Goal: Task Accomplishment & Management: Use online tool/utility

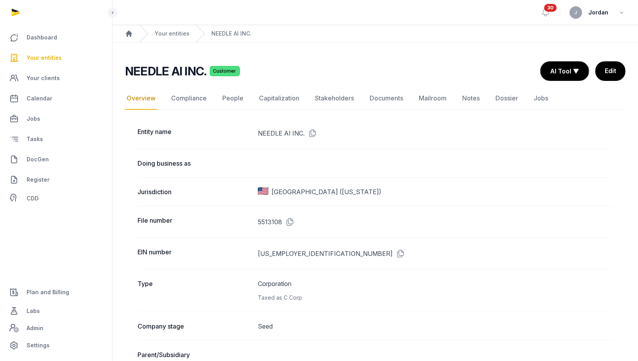
click at [65, 59] on link "Your entities" at bounding box center [56, 57] width 100 height 19
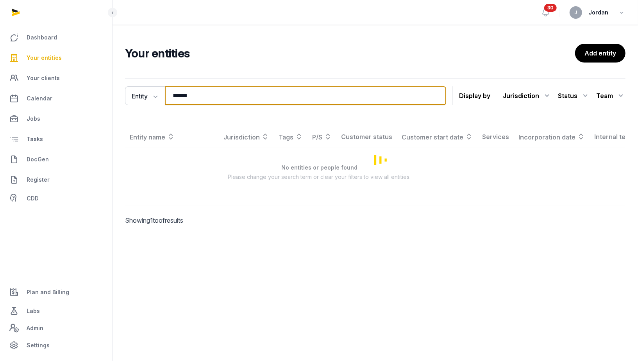
click at [186, 99] on input "******" at bounding box center [305, 95] width 281 height 19
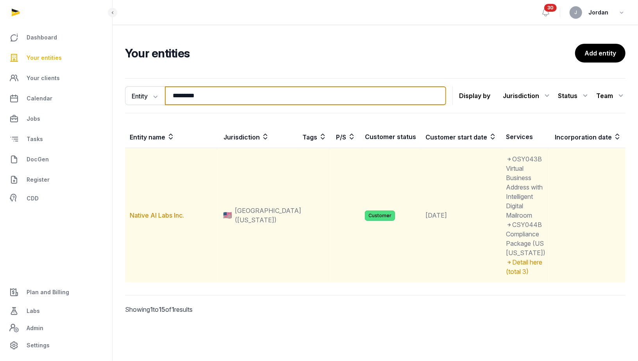
type input "*********"
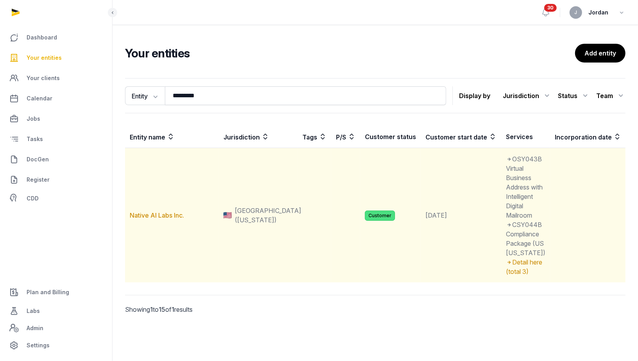
click at [160, 231] on td "Native AI Labs Inc." at bounding box center [172, 215] width 94 height 135
click at [160, 219] on link "Native AI Labs Inc." at bounding box center [157, 215] width 54 height 8
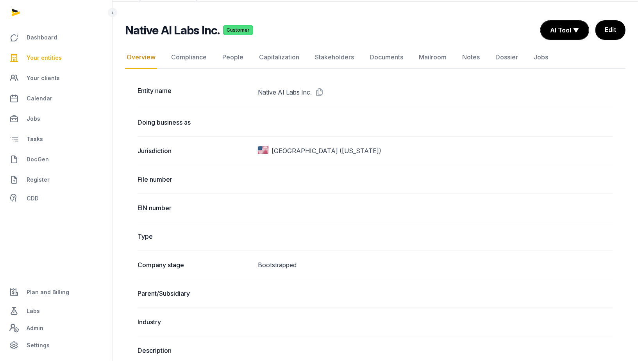
scroll to position [26, 0]
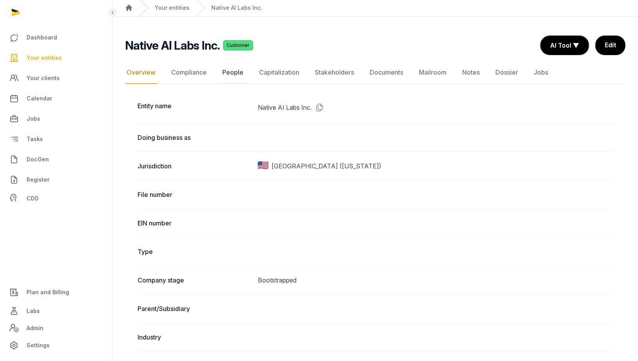
click at [229, 68] on link "People" at bounding box center [233, 72] width 24 height 23
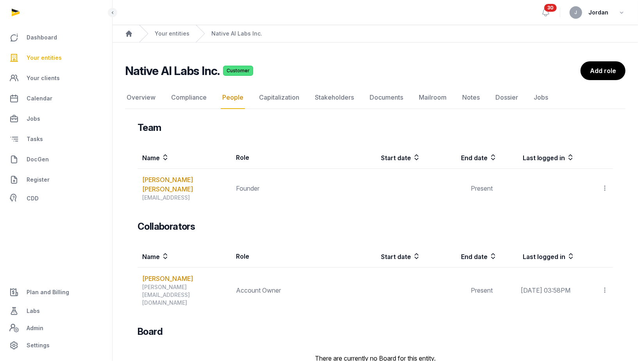
click at [231, 99] on link "People" at bounding box center [233, 97] width 24 height 23
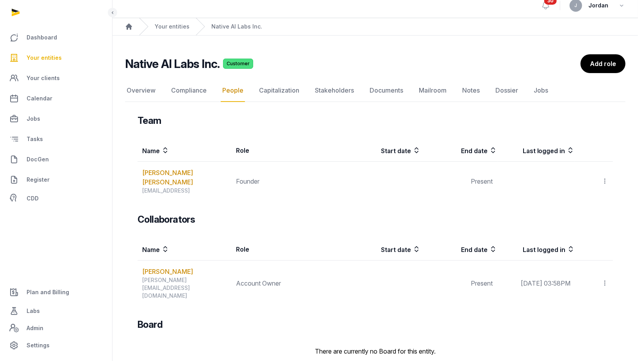
scroll to position [6, 0]
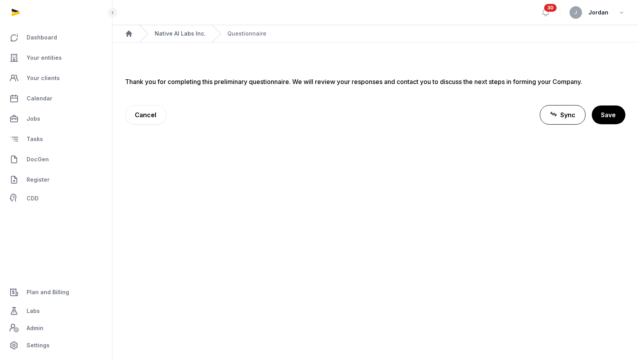
click at [173, 35] on link "Native AI Labs Inc." at bounding box center [180, 34] width 51 height 8
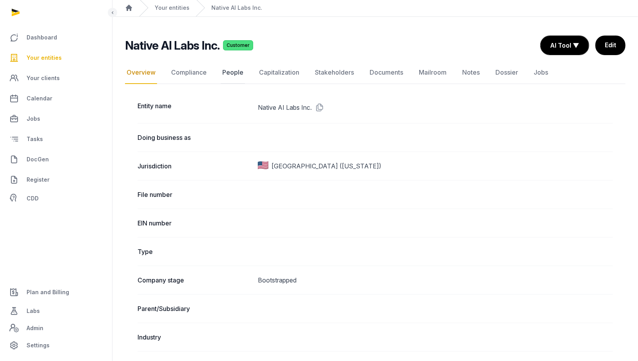
scroll to position [23, 0]
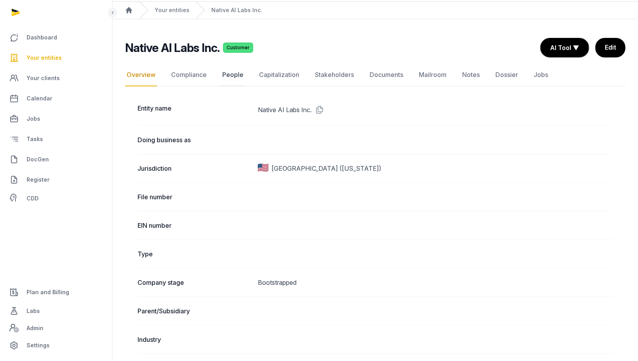
click at [231, 73] on link "People" at bounding box center [233, 75] width 24 height 23
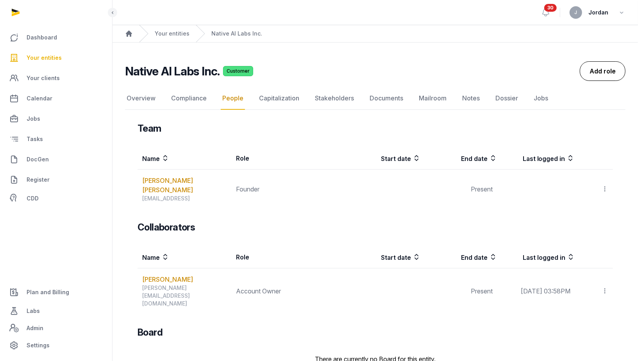
click at [591, 71] on link "Add role" at bounding box center [603, 71] width 46 height 20
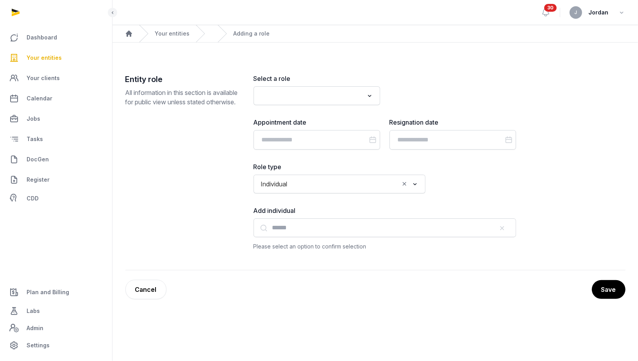
click at [297, 105] on div "Select a role Loading... Appointment date Resignation date Role type Individual…" at bounding box center [385, 162] width 263 height 177
click at [302, 100] on input "Search for option" at bounding box center [311, 95] width 106 height 11
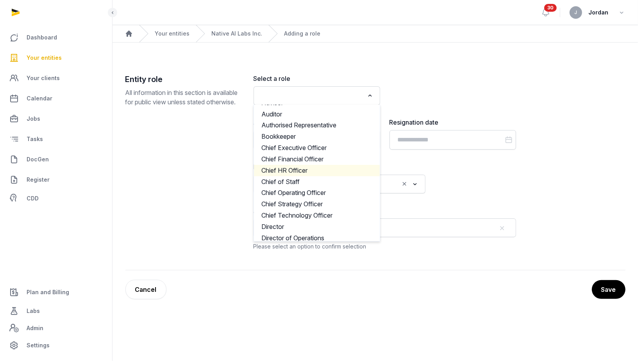
scroll to position [20, 0]
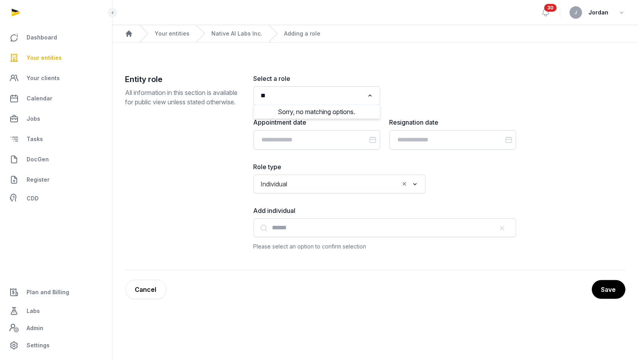
type input "*"
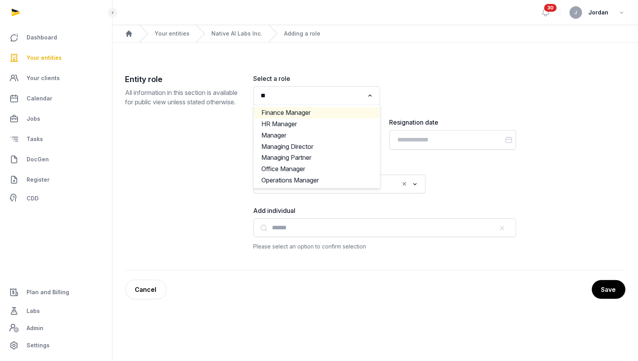
type input "*"
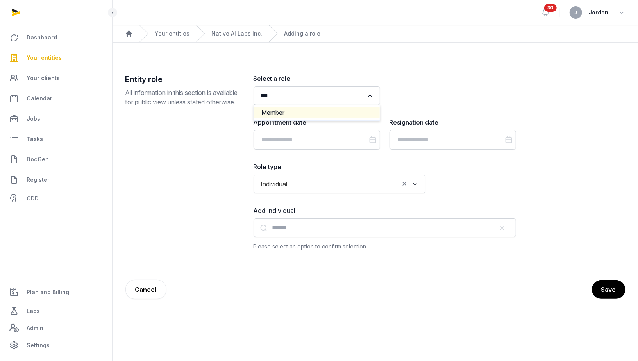
click at [306, 116] on li "Member" at bounding box center [317, 112] width 126 height 11
type input "***"
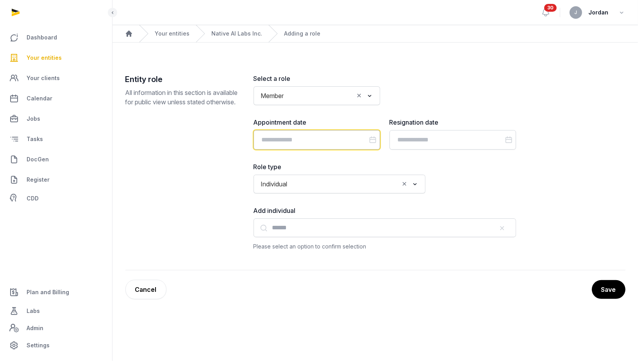
click at [311, 139] on input "Datepicker input" at bounding box center [317, 140] width 127 height 20
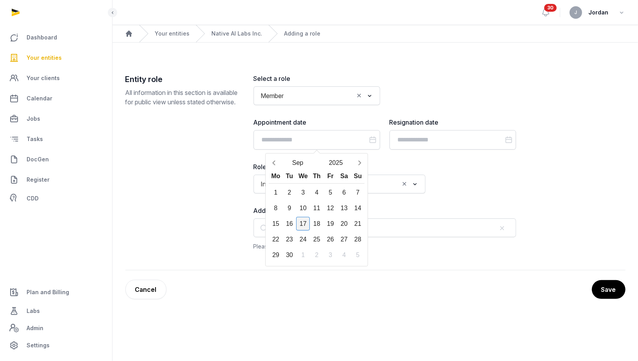
click at [305, 223] on div "17" at bounding box center [303, 224] width 14 height 14
type input "**********"
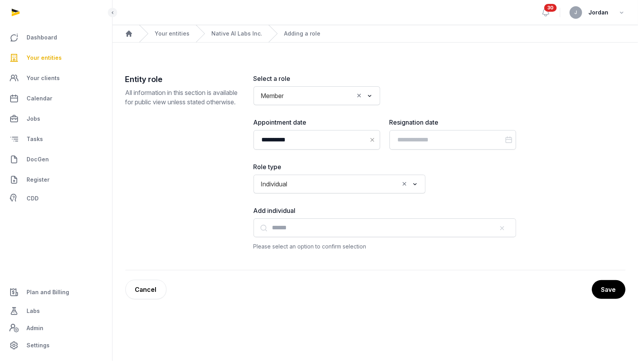
click at [342, 191] on div "Individual Loading..." at bounding box center [340, 184] width 172 height 19
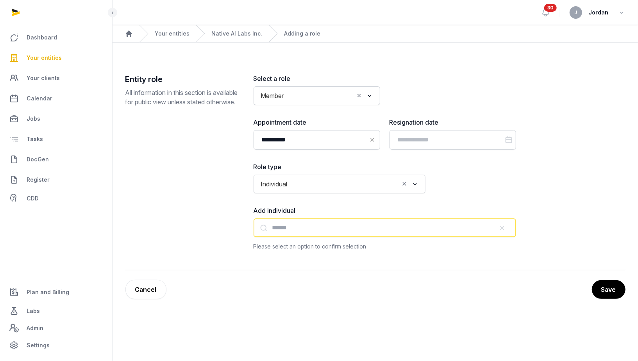
click at [320, 232] on input "text" at bounding box center [385, 227] width 263 height 19
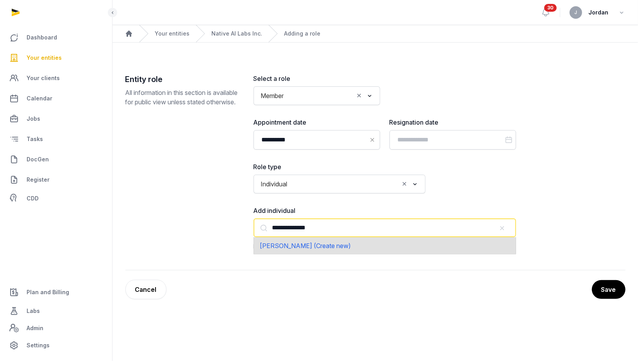
click at [339, 247] on span "Deepali Dahiya (Create new)" at bounding box center [305, 246] width 91 height 8
type input "**********"
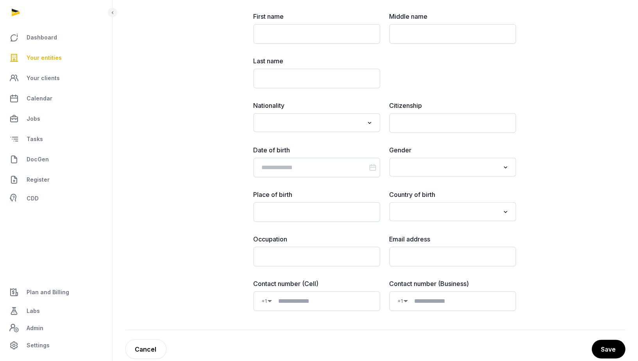
scroll to position [370, 0]
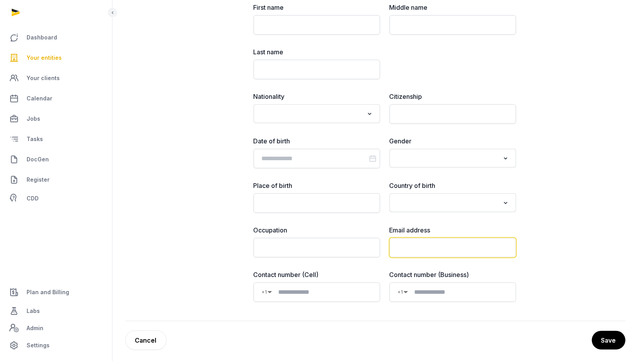
click at [421, 240] on input "email" at bounding box center [453, 248] width 127 height 20
paste input "**********"
type input "**********"
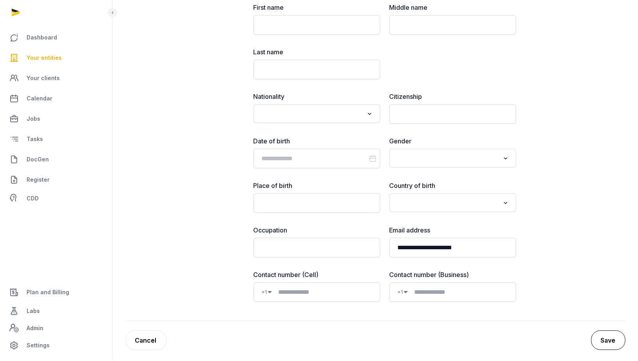
click at [609, 331] on button "Save" at bounding box center [608, 341] width 34 height 20
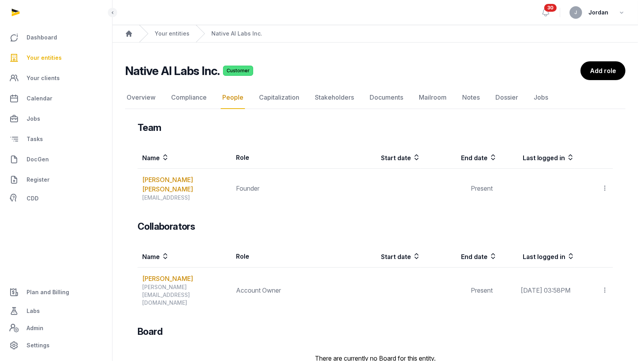
scroll to position [84, 0]
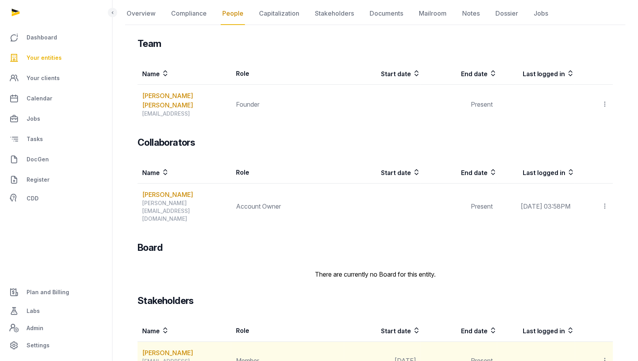
click at [601, 355] on div at bounding box center [594, 360] width 29 height 11
click at [605, 356] on icon at bounding box center [604, 360] width 7 height 8
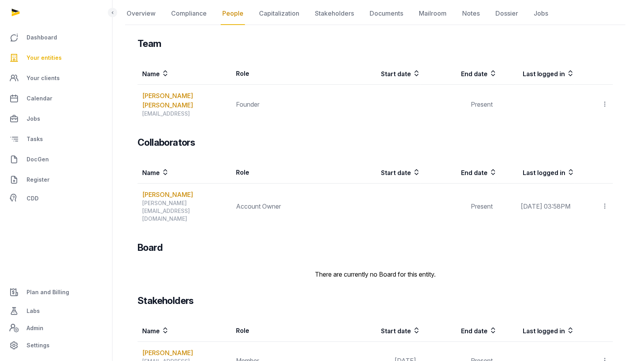
scroll to position [113, 0]
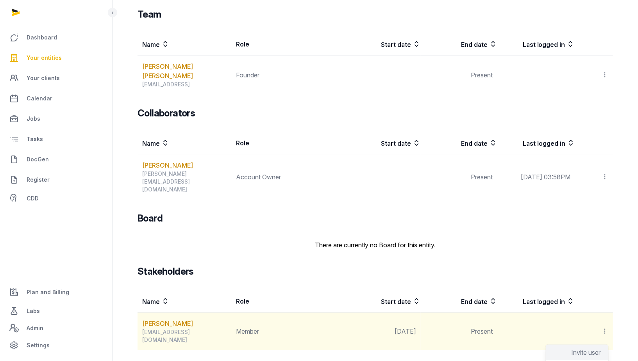
click at [583, 348] on span "Invite user" at bounding box center [585, 352] width 29 height 8
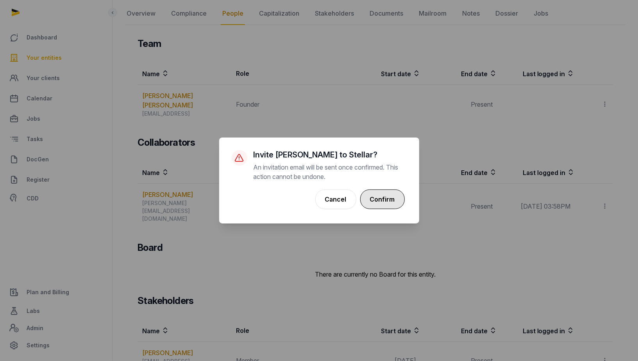
click at [397, 198] on button "Confirm" at bounding box center [382, 199] width 45 height 20
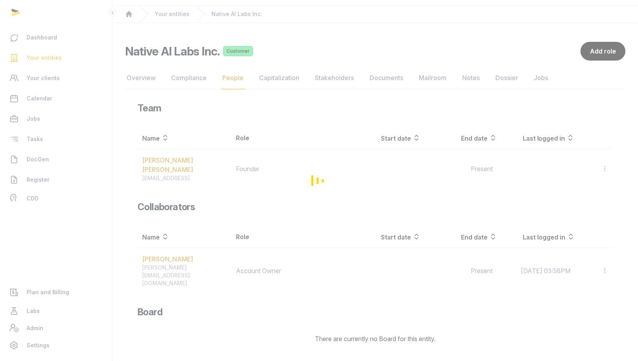
scroll to position [13, 0]
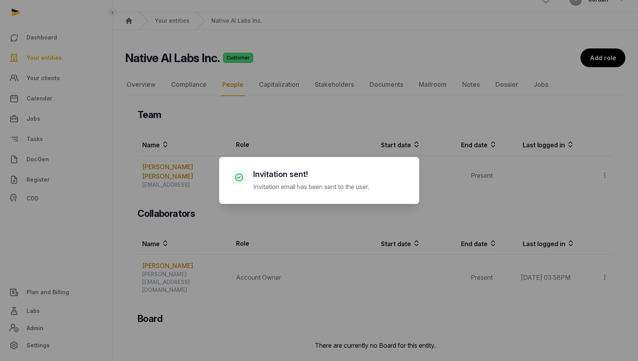
click at [604, 169] on div "× Invitation sent! Invitation email has been sent to the user. Cancel No OK" at bounding box center [319, 180] width 638 height 361
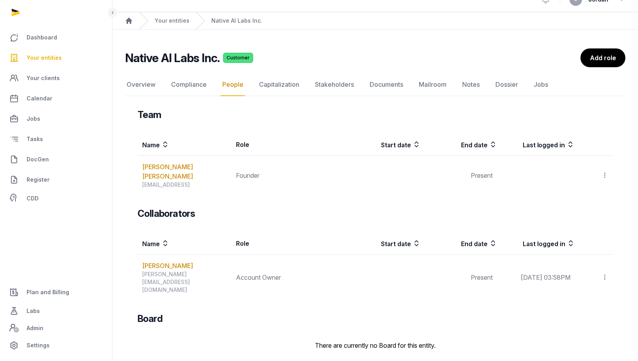
click at [604, 171] on icon at bounding box center [604, 175] width 7 height 8
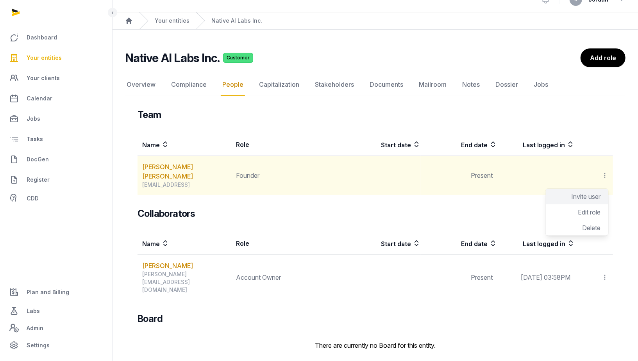
click at [591, 193] on span "Invite user" at bounding box center [585, 197] width 29 height 8
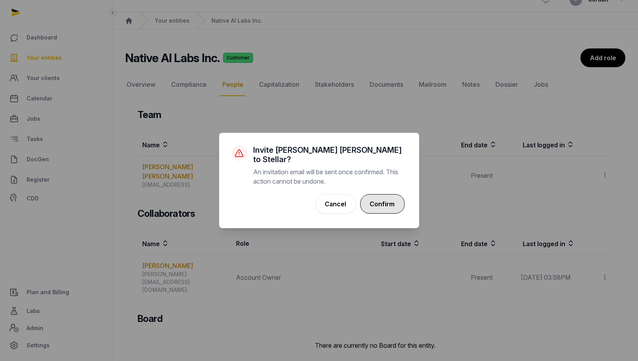
click at [397, 197] on button "Confirm" at bounding box center [382, 204] width 45 height 20
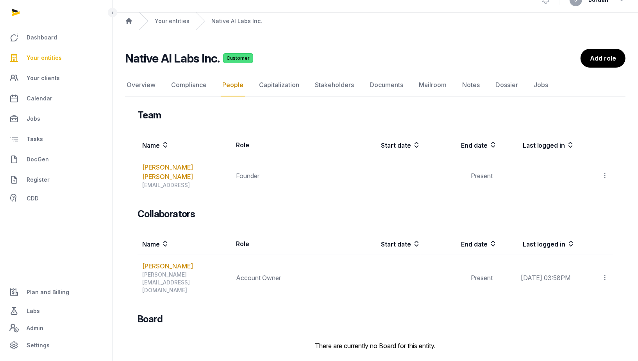
scroll to position [11, 0]
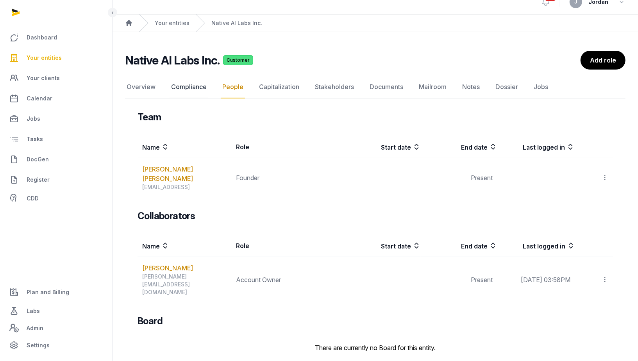
click at [205, 87] on link "Compliance" at bounding box center [189, 87] width 39 height 23
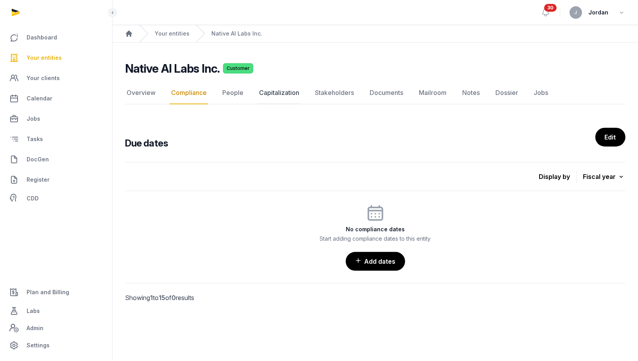
click at [292, 98] on link "Capitalization" at bounding box center [278, 93] width 43 height 23
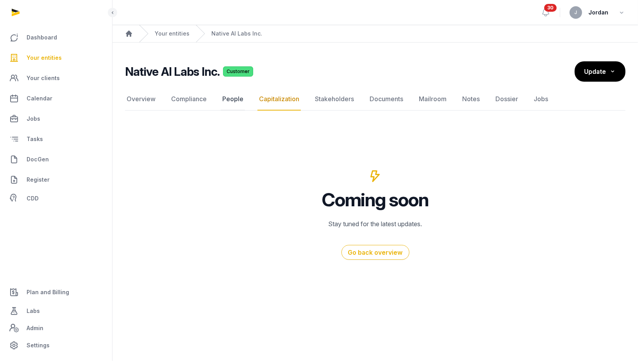
click at [234, 105] on link "People" at bounding box center [233, 99] width 24 height 23
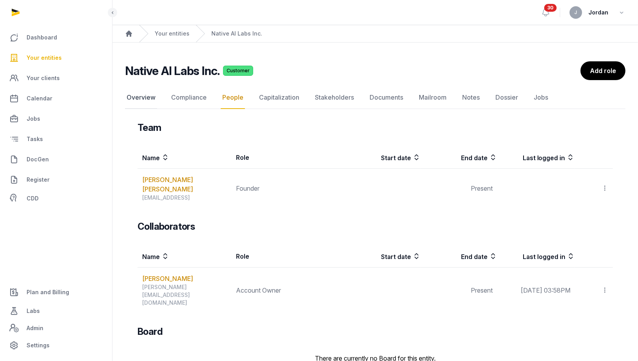
click at [143, 103] on link "Overview" at bounding box center [141, 97] width 32 height 23
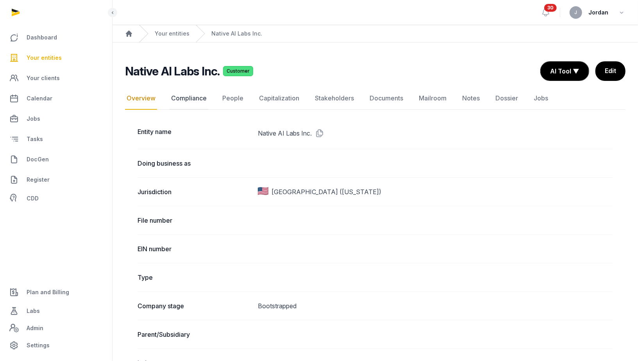
click at [181, 91] on link "Compliance" at bounding box center [189, 98] width 39 height 23
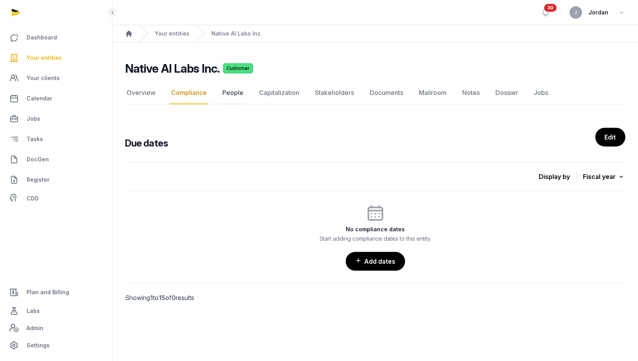
click at [230, 88] on link "People" at bounding box center [233, 93] width 24 height 23
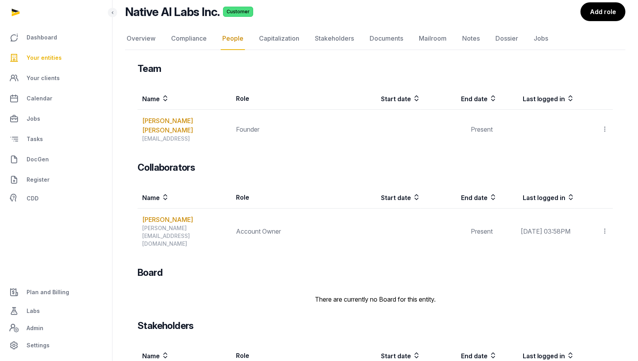
scroll to position [20, 0]
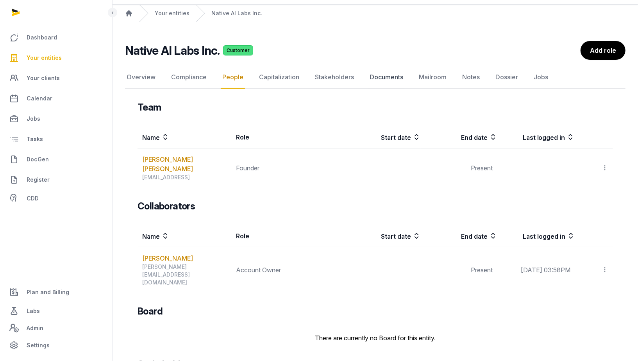
click at [374, 82] on link "Documents" at bounding box center [386, 77] width 37 height 23
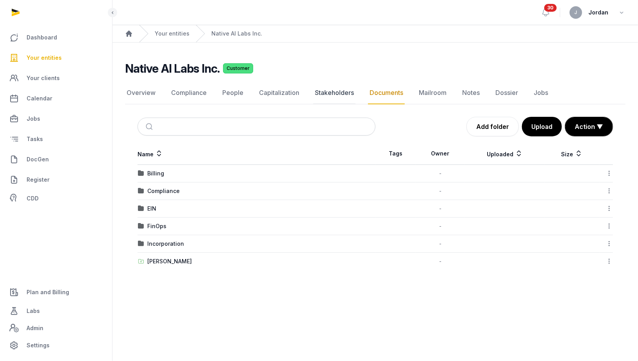
click at [327, 96] on link "Stakeholders" at bounding box center [334, 93] width 42 height 23
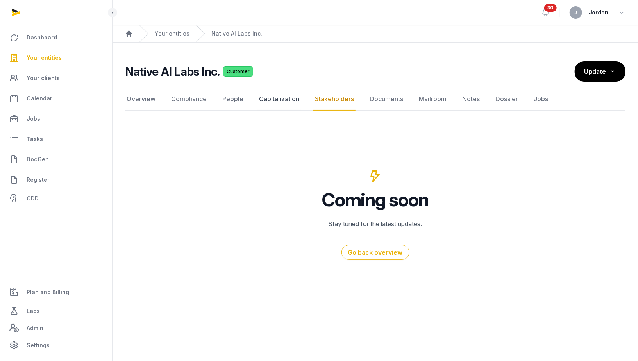
click at [297, 108] on link "Capitalization" at bounding box center [278, 99] width 43 height 23
click at [223, 98] on link "People" at bounding box center [233, 99] width 24 height 23
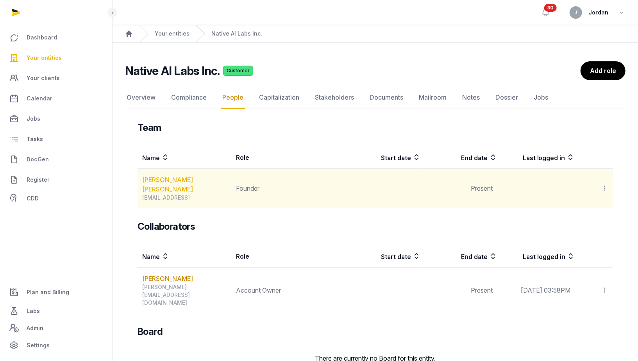
click at [185, 178] on link "[PERSON_NAME] [PERSON_NAME]" at bounding box center [186, 184] width 89 height 19
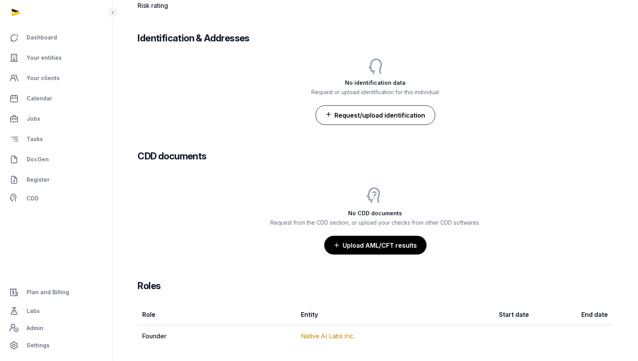
scroll to position [641, 0]
click at [394, 112] on button "Request/upload identification" at bounding box center [376, 115] width 120 height 20
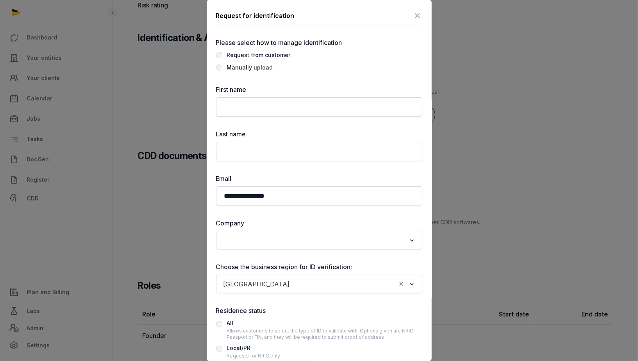
scroll to position [640, 0]
click at [269, 100] on input "text" at bounding box center [319, 107] width 206 height 20
click at [269, 102] on input "text" at bounding box center [319, 107] width 206 height 20
click at [415, 15] on icon at bounding box center [417, 15] width 9 height 13
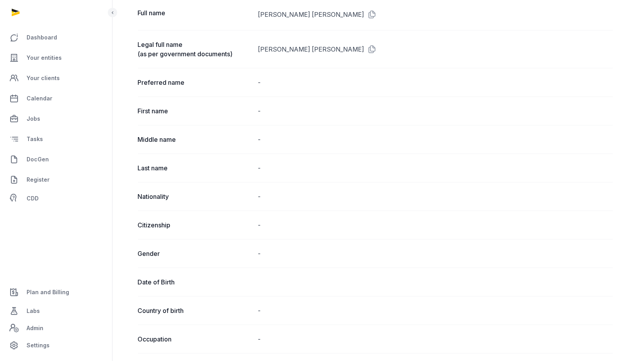
scroll to position [0, 0]
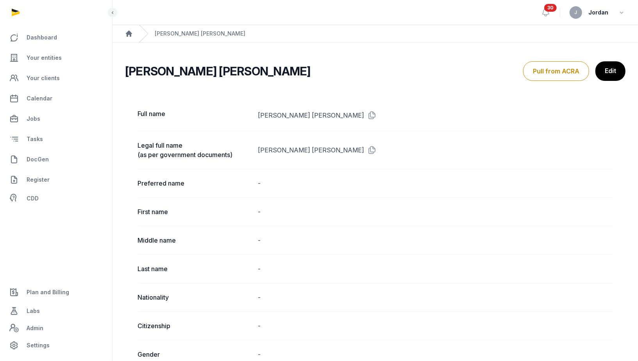
click at [270, 79] on div "Jasminder Singh Gulati Pull from ACRA Edit" at bounding box center [375, 71] width 500 height 20
click at [268, 75] on div "Jasminder Singh Gulati Pull from ACRA Edit" at bounding box center [375, 71] width 500 height 20
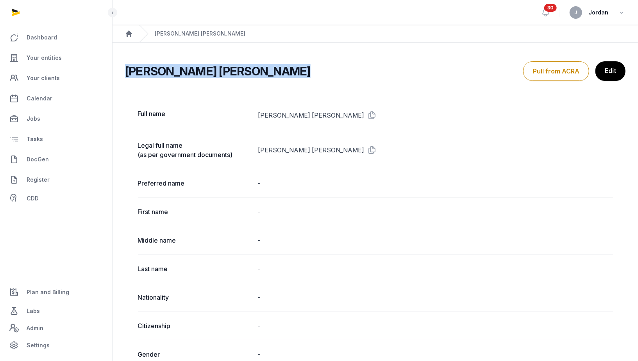
drag, startPoint x: 268, startPoint y: 75, endPoint x: 257, endPoint y: 72, distance: 11.3
click at [268, 75] on div "Jasminder Singh Gulati Pull from ACRA Edit" at bounding box center [375, 71] width 500 height 20
click at [257, 72] on div "Jasminder Singh Gulati Pull from ACRA Edit" at bounding box center [375, 71] width 500 height 20
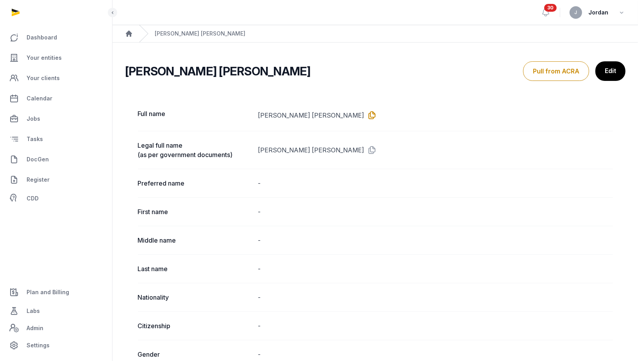
click at [365, 112] on icon at bounding box center [371, 115] width 13 height 13
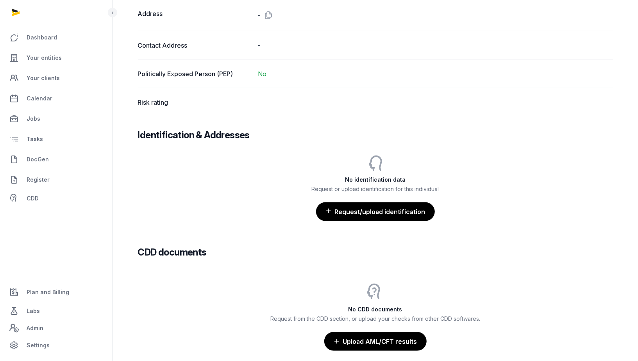
scroll to position [544, 0]
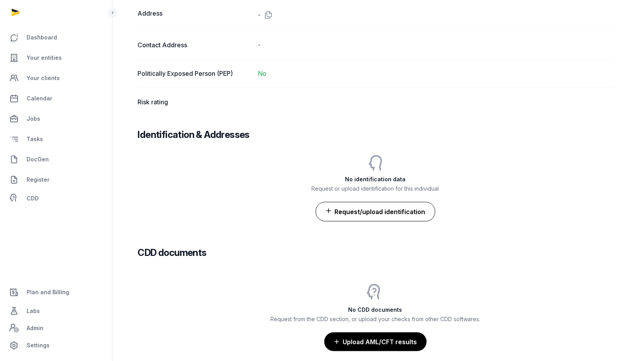
click at [379, 211] on button "Request/upload identification" at bounding box center [376, 212] width 120 height 20
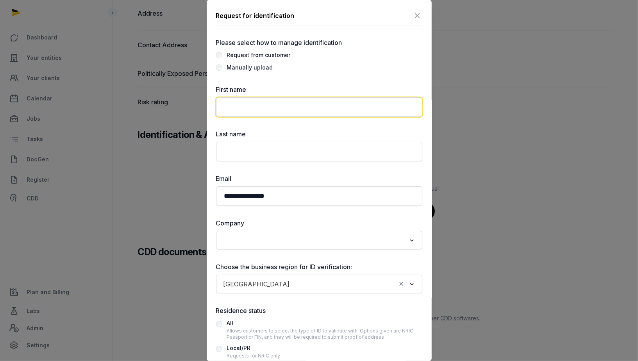
click at [250, 113] on input "text" at bounding box center [319, 107] width 206 height 20
paste input "**********"
drag, startPoint x: 274, startPoint y: 106, endPoint x: 298, endPoint y: 109, distance: 24.8
click at [298, 109] on input "**********" at bounding box center [319, 107] width 206 height 20
click at [286, 106] on input "**********" at bounding box center [319, 107] width 206 height 20
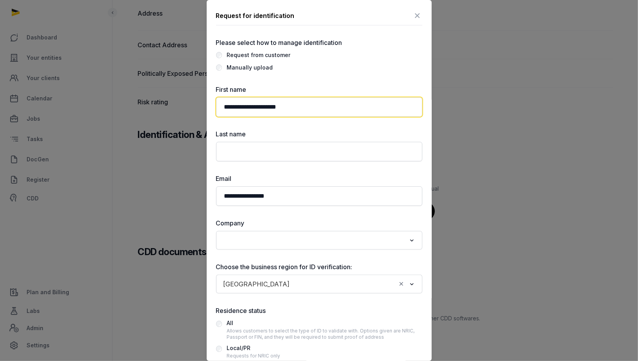
click at [286, 106] on input "**********" at bounding box center [319, 107] width 206 height 20
type input "**********"
click at [255, 141] on div "Last name" at bounding box center [319, 145] width 206 height 32
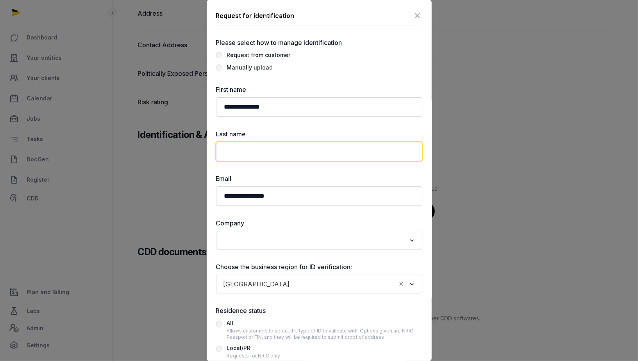
click at [255, 147] on input "text" at bounding box center [319, 152] width 206 height 20
paste input "******"
type input "******"
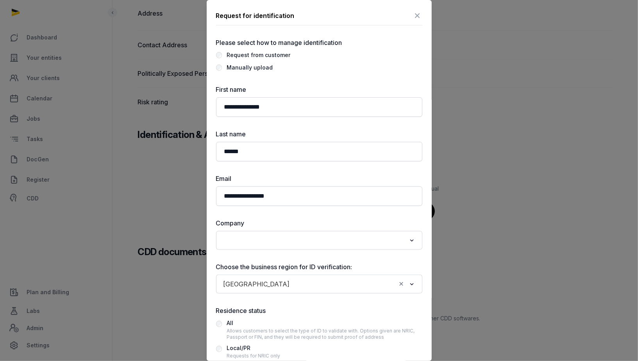
click at [350, 250] on div "**********" at bounding box center [319, 256] width 206 height 343
click at [355, 242] on input "Search for option" at bounding box center [314, 240] width 186 height 11
click at [344, 255] on li "Native AI Labs Inc." at bounding box center [318, 257] width 205 height 11
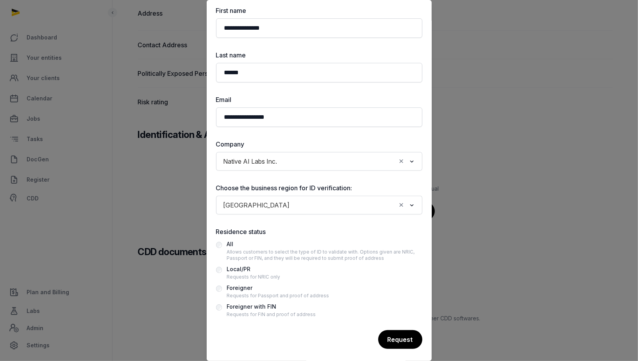
scroll to position [81, 0]
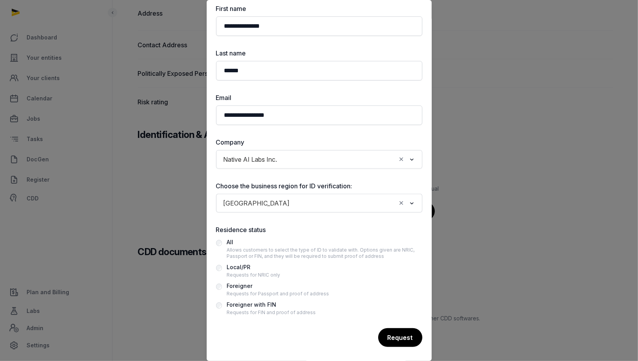
click at [345, 198] on input "Search for option" at bounding box center [344, 203] width 103 height 11
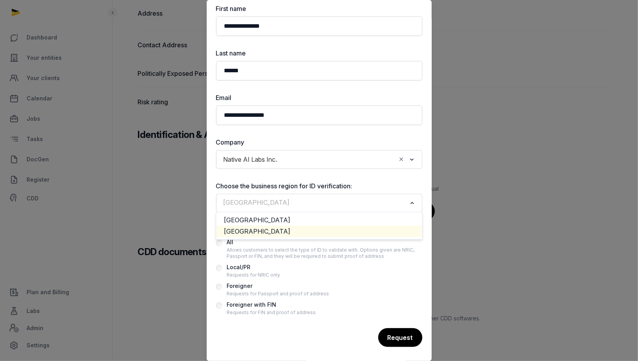
click at [291, 232] on li "[GEOGRAPHIC_DATA]" at bounding box center [318, 231] width 205 height 11
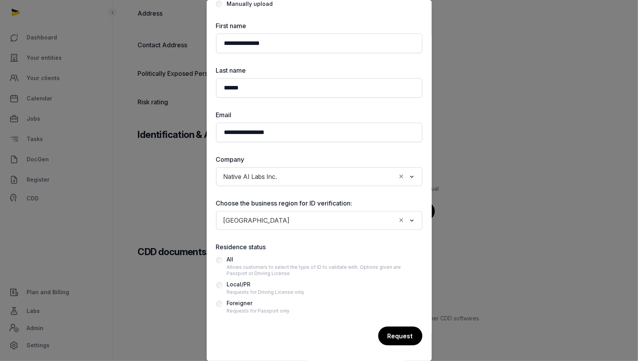
scroll to position [62, 0]
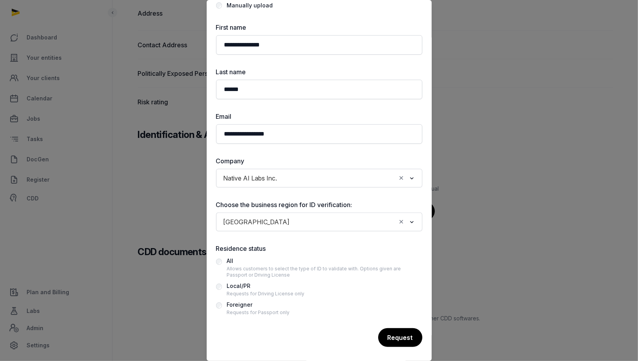
click at [249, 303] on div "Foreigner" at bounding box center [258, 304] width 63 height 9
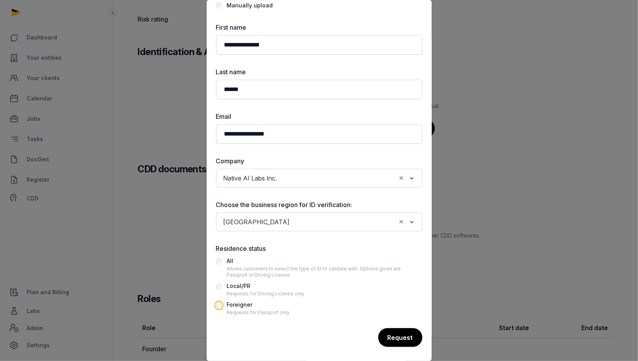
scroll to position [640, 0]
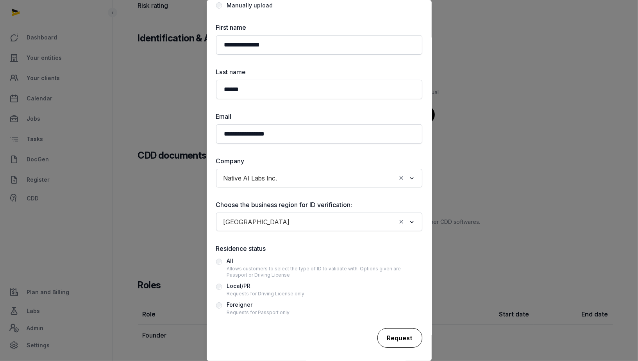
click at [390, 336] on div "Request" at bounding box center [399, 338] width 45 height 20
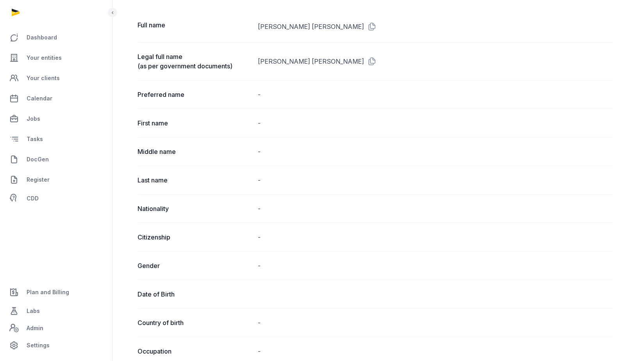
scroll to position [0, 0]
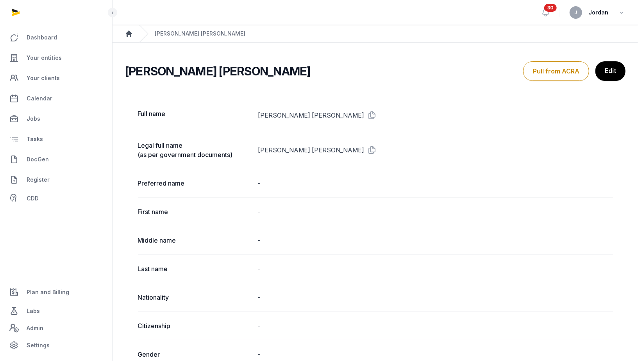
click at [132, 36] on icon "Breadcrumb" at bounding box center [129, 34] width 8 height 8
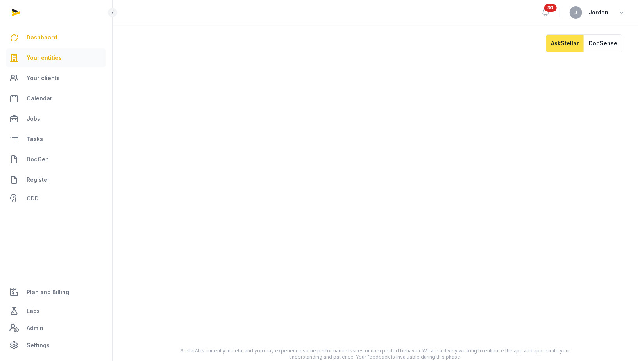
click at [59, 60] on span "Your entities" at bounding box center [44, 57] width 35 height 9
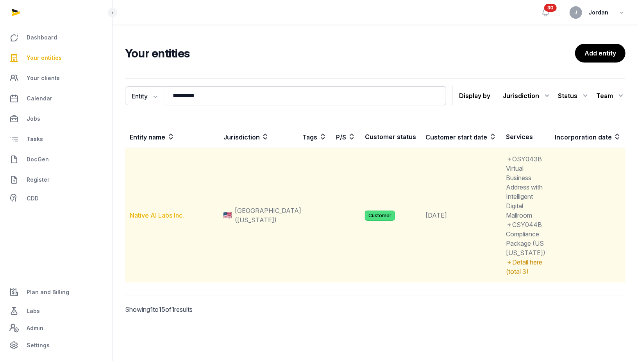
click at [164, 219] on link "Native AI Labs Inc." at bounding box center [157, 215] width 54 height 8
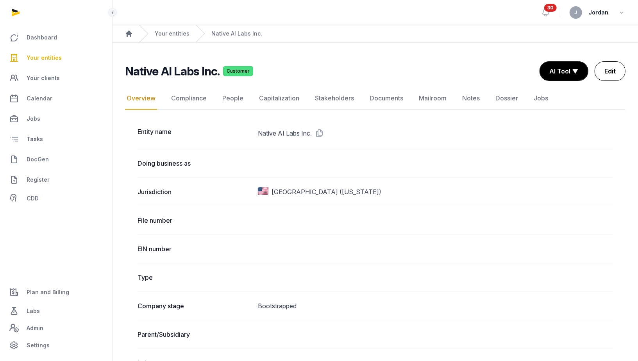
click at [609, 73] on link "Edit" at bounding box center [610, 71] width 31 height 20
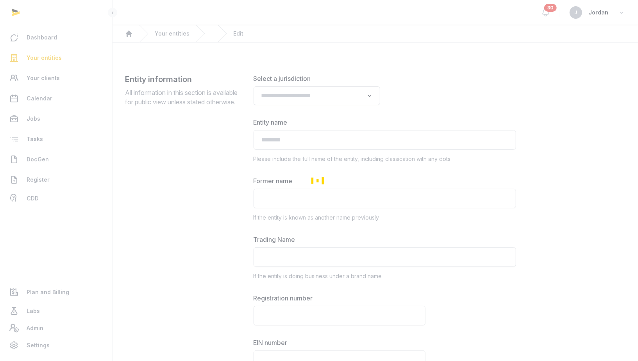
type input "**********"
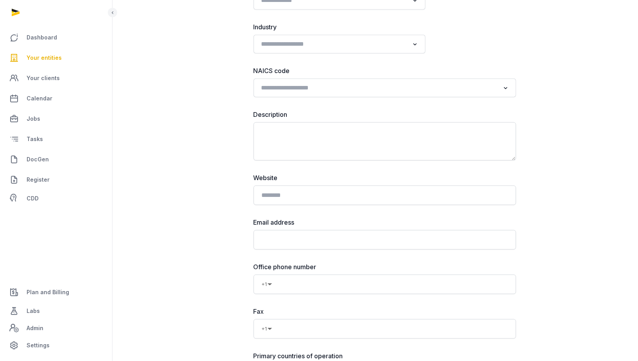
scroll to position [504, 0]
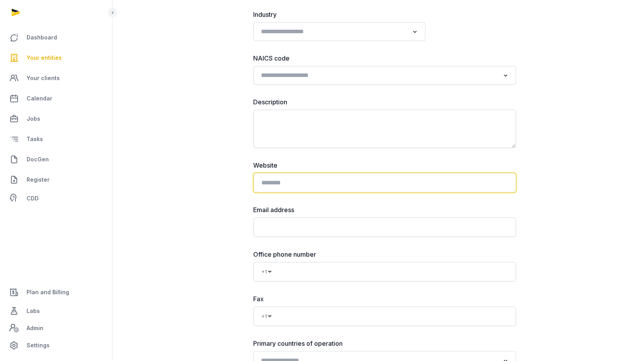
click at [314, 174] on input at bounding box center [385, 183] width 263 height 20
paste input "**********"
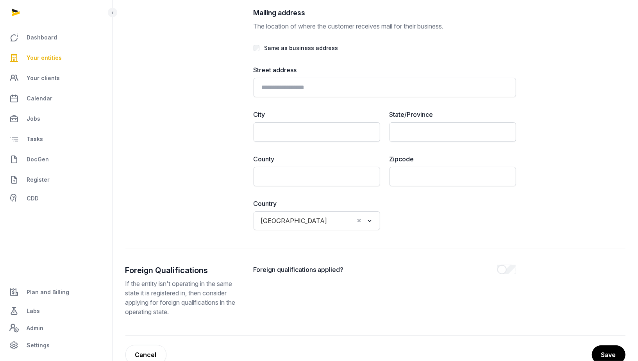
scroll to position [1794, 0]
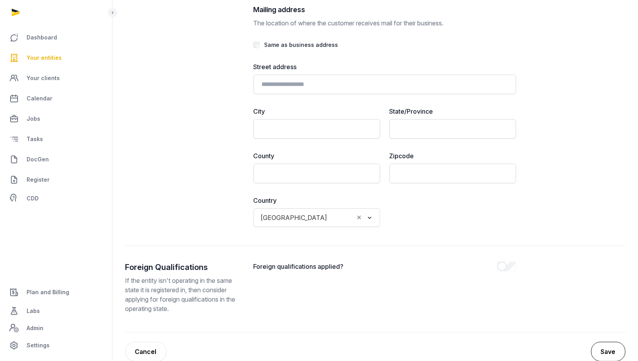
type input "**********"
click at [615, 347] on button "Save" at bounding box center [608, 352] width 34 height 20
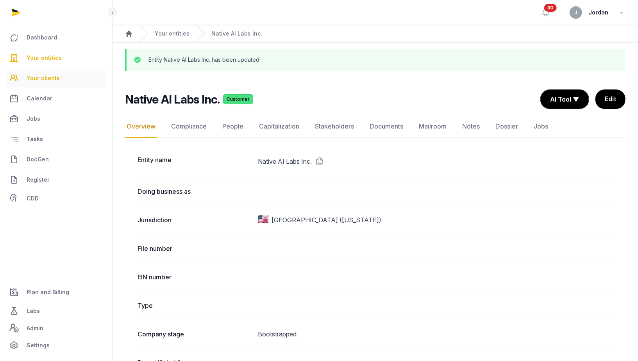
click at [58, 76] on link "Your clients" at bounding box center [56, 78] width 100 height 19
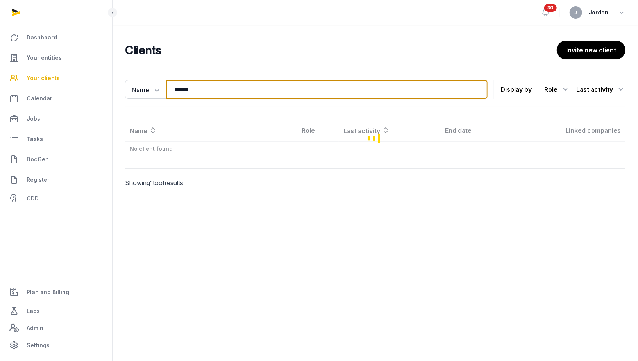
click at [185, 95] on input "******" at bounding box center [326, 89] width 321 height 19
type input "*******"
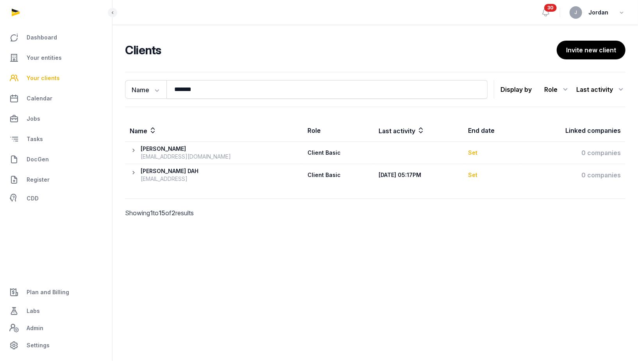
click at [134, 170] on icon at bounding box center [135, 175] width 11 height 16
click at [135, 171] on icon at bounding box center [135, 175] width 11 height 16
click at [159, 172] on div "Deepali DAH" at bounding box center [170, 171] width 58 height 8
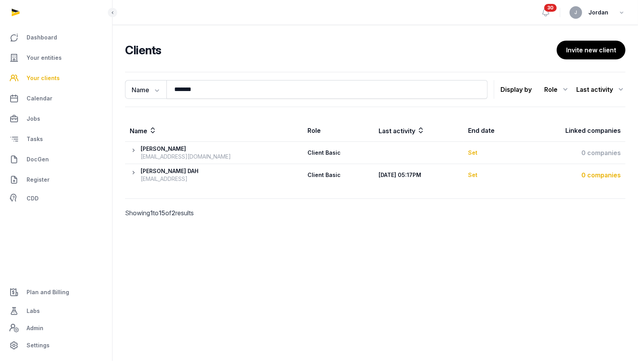
click at [612, 172] on div "0 companies" at bounding box center [573, 174] width 95 height 9
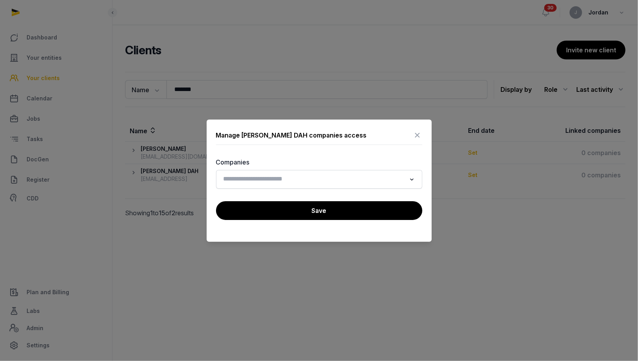
click at [399, 176] on input "Search for option" at bounding box center [314, 179] width 186 height 11
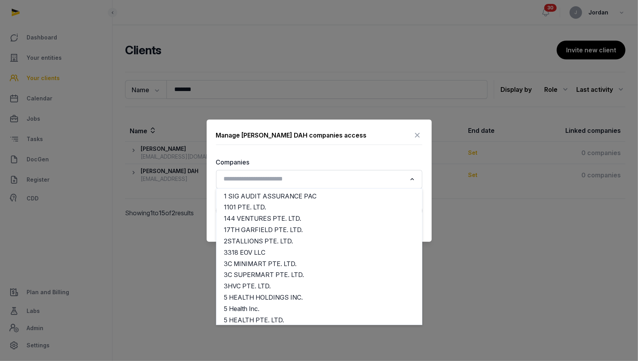
click at [568, 183] on div at bounding box center [319, 180] width 638 height 361
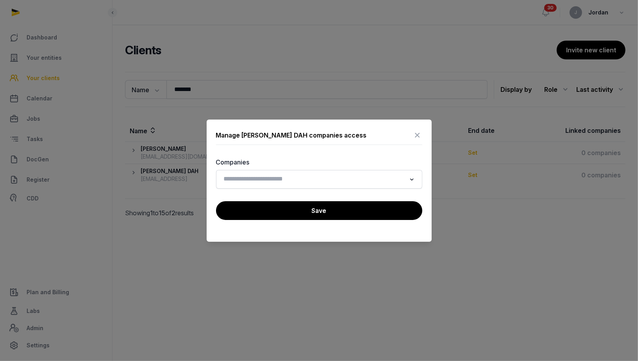
click at [418, 135] on icon at bounding box center [417, 135] width 9 height 13
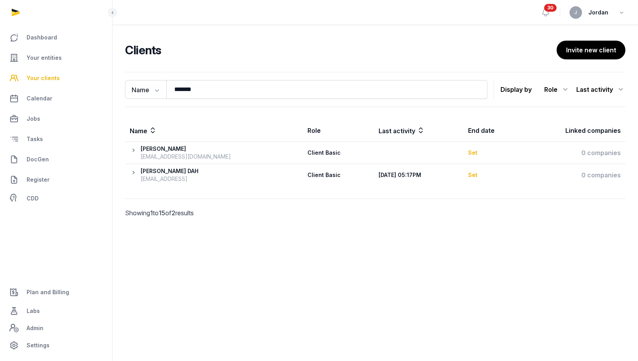
click at [307, 174] on div "Client Basic" at bounding box center [337, 175] width 60 height 8
click at [463, 174] on th "Set" at bounding box center [492, 175] width 58 height 22
click at [468, 174] on div "Set" at bounding box center [492, 175] width 48 height 8
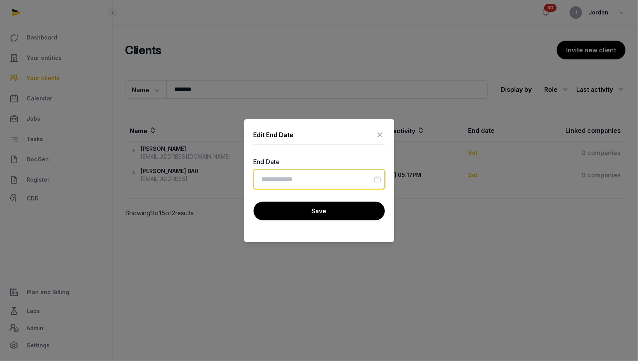
click at [352, 176] on input "Datepicker input" at bounding box center [319, 180] width 131 height 20
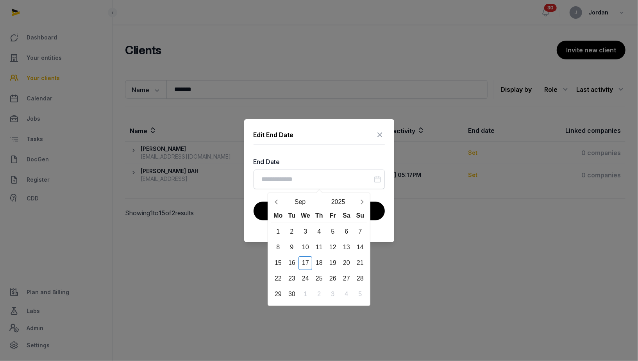
click at [385, 132] on div "Edit End Date End Date Sep 2025 Mo Tu We Th Fr Sa Su 1 2 3 4 5 6 7 8 9 10 11 12…" at bounding box center [319, 180] width 150 height 123
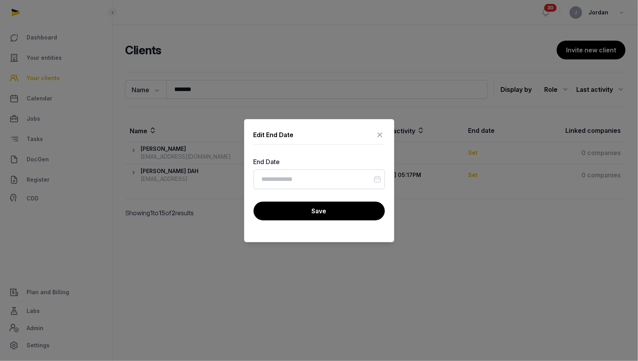
click at [384, 132] on icon at bounding box center [379, 135] width 9 height 13
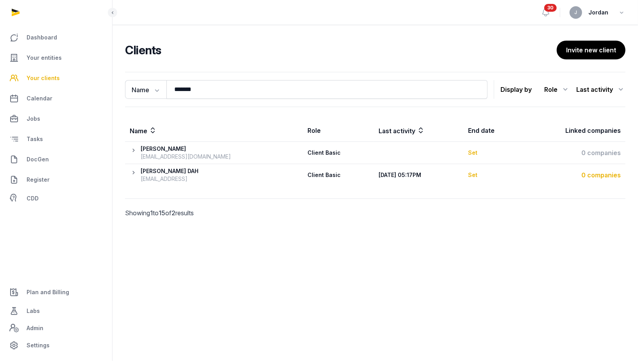
click at [583, 171] on div "0 companies" at bounding box center [573, 174] width 95 height 9
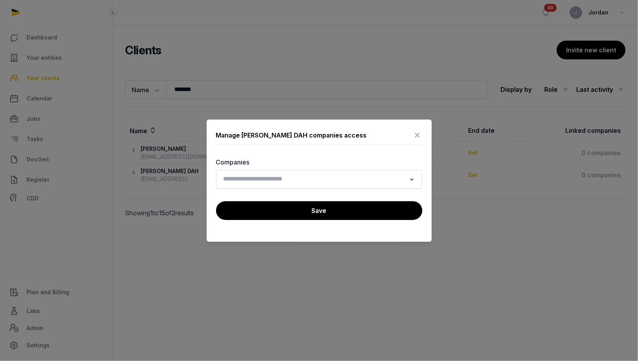
click at [326, 175] on input "Search for option" at bounding box center [314, 179] width 186 height 11
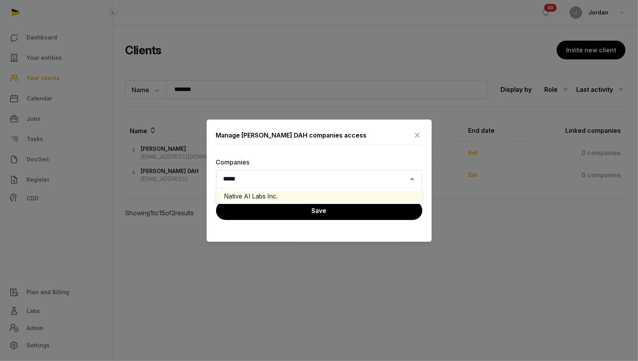
type input "*****"
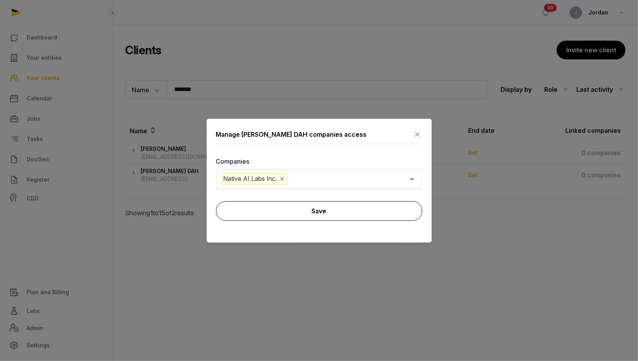
click at [291, 205] on button "Save" at bounding box center [319, 211] width 206 height 20
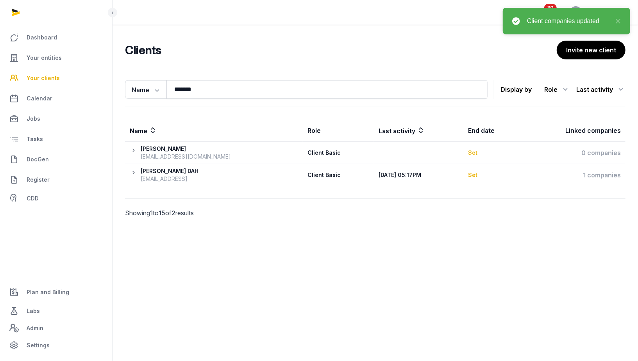
click at [45, 73] on span "Your clients" at bounding box center [43, 77] width 33 height 9
click at [53, 78] on span "Your clients" at bounding box center [43, 77] width 33 height 9
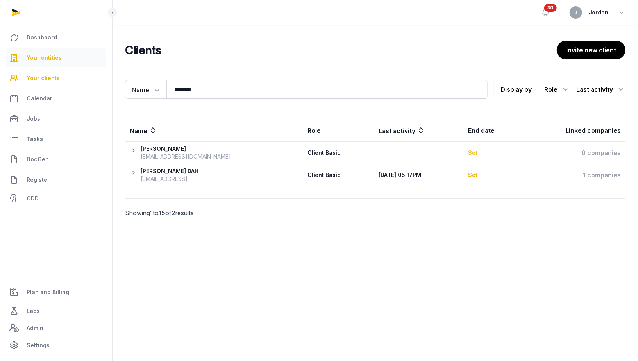
click at [57, 64] on link "Your entities" at bounding box center [56, 57] width 100 height 19
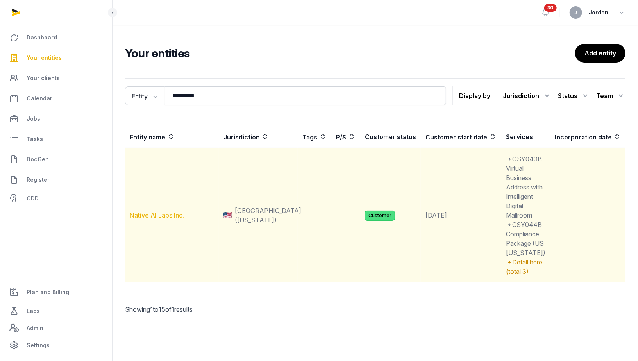
click at [157, 219] on link "Native AI Labs Inc." at bounding box center [157, 215] width 54 height 8
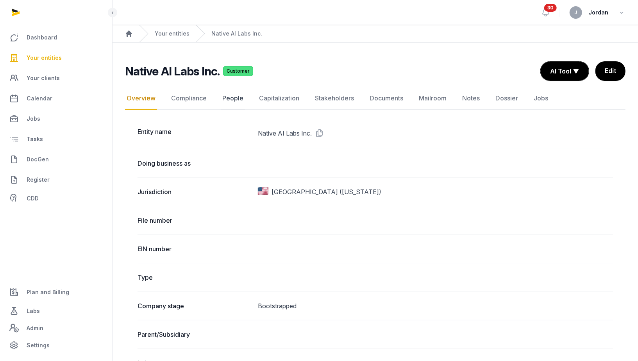
click at [234, 97] on link "People" at bounding box center [233, 98] width 24 height 23
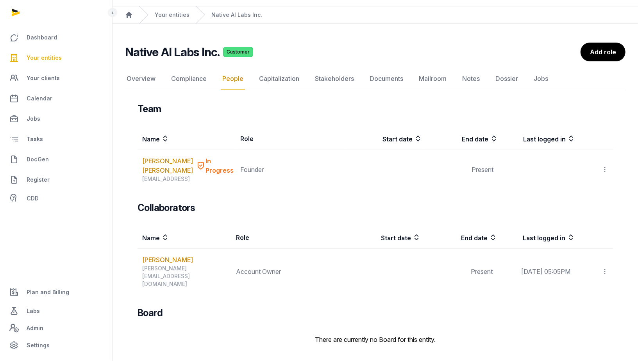
scroll to position [12, 0]
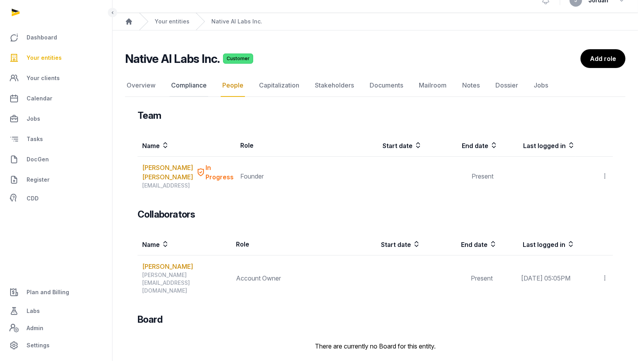
click at [197, 87] on link "Compliance" at bounding box center [189, 85] width 39 height 23
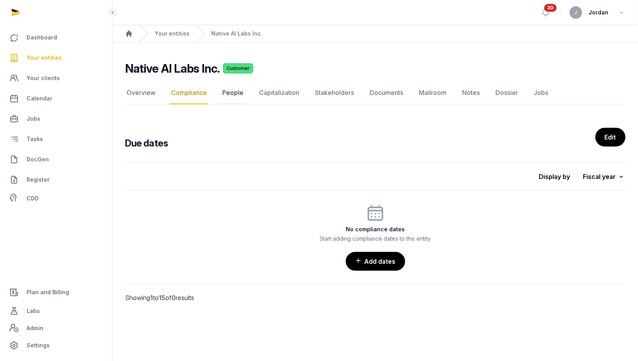
click at [231, 103] on link "People" at bounding box center [233, 93] width 24 height 23
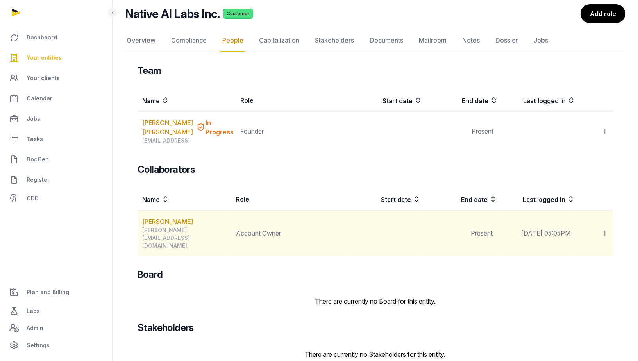
scroll to position [57, 0]
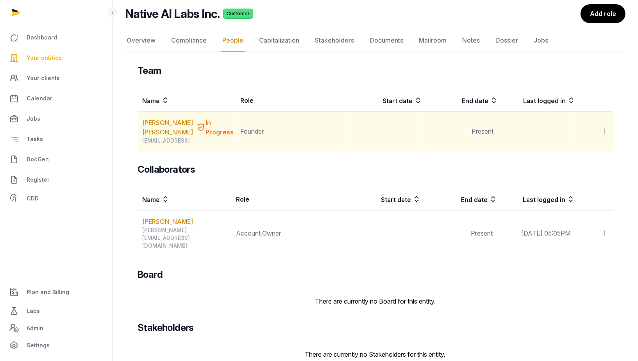
click at [608, 130] on icon at bounding box center [604, 131] width 7 height 8
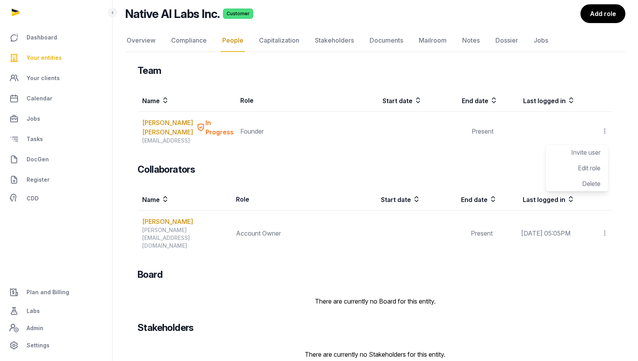
click at [598, 91] on th at bounding box center [594, 100] width 38 height 22
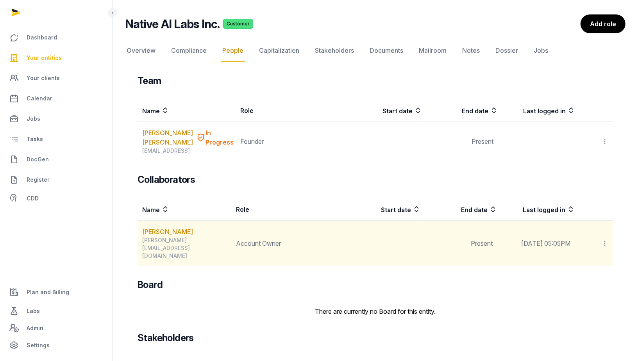
scroll to position [46, 0]
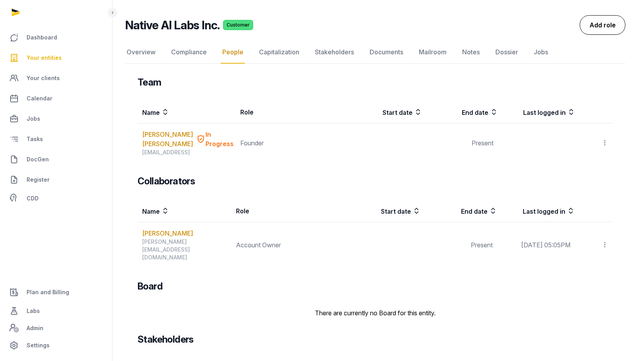
click at [604, 33] on link "Add role" at bounding box center [603, 25] width 46 height 20
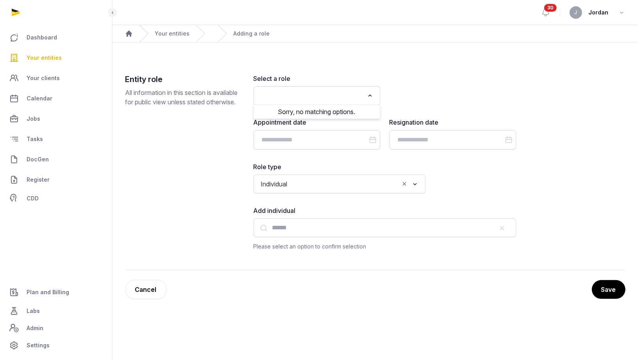
click at [340, 97] on input "Search for option" at bounding box center [311, 95] width 106 height 11
type input "*****"
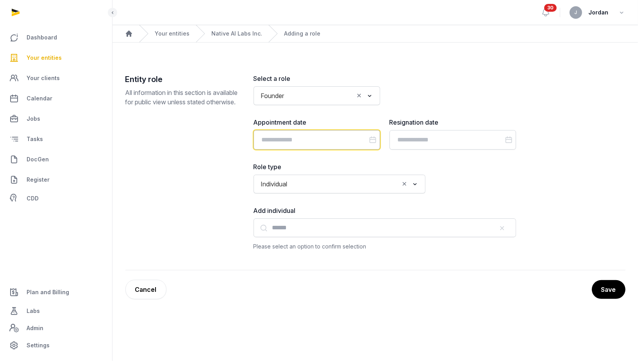
click at [284, 142] on input "Datepicker input" at bounding box center [317, 140] width 127 height 20
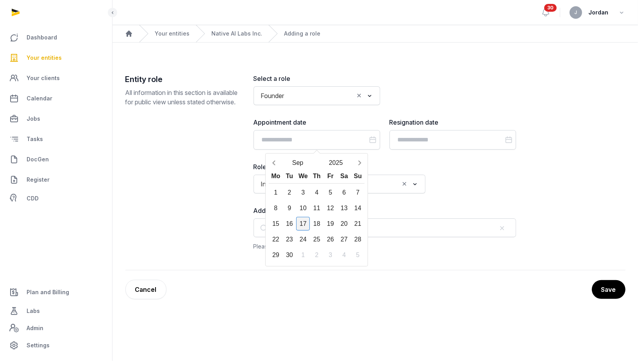
click at [301, 222] on div "17" at bounding box center [303, 224] width 14 height 14
type input "**********"
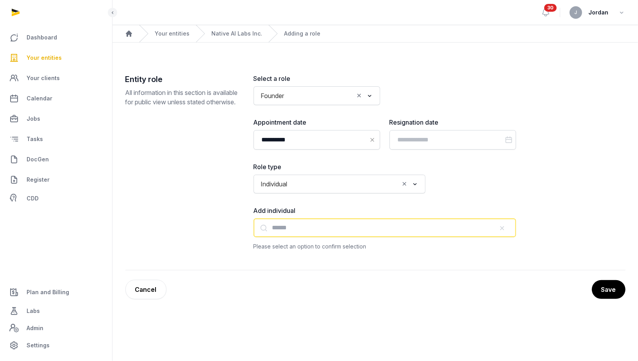
click at [292, 228] on input "text" at bounding box center [385, 227] width 263 height 19
type input "*"
paste input "******"
type input "******"
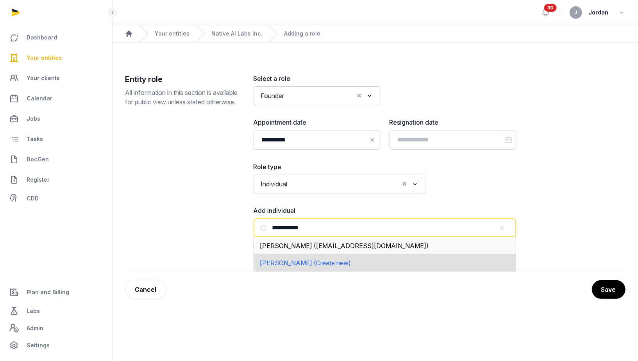
click at [309, 261] on span "Deepali DAH (Create new)" at bounding box center [305, 263] width 91 height 8
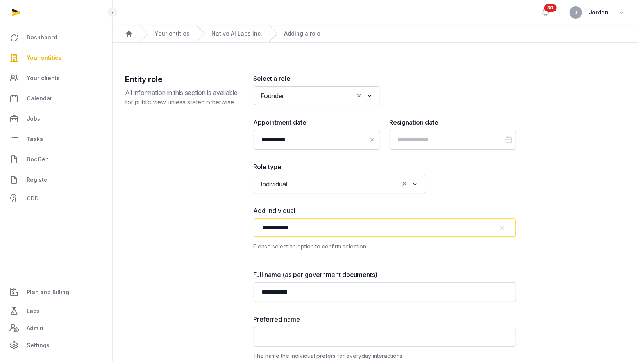
click at [304, 228] on input "**********" at bounding box center [385, 227] width 263 height 19
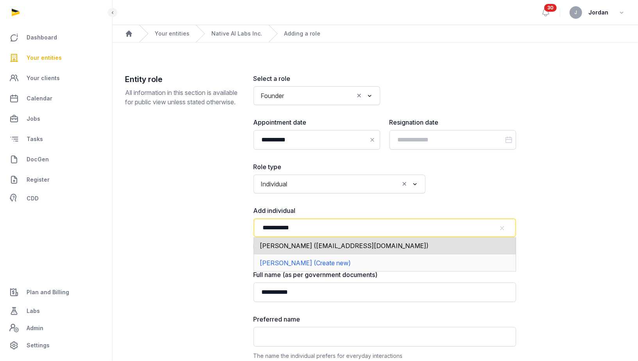
click at [304, 228] on input "**********" at bounding box center [385, 227] width 263 height 19
type input "**********"
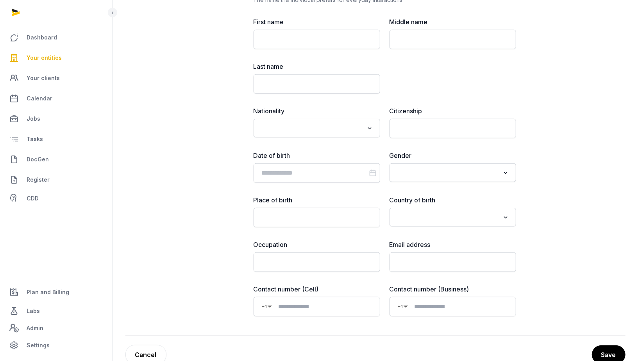
scroll to position [370, 0]
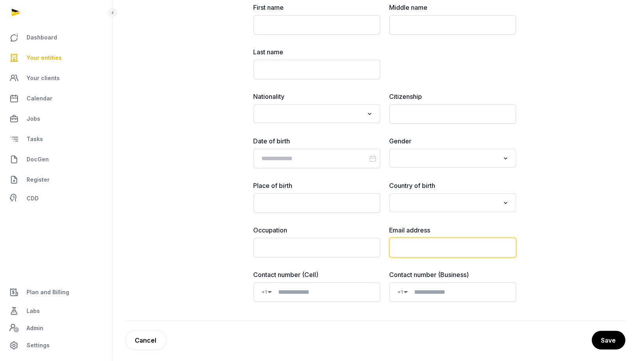
click at [433, 247] on input "email" at bounding box center [453, 248] width 127 height 20
paste input "**********"
click at [433, 247] on input "**********" at bounding box center [453, 248] width 127 height 20
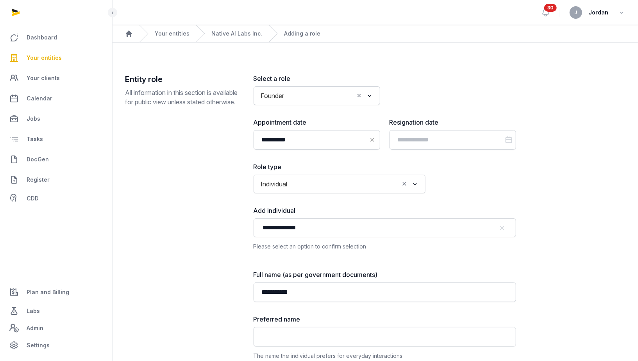
type input "**********"
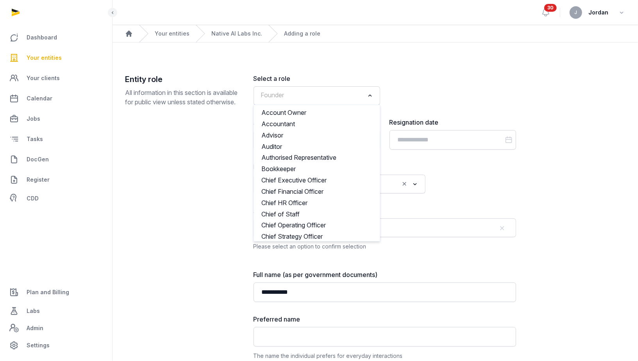
click at [305, 96] on input "Search for option" at bounding box center [311, 95] width 106 height 11
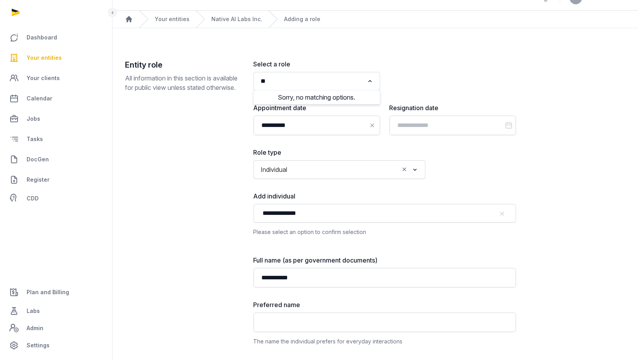
type input "*"
click at [313, 103] on li "Other" at bounding box center [317, 98] width 126 height 11
type input "***"
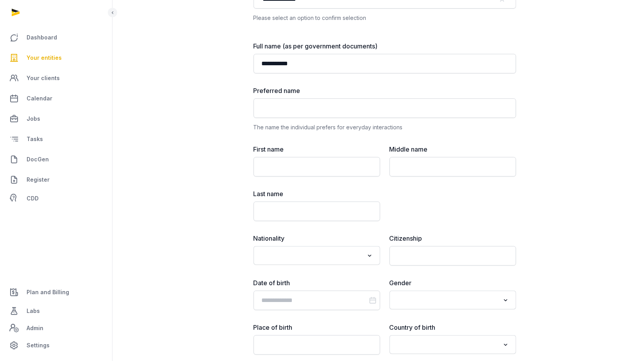
scroll to position [370, 0]
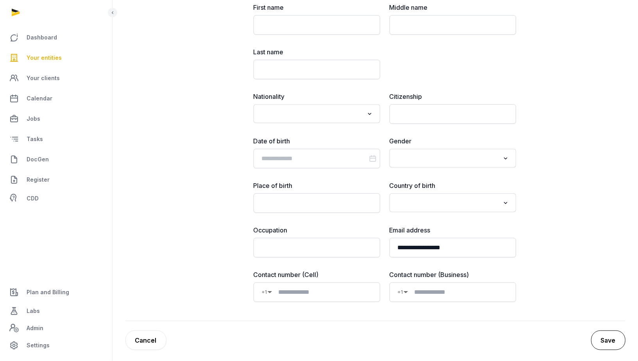
click at [613, 333] on button "Save" at bounding box center [608, 341] width 34 height 20
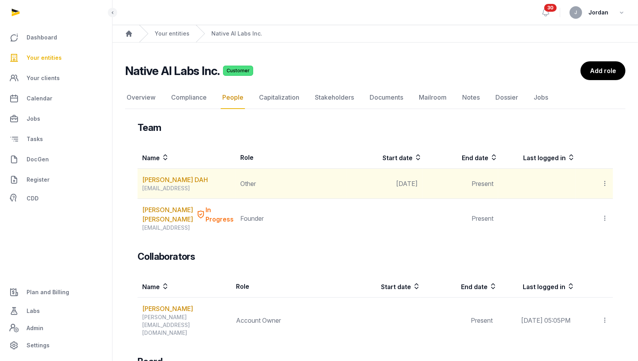
click at [608, 184] on icon at bounding box center [604, 183] width 7 height 8
click at [594, 206] on span "Invite user" at bounding box center [585, 205] width 29 height 8
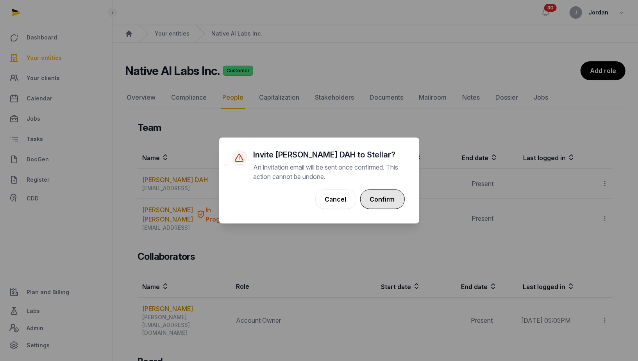
click at [386, 201] on button "Confirm" at bounding box center [382, 199] width 45 height 20
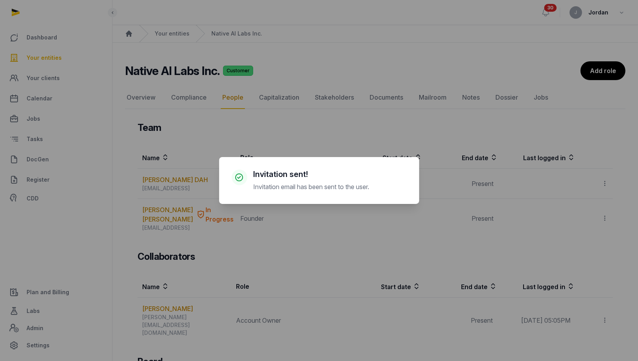
click at [603, 216] on div "× Invitation sent! Invitation email has been sent to the user. Cancel No OK" at bounding box center [319, 180] width 638 height 361
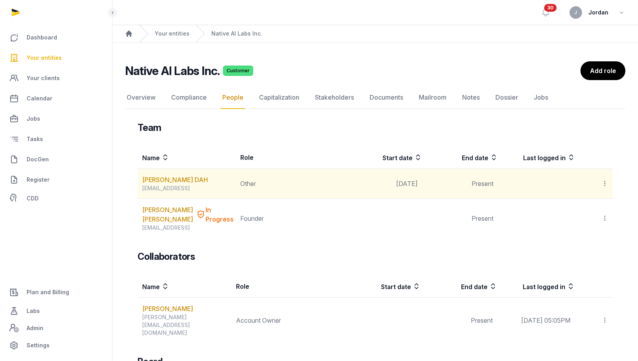
click at [181, 179] on div "Deepali DAH" at bounding box center [188, 179] width 93 height 9
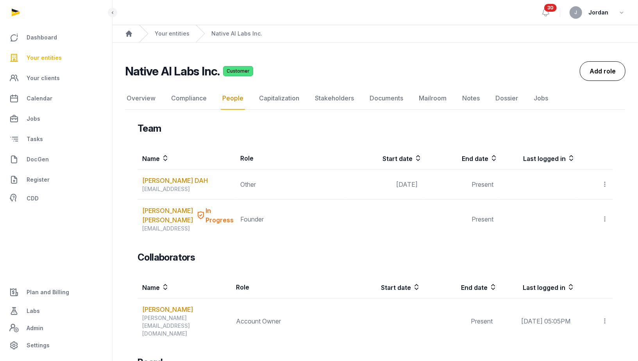
click at [586, 74] on link "Add role" at bounding box center [603, 71] width 46 height 20
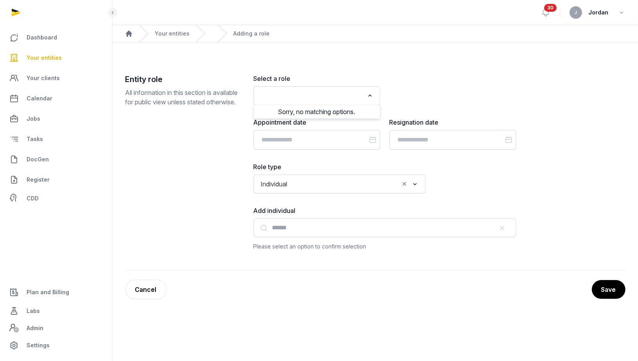
click at [369, 93] on icon "Search for option" at bounding box center [370, 95] width 8 height 9
click at [412, 83] on div "Select a role Loading... Sorry, no matching options." at bounding box center [385, 89] width 263 height 31
click at [625, 332] on main "Open sidebar 30 J Jordan Home Your entities Native AI Labs Inc. Adding a role E…" at bounding box center [319, 180] width 638 height 361
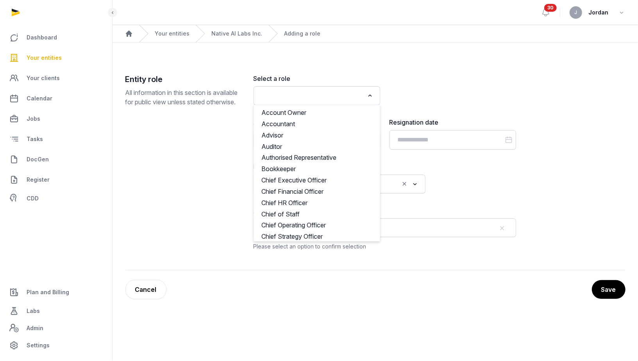
click at [370, 94] on icon "Search for option" at bounding box center [370, 95] width 8 height 9
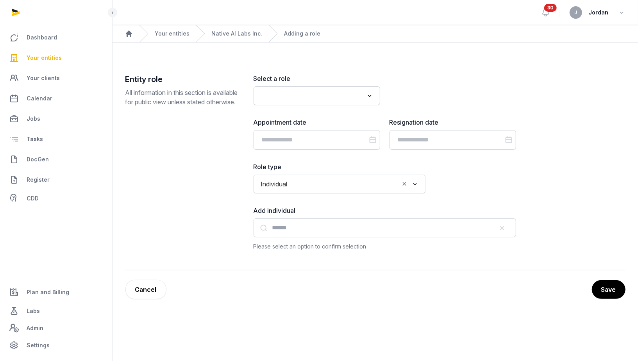
click at [416, 95] on div "Select a role Loading... Account Owner Accountant Advisor Auditor Authorised Re…" at bounding box center [385, 89] width 263 height 31
click at [243, 34] on link "Native AI Labs Inc." at bounding box center [236, 34] width 51 height 8
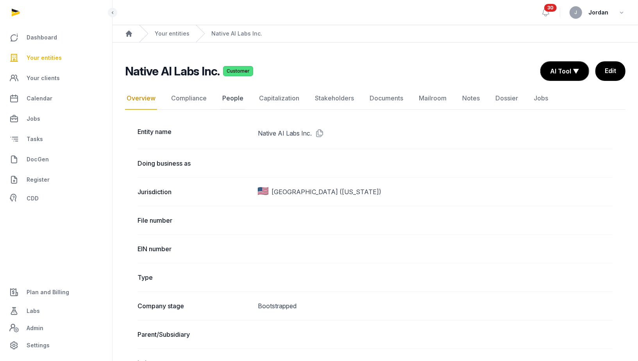
click at [238, 99] on link "People" at bounding box center [233, 98] width 24 height 23
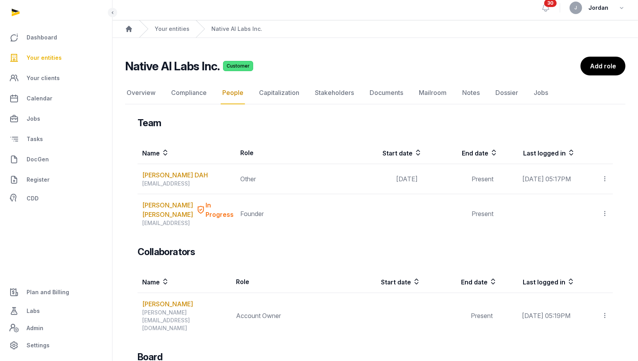
scroll to position [7, 0]
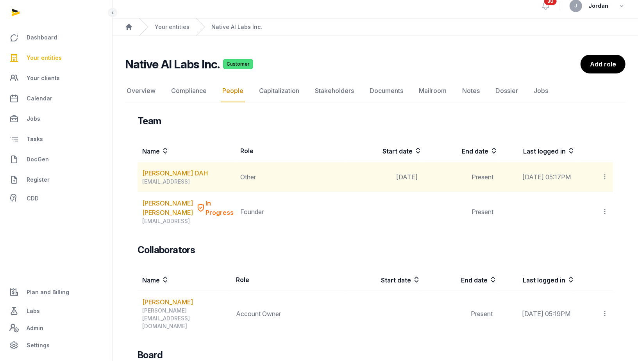
click at [604, 173] on icon at bounding box center [604, 177] width 7 height 8
click at [595, 216] on span "Edit role" at bounding box center [589, 214] width 23 height 8
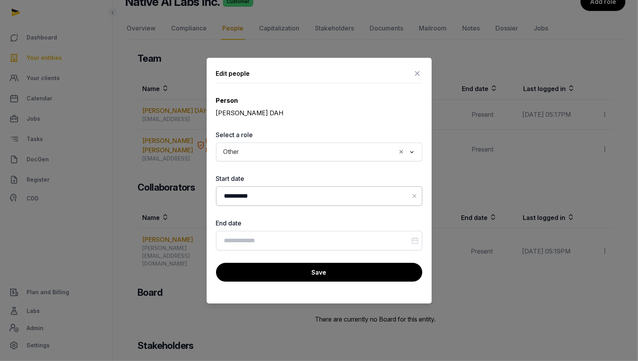
scroll to position [68, 0]
click at [250, 113] on div "[PERSON_NAME] DAH" at bounding box center [319, 112] width 206 height 9
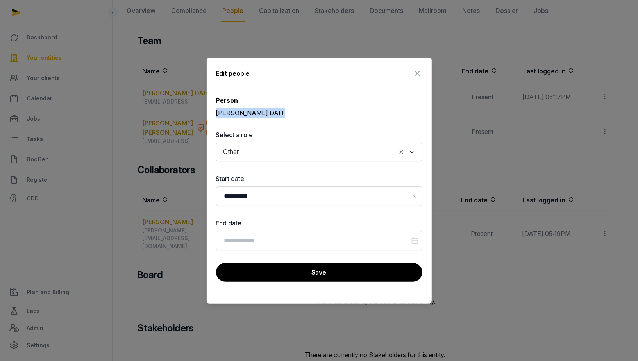
click at [243, 109] on div "[PERSON_NAME] DAH" at bounding box center [319, 112] width 206 height 9
click at [418, 67] on icon at bounding box center [417, 73] width 9 height 13
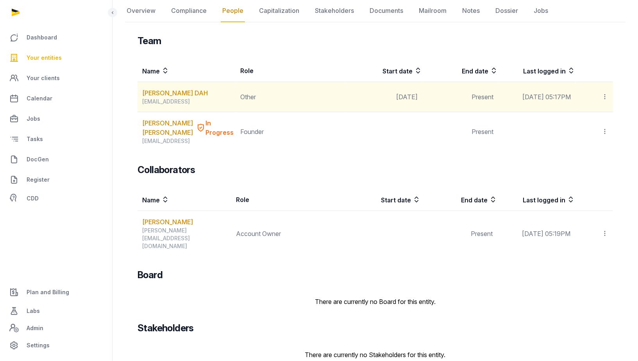
click at [605, 97] on icon at bounding box center [604, 97] width 7 height 8
click at [594, 128] on div "Edit role" at bounding box center [577, 134] width 63 height 16
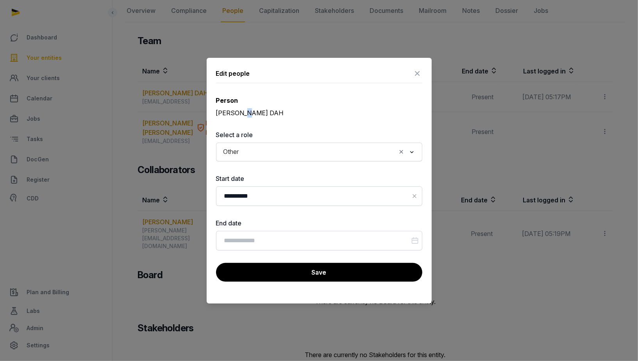
click at [242, 111] on div "[PERSON_NAME] DAH" at bounding box center [319, 112] width 206 height 9
click at [419, 71] on icon at bounding box center [417, 73] width 9 height 13
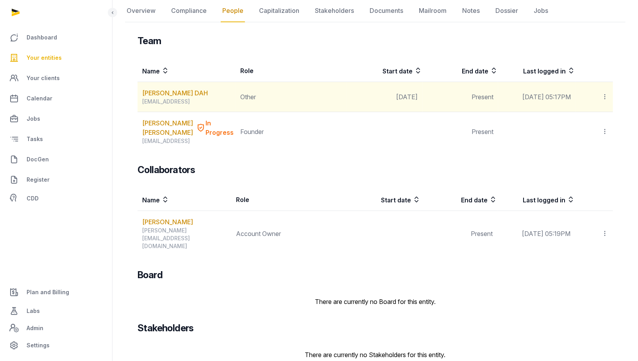
click at [607, 93] on icon at bounding box center [604, 97] width 7 height 8
click at [588, 145] on span "Delete" at bounding box center [591, 149] width 18 height 8
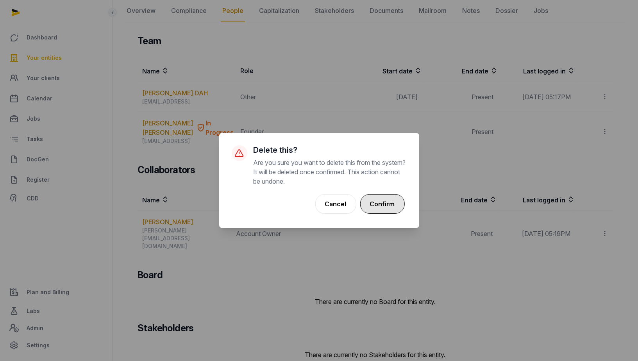
click at [381, 208] on button "Confirm" at bounding box center [382, 204] width 45 height 20
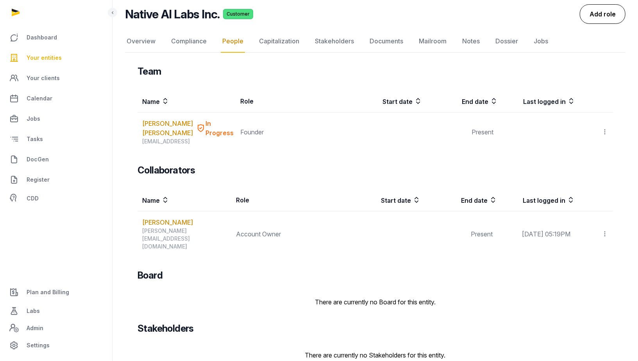
scroll to position [57, 0]
click at [603, 13] on link "Add role" at bounding box center [603, 14] width 46 height 20
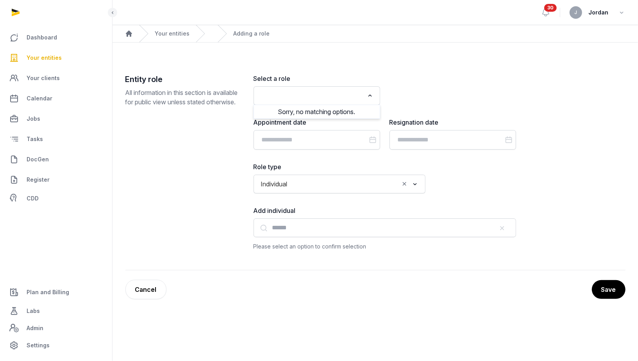
click at [296, 102] on div "Loading..." at bounding box center [316, 96] width 119 height 14
click at [301, 98] on input "Search for option" at bounding box center [311, 95] width 106 height 11
click at [296, 113] on li "Other" at bounding box center [317, 112] width 126 height 11
type input "*****"
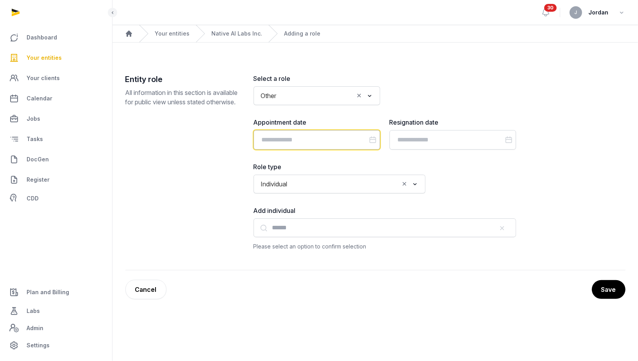
click at [295, 139] on input "Datepicker input" at bounding box center [317, 140] width 127 height 20
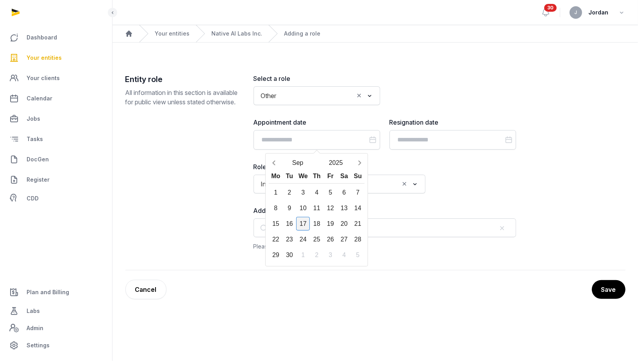
click at [305, 223] on div "17" at bounding box center [303, 224] width 14 height 14
type input "**********"
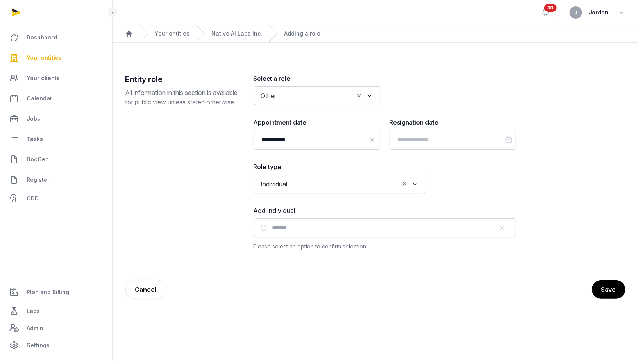
click at [306, 238] on div "Add individual Please select an option to confirm selection" at bounding box center [385, 228] width 263 height 45
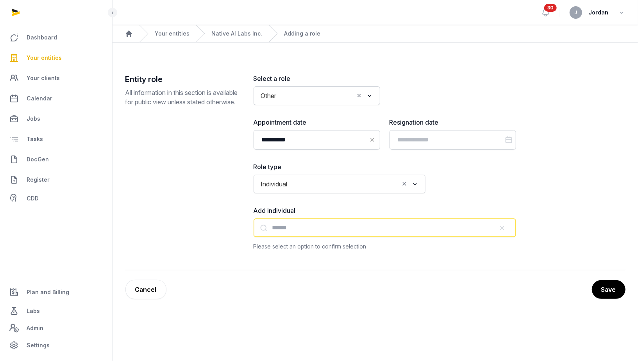
click at [311, 225] on input "text" at bounding box center [385, 227] width 263 height 19
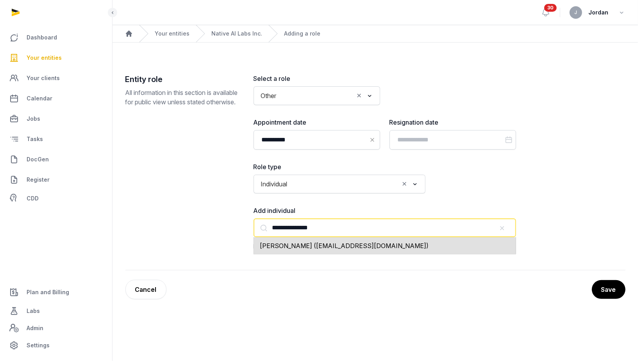
type input "**********"
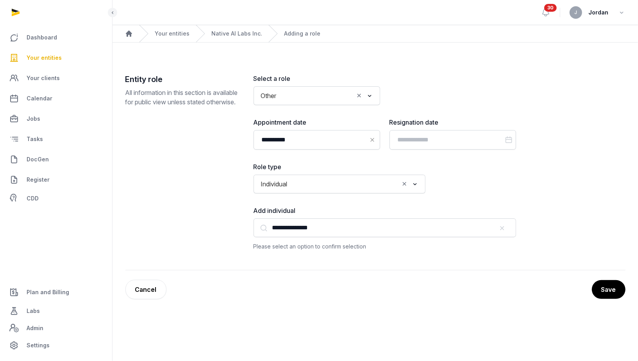
click at [446, 171] on div "**********" at bounding box center [385, 162] width 263 height 177
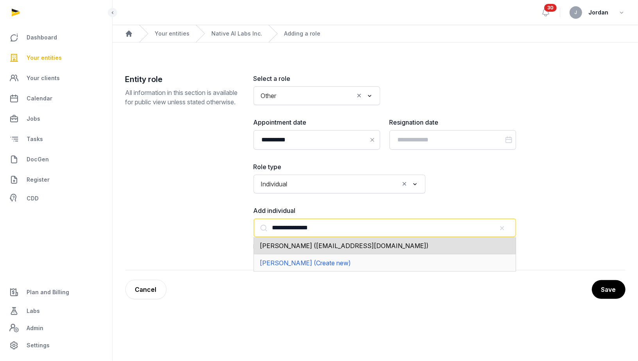
click at [466, 232] on input "**********" at bounding box center [385, 227] width 263 height 19
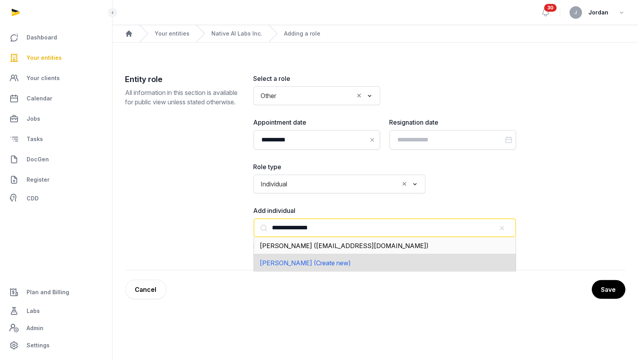
click at [431, 265] on div "Deepali Dahiya (Create new)" at bounding box center [385, 262] width 263 height 17
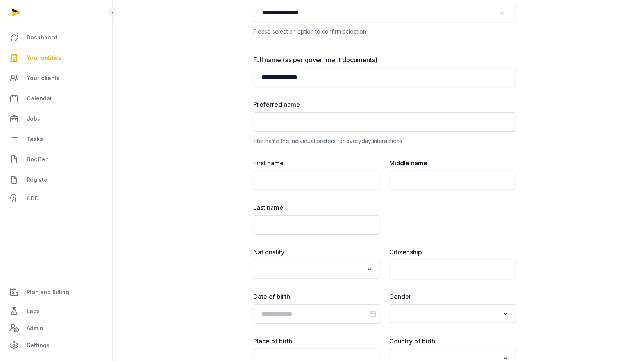
scroll to position [370, 0]
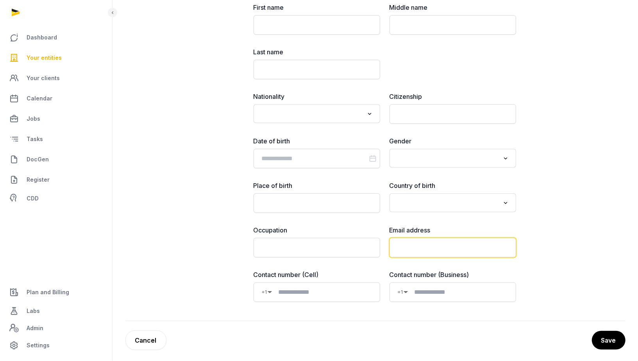
click at [406, 245] on input "email" at bounding box center [453, 248] width 127 height 20
paste input "**********"
type input "**********"
paste input "**********"
type input "**********"
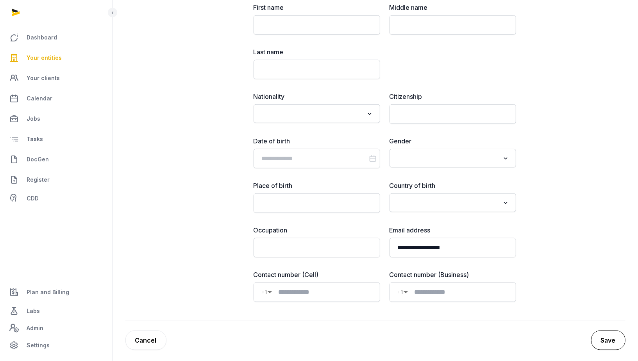
click at [618, 339] on button "Save" at bounding box center [608, 341] width 34 height 20
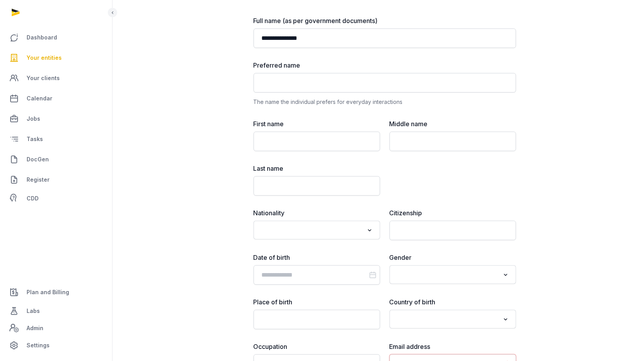
scroll to position [436, 0]
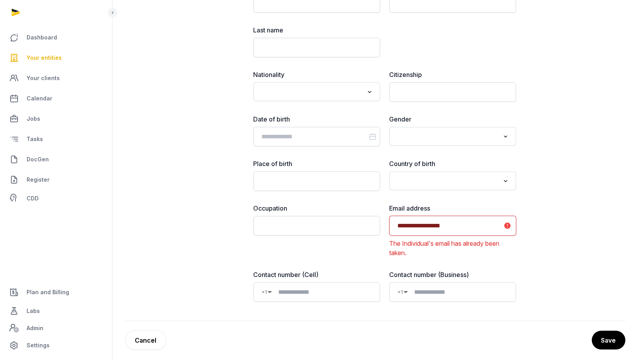
click at [463, 225] on input "**********" at bounding box center [453, 226] width 127 height 20
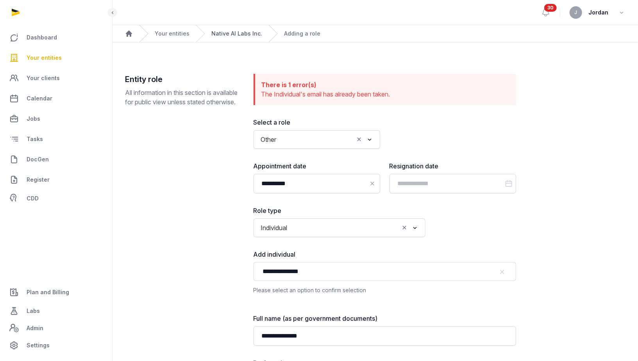
click at [252, 36] on link "Native AI Labs Inc." at bounding box center [236, 34] width 51 height 8
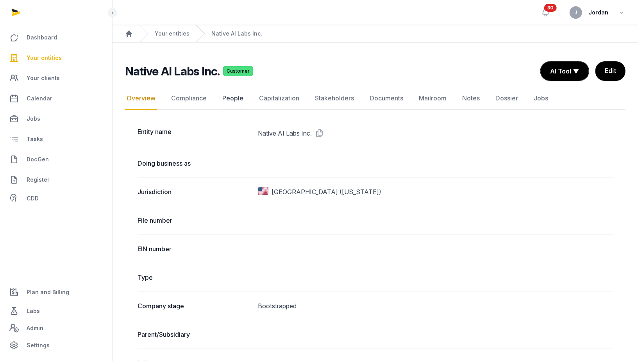
click at [227, 94] on link "People" at bounding box center [233, 98] width 24 height 23
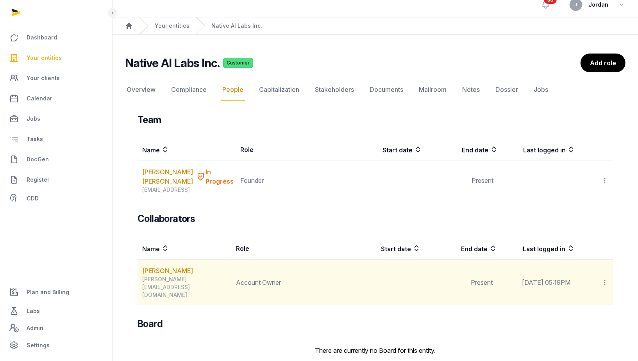
scroll to position [57, 0]
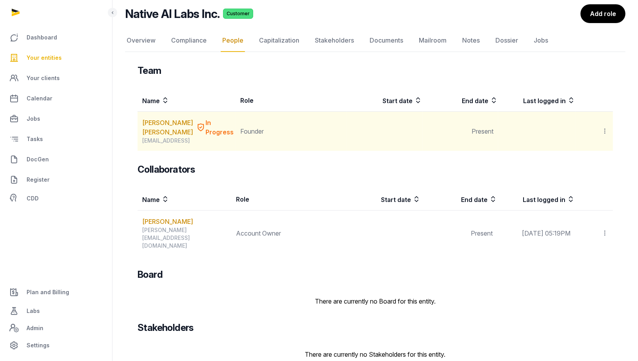
click at [604, 132] on icon at bounding box center [604, 131] width 7 height 8
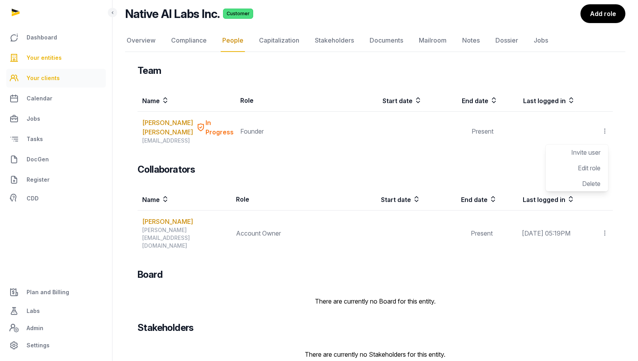
click at [34, 78] on span "Your clients" at bounding box center [43, 77] width 33 height 9
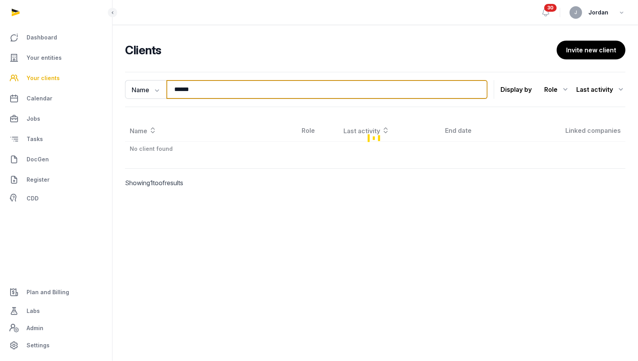
click at [177, 82] on input "******" at bounding box center [326, 89] width 321 height 19
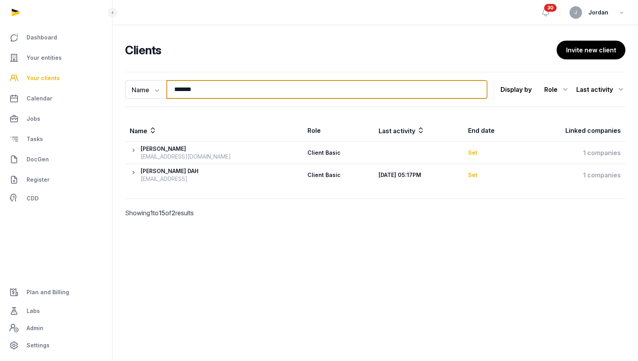
type input "*******"
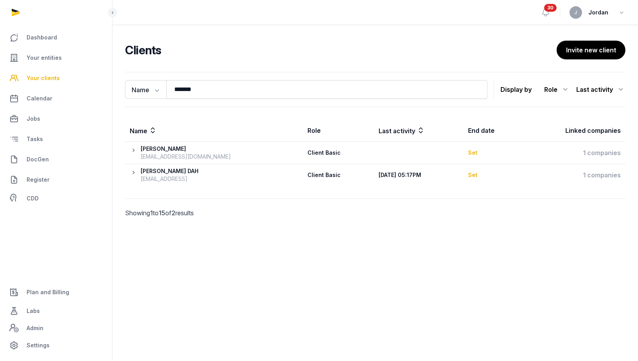
click at [173, 148] on div "Deepali Dahiya" at bounding box center [186, 149] width 90 height 8
click at [135, 152] on icon at bounding box center [135, 153] width 11 height 16
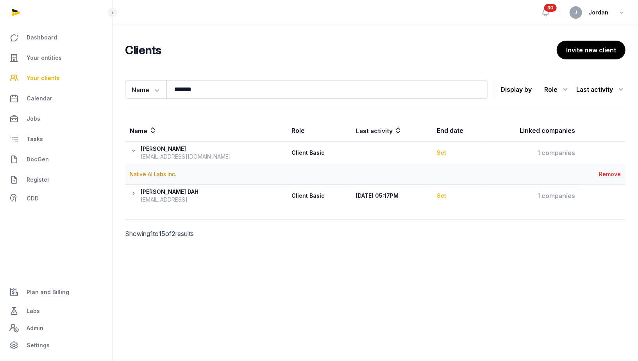
click at [129, 195] on th "Deepali DAH deep@deepnative.ai" at bounding box center [206, 196] width 162 height 22
click at [130, 193] on icon at bounding box center [135, 196] width 11 height 16
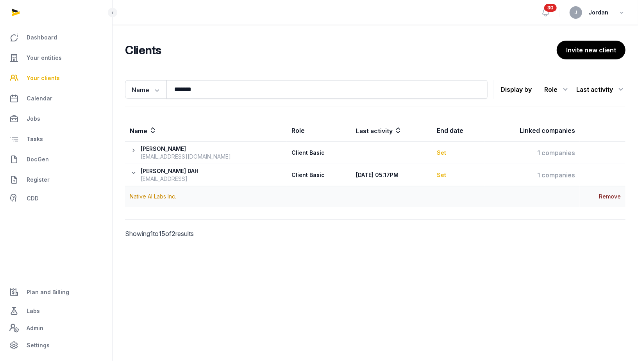
click at [608, 193] on div "Remove" at bounding box center [602, 197] width 36 height 8
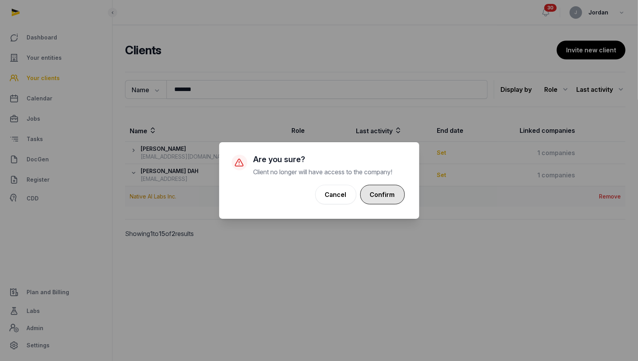
click at [395, 196] on button "Confirm" at bounding box center [382, 195] width 45 height 20
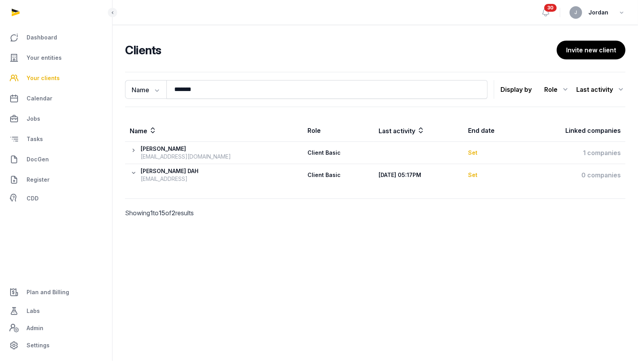
click at [133, 148] on icon at bounding box center [135, 153] width 11 height 16
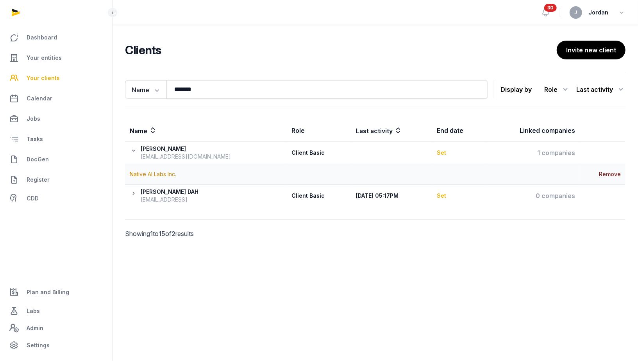
click at [616, 173] on div "Remove" at bounding box center [602, 174] width 36 height 8
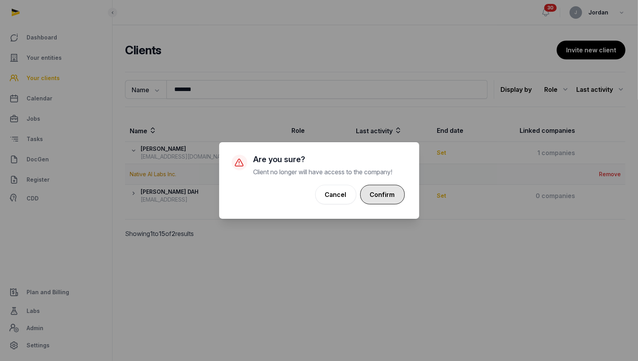
click at [392, 199] on button "Confirm" at bounding box center [382, 195] width 45 height 20
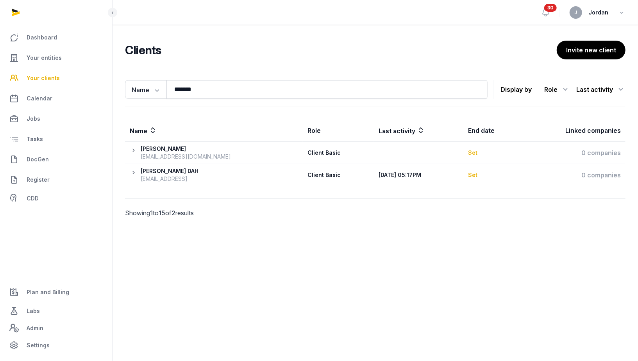
click at [138, 166] on th "Deepali DAH deep@deepnative.ai" at bounding box center [214, 175] width 178 height 22
click at [136, 169] on icon at bounding box center [135, 175] width 11 height 16
click at [71, 58] on link "Your entities" at bounding box center [56, 57] width 100 height 19
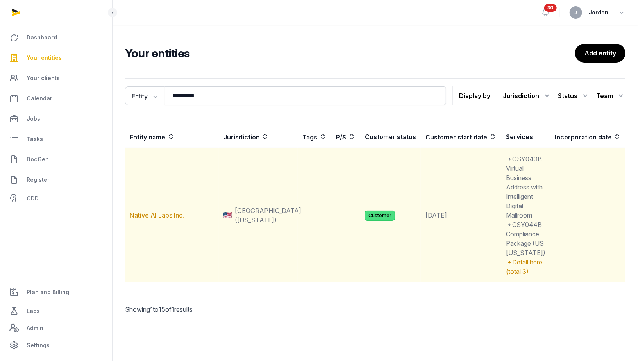
click at [164, 233] on td "Native AI Labs Inc." at bounding box center [172, 215] width 94 height 135
click at [164, 219] on link "Native AI Labs Inc." at bounding box center [157, 215] width 54 height 8
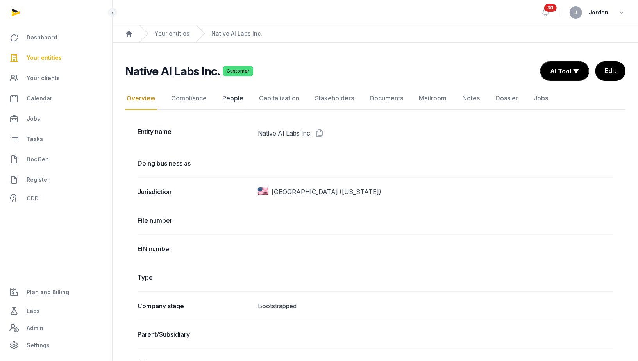
click at [229, 98] on link "People" at bounding box center [233, 98] width 24 height 23
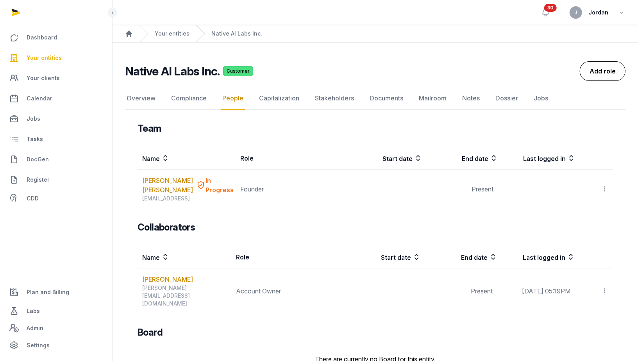
click at [592, 66] on link "Add role" at bounding box center [603, 71] width 46 height 20
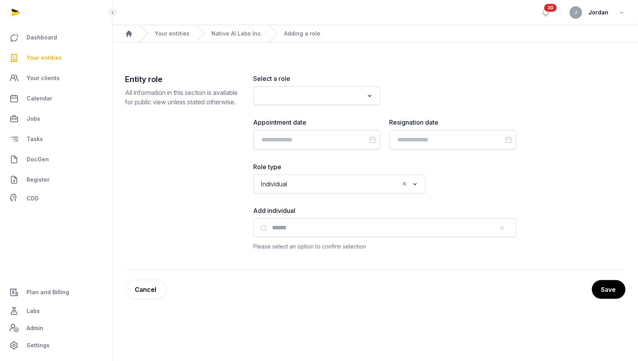
click at [363, 98] on input "Search for option" at bounding box center [311, 95] width 106 height 11
type input "***"
click at [321, 136] on input "Datepicker input" at bounding box center [317, 140] width 127 height 20
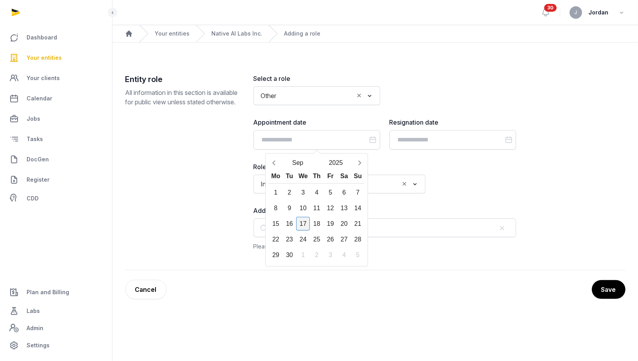
click at [306, 218] on div "17" at bounding box center [303, 224] width 14 height 14
type input "**********"
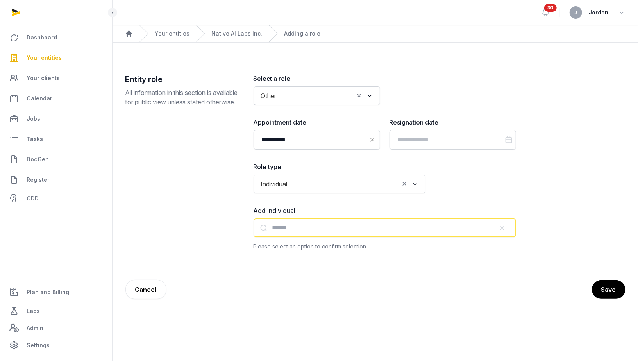
click at [314, 223] on input "text" at bounding box center [385, 227] width 263 height 19
click at [488, 234] on input "**********" at bounding box center [385, 227] width 263 height 19
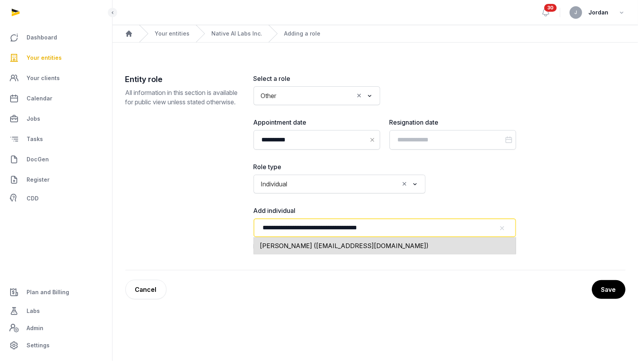
drag, startPoint x: 439, startPoint y: 233, endPoint x: 307, endPoint y: 225, distance: 131.5
click at [307, 225] on input "**********" at bounding box center [385, 227] width 263 height 19
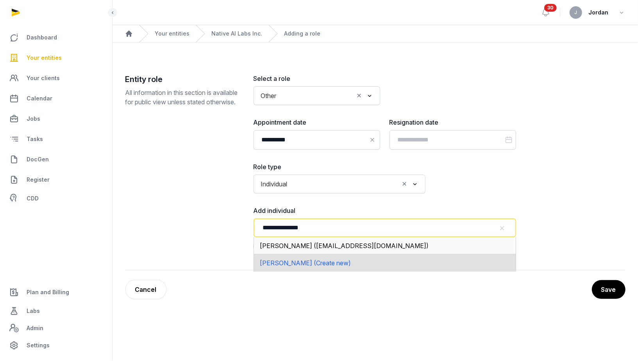
click at [304, 264] on span "Deepali Dahiya (Create new)" at bounding box center [305, 263] width 91 height 8
type input "**********"
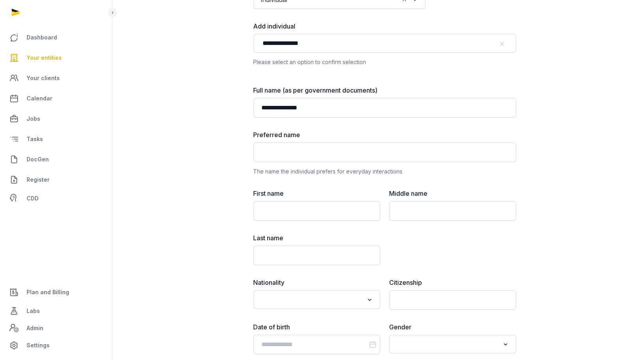
scroll to position [370, 0]
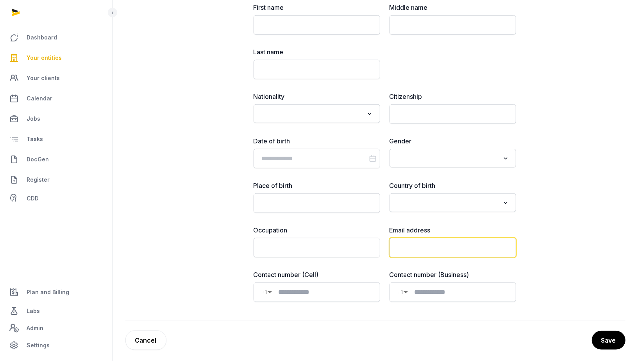
click at [429, 243] on input "email" at bounding box center [453, 248] width 127 height 20
paste input "**********"
type input "**********"
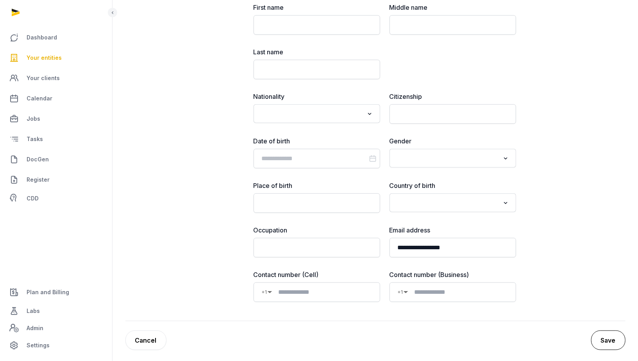
click at [595, 333] on button "Save" at bounding box center [608, 341] width 34 height 20
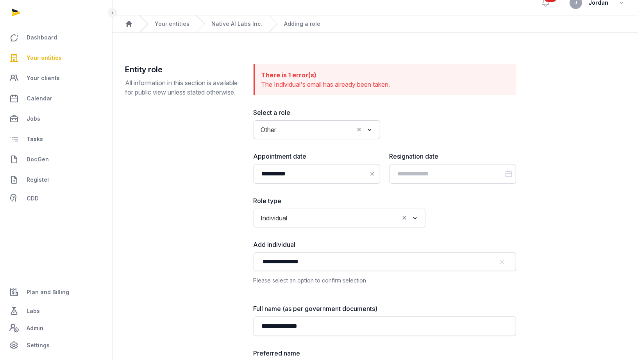
scroll to position [0, 0]
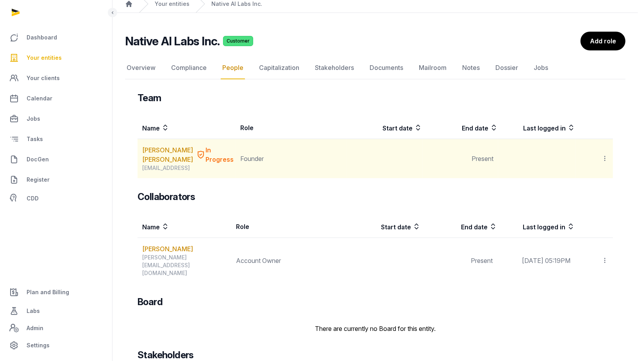
scroll to position [57, 0]
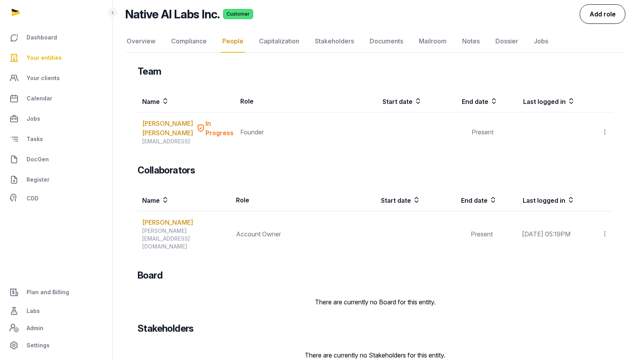
click at [591, 16] on link "Add role" at bounding box center [603, 14] width 46 height 20
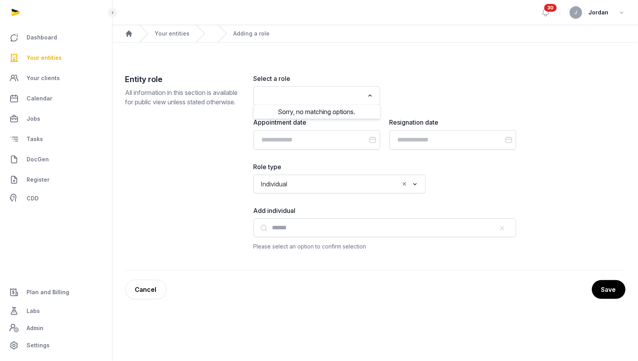
click at [325, 101] on div "Loading..." at bounding box center [316, 96] width 119 height 14
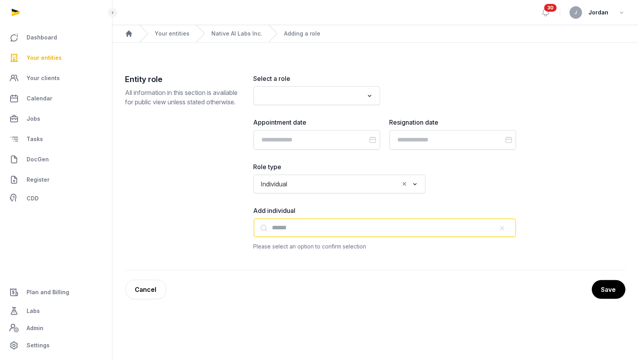
click at [394, 229] on input "text" at bounding box center [385, 227] width 263 height 19
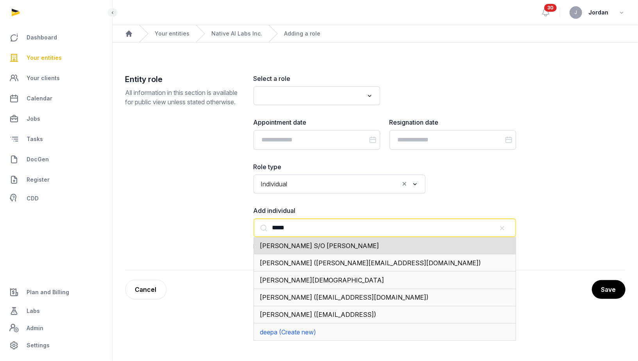
type input "*****"
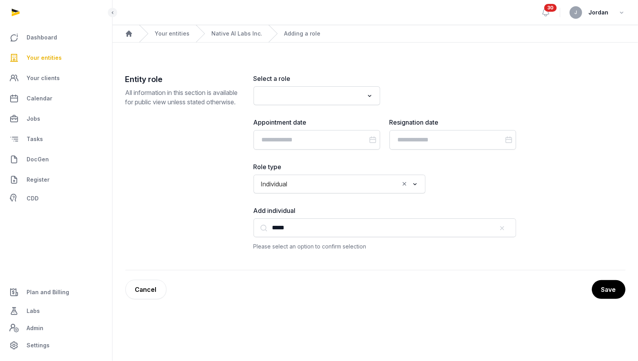
click at [213, 212] on div "Entity role All information in this section is available for public view unless…" at bounding box center [183, 162] width 116 height 177
click at [50, 76] on span "Your clients" at bounding box center [43, 77] width 33 height 9
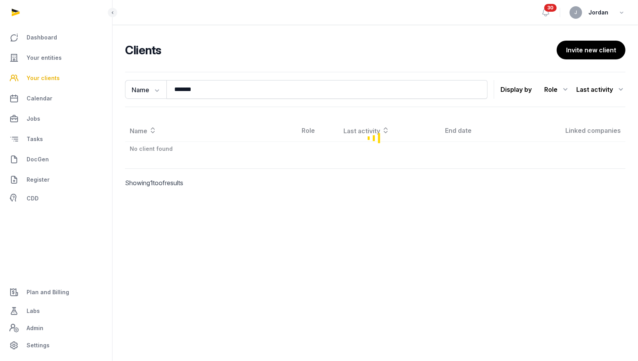
click at [50, 76] on span "Your clients" at bounding box center [43, 77] width 33 height 9
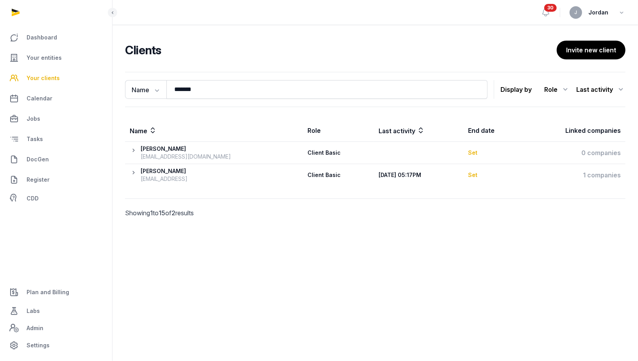
click at [50, 75] on span "Your clients" at bounding box center [43, 77] width 33 height 9
click at [608, 52] on button "Invite new client" at bounding box center [591, 51] width 70 height 20
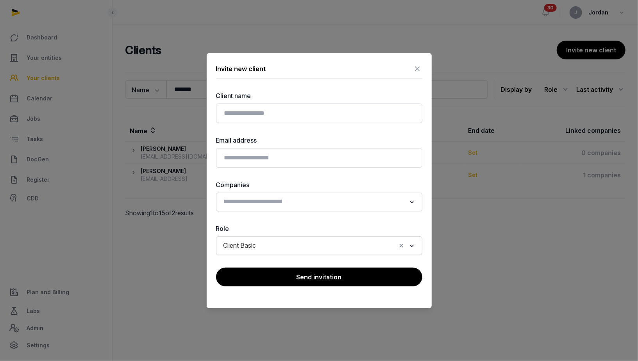
click at [418, 71] on icon at bounding box center [417, 69] width 9 height 13
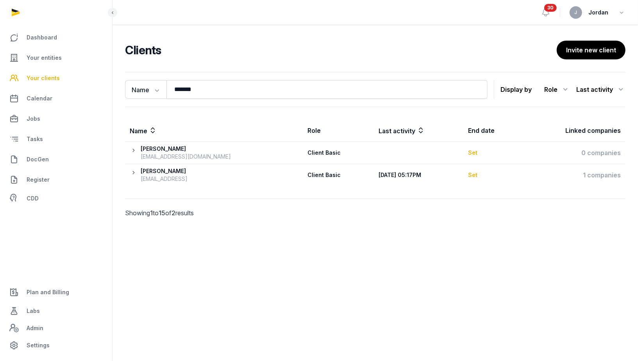
click at [135, 152] on icon at bounding box center [135, 153] width 11 height 16
click at [135, 151] on icon at bounding box center [135, 153] width 11 height 16
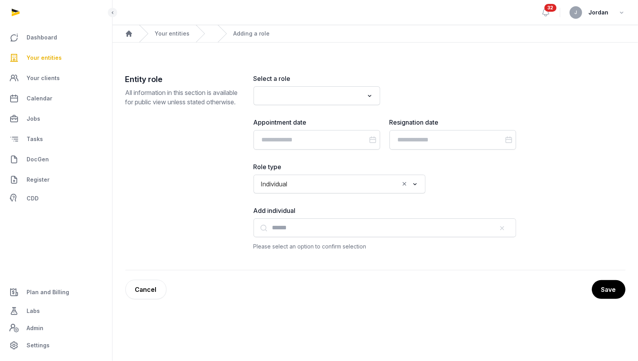
click at [167, 77] on h2 "Entity role" at bounding box center [183, 79] width 116 height 11
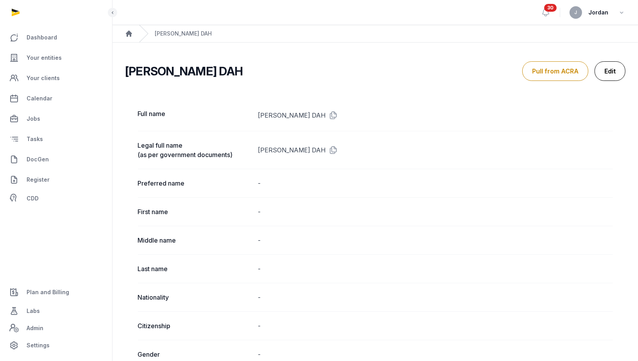
click at [614, 69] on link "Edit" at bounding box center [610, 71] width 31 height 20
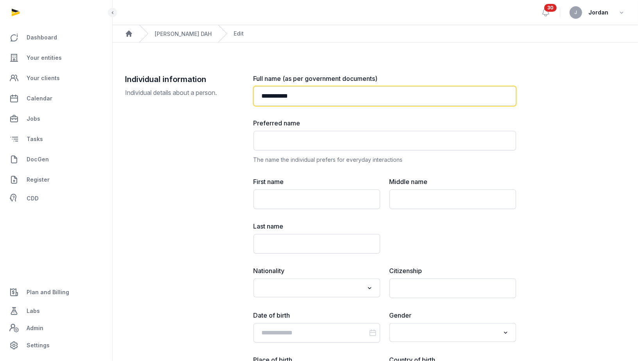
click at [294, 95] on input "**********" at bounding box center [385, 96] width 263 height 20
click at [284, 97] on input "**********" at bounding box center [385, 96] width 263 height 20
click at [304, 98] on input "**********" at bounding box center [385, 96] width 263 height 20
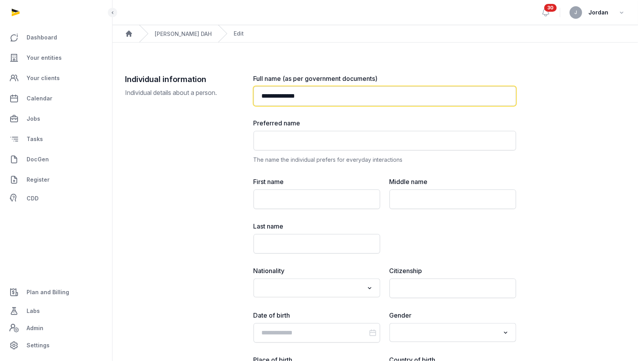
click at [304, 98] on input "**********" at bounding box center [385, 96] width 263 height 20
type input "**********"
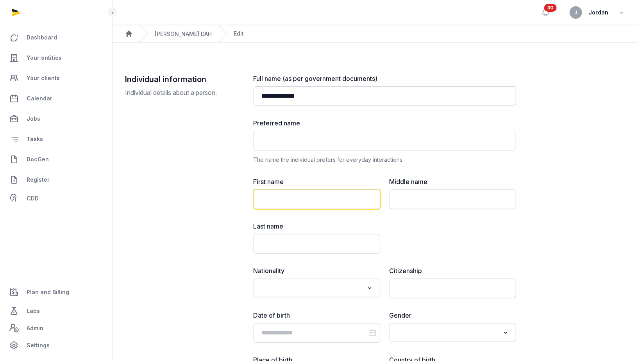
click at [295, 199] on input "text" at bounding box center [317, 199] width 127 height 20
paste input "**********"
click at [293, 200] on input "**********" at bounding box center [317, 199] width 127 height 20
type input "*******"
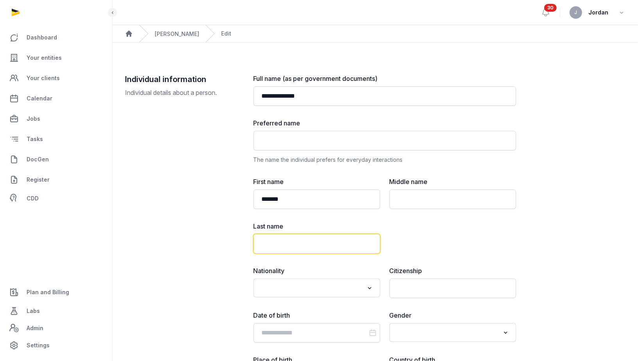
click at [288, 237] on input "text" at bounding box center [317, 244] width 127 height 20
paste input "******"
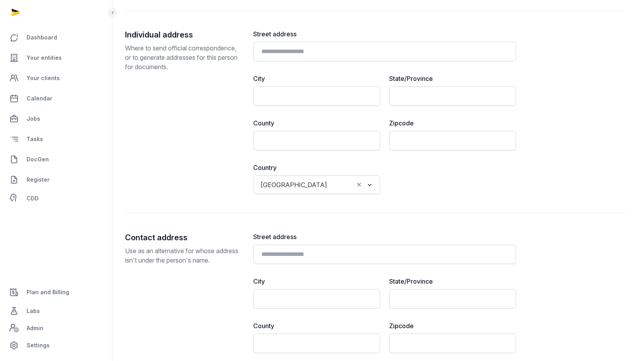
scroll to position [684, 0]
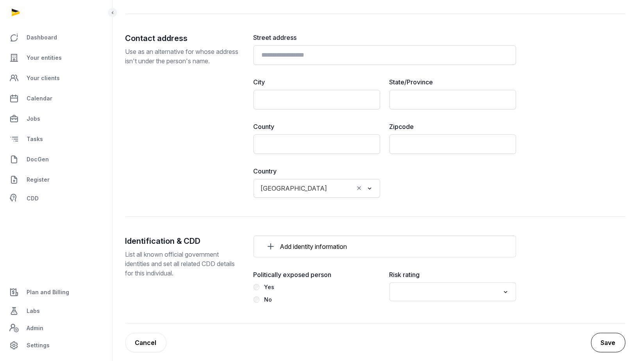
type input "******"
click at [615, 336] on button "Save" at bounding box center [608, 343] width 34 height 20
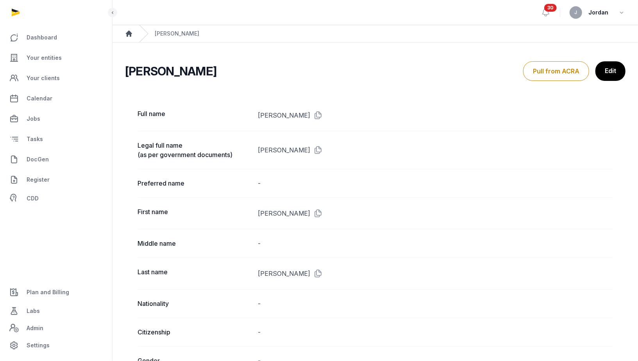
click at [130, 34] on icon "Breadcrumb" at bounding box center [129, 33] width 6 height 6
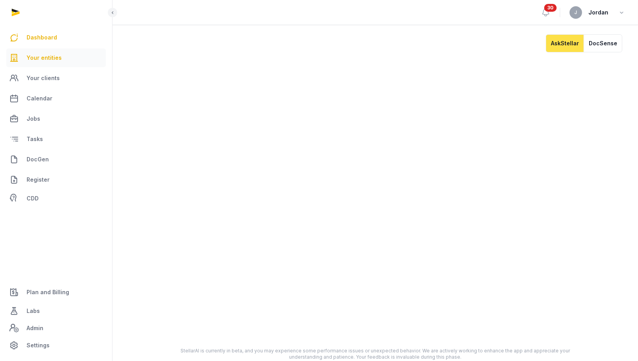
click at [50, 58] on span "Your entities" at bounding box center [44, 57] width 35 height 9
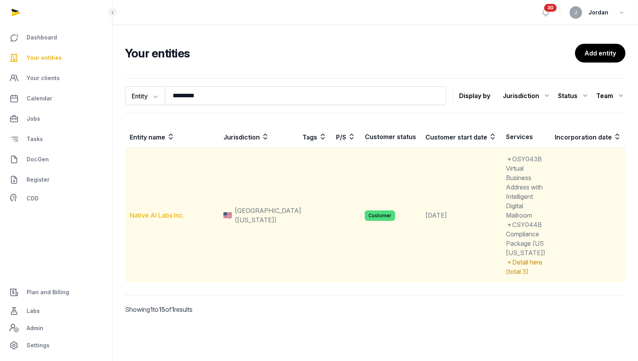
click at [152, 219] on link "Native AI Labs Inc." at bounding box center [157, 215] width 54 height 8
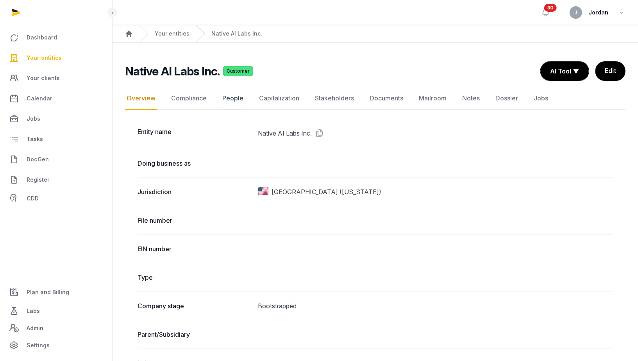
click at [230, 97] on link "People" at bounding box center [233, 98] width 24 height 23
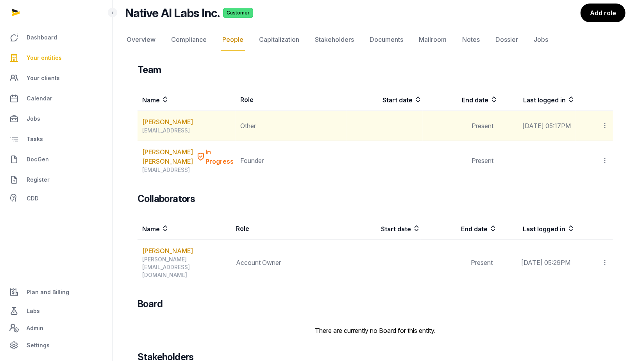
scroll to position [87, 0]
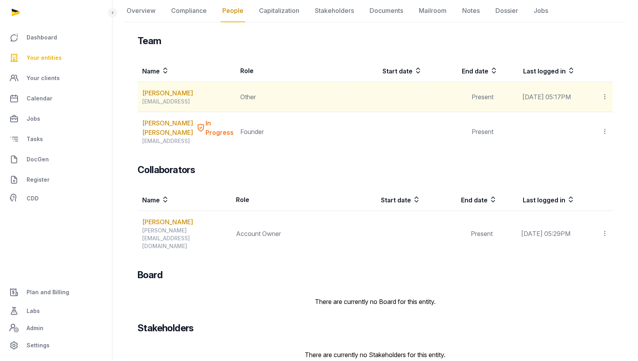
click at [600, 99] on div at bounding box center [594, 96] width 28 height 11
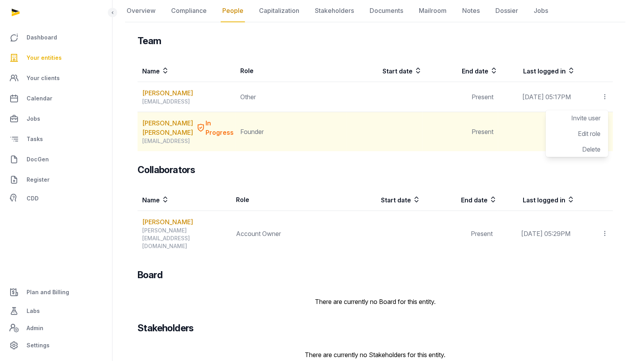
click at [462, 140] on td "Present" at bounding box center [461, 131] width 76 height 39
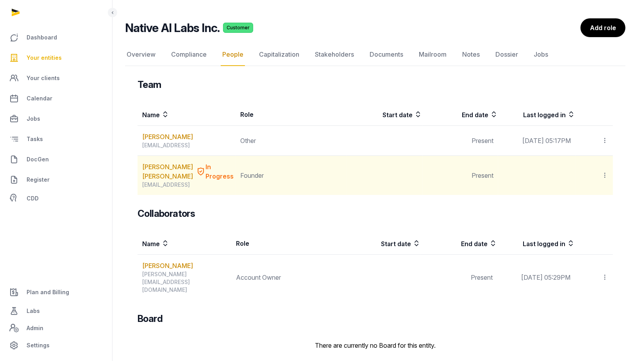
scroll to position [0, 0]
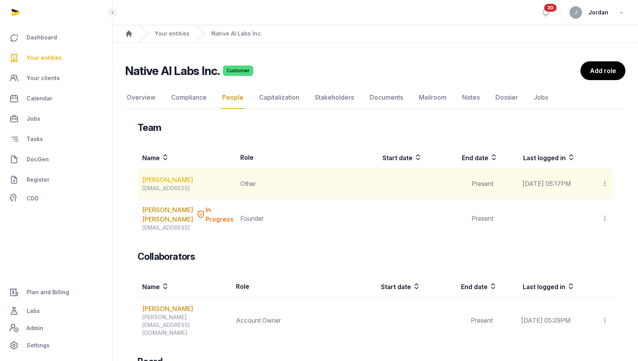
click at [182, 179] on link "[PERSON_NAME]" at bounding box center [167, 179] width 51 height 9
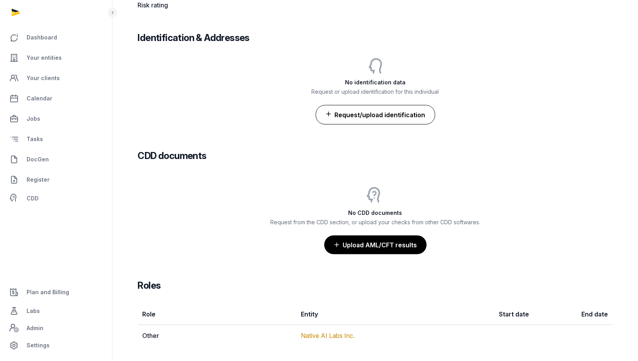
click at [378, 111] on button "Request/upload identification" at bounding box center [376, 115] width 120 height 20
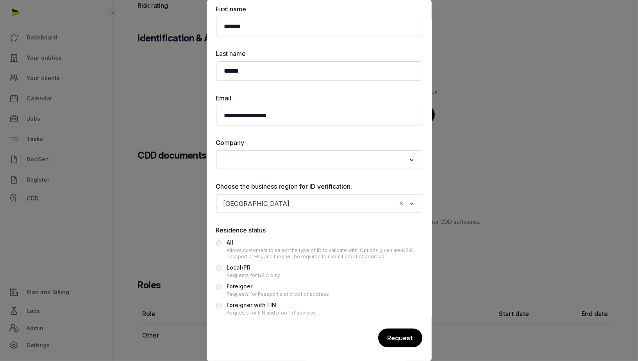
scroll to position [81, 0]
click at [331, 152] on div "Search for option" at bounding box center [313, 158] width 187 height 13
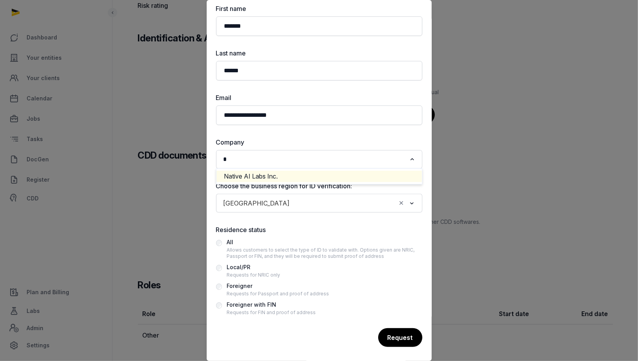
click at [297, 177] on li "Native AI Labs Inc." at bounding box center [318, 176] width 205 height 11
type input "*"
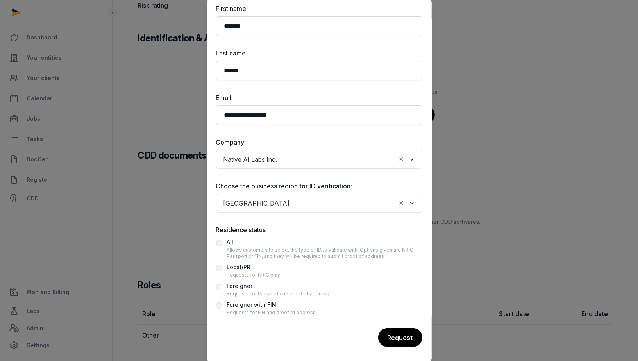
click at [293, 200] on input "Search for option" at bounding box center [344, 203] width 103 height 11
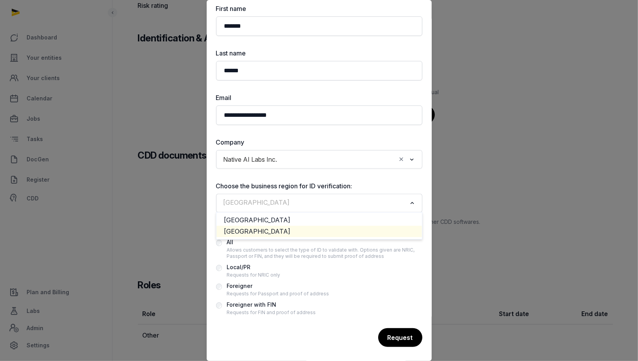
click at [260, 231] on li "[GEOGRAPHIC_DATA]" at bounding box center [318, 231] width 205 height 11
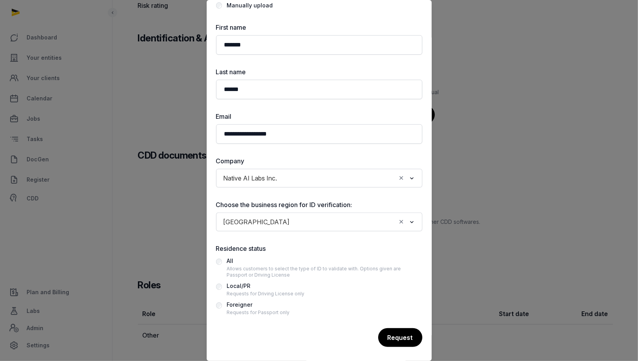
click at [251, 304] on div "Foreigner" at bounding box center [258, 304] width 63 height 9
click at [393, 334] on div "Request" at bounding box center [399, 338] width 45 height 20
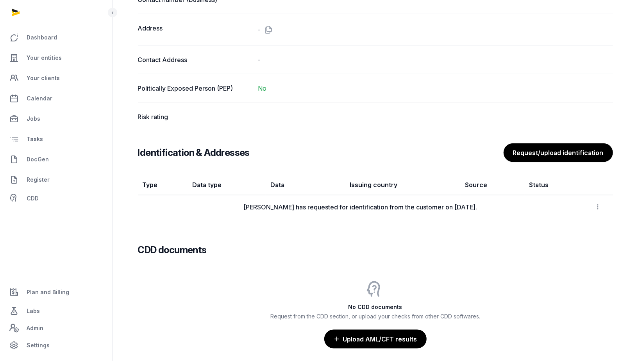
scroll to position [527, 0]
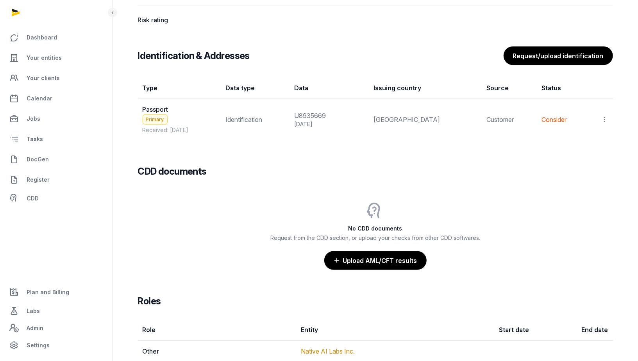
scroll to position [647, 0]
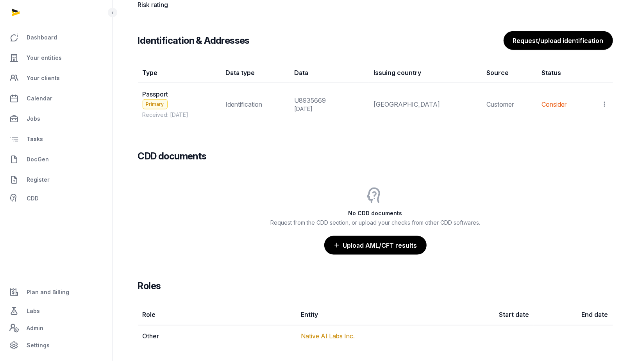
click at [154, 91] on span "Passport" at bounding box center [156, 94] width 26 height 8
click at [604, 100] on icon at bounding box center [604, 104] width 7 height 8
click at [597, 122] on span "View" at bounding box center [593, 126] width 14 height 8
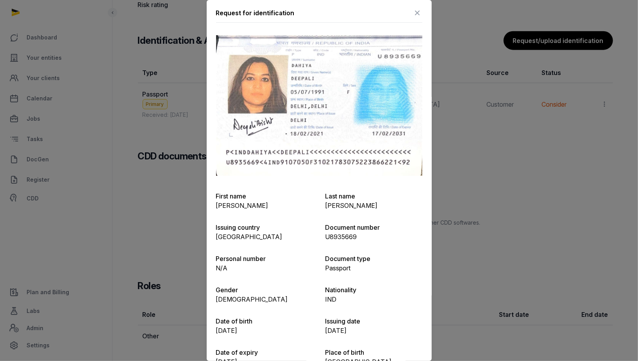
scroll to position [0, 0]
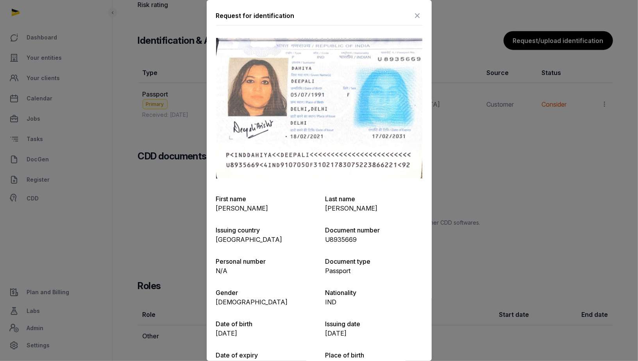
click at [526, 197] on div at bounding box center [319, 180] width 638 height 361
click at [413, 14] on icon at bounding box center [417, 15] width 9 height 13
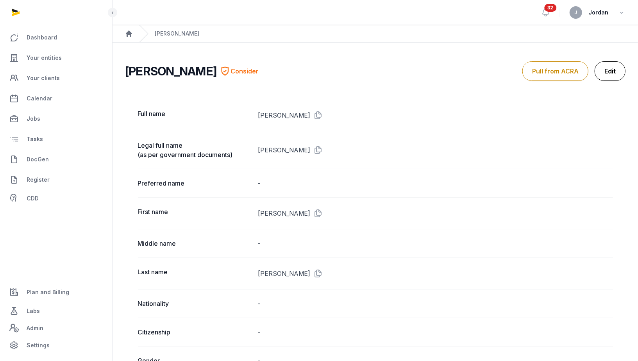
click at [612, 68] on link "Edit" at bounding box center [610, 71] width 31 height 20
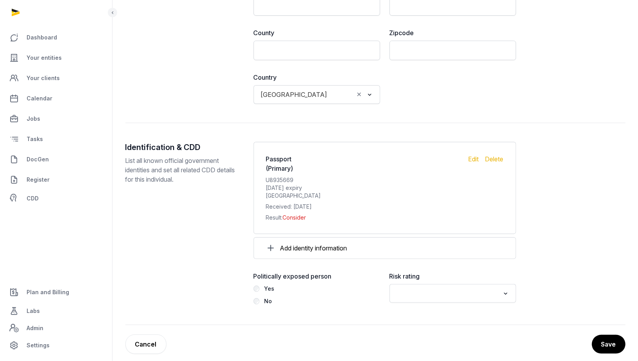
scroll to position [779, 0]
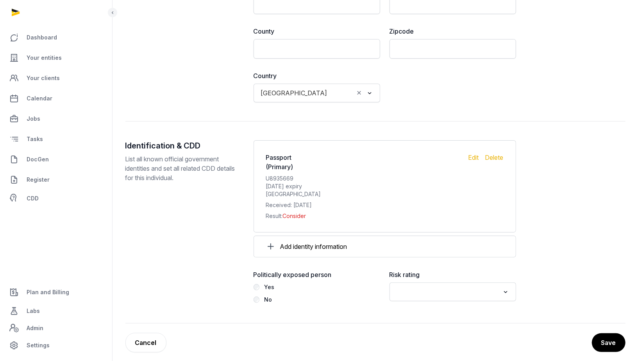
click at [456, 286] on input "Search for option" at bounding box center [447, 291] width 106 height 11
click at [417, 327] on li "Low" at bounding box center [453, 331] width 126 height 11
click at [602, 333] on button "Save" at bounding box center [608, 343] width 34 height 20
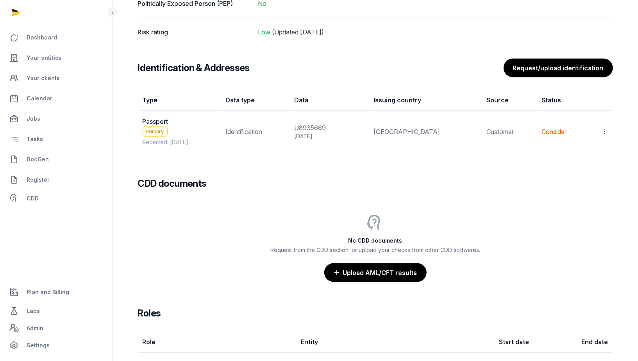
scroll to position [619, 0]
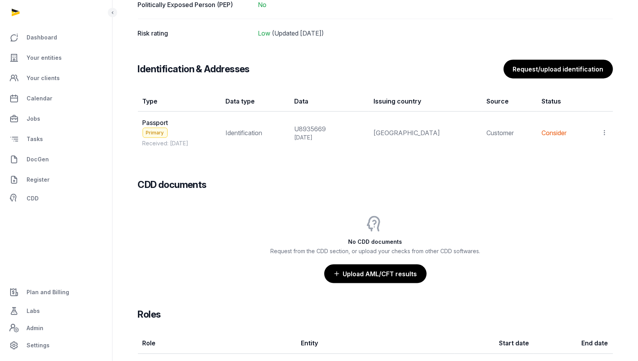
click at [606, 129] on icon at bounding box center [604, 133] width 7 height 8
click at [591, 166] on span "Populate Information" at bounding box center [571, 170] width 60 height 8
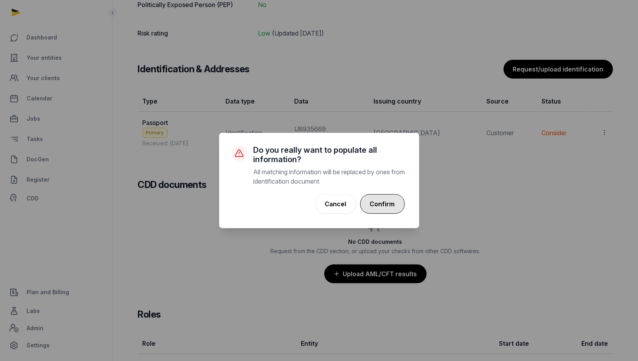
click at [398, 201] on button "Confirm" at bounding box center [382, 204] width 45 height 20
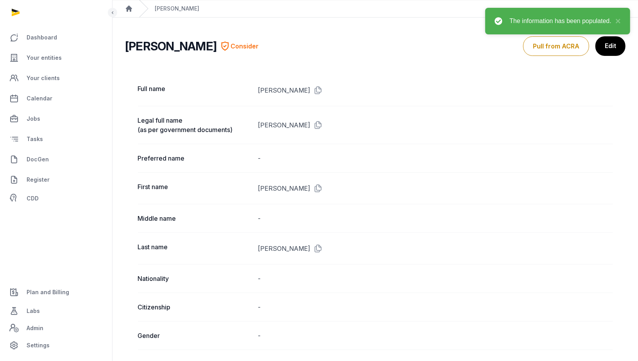
scroll to position [0, 0]
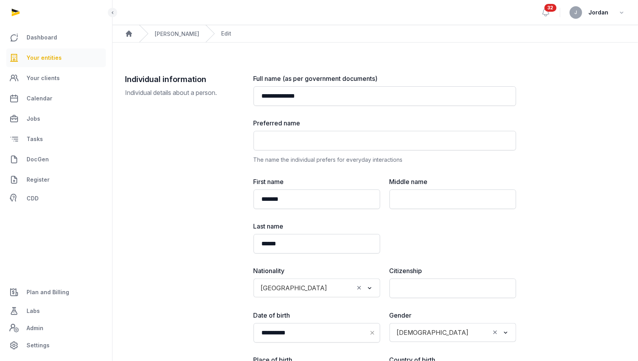
click at [55, 60] on span "Your entities" at bounding box center [44, 57] width 35 height 9
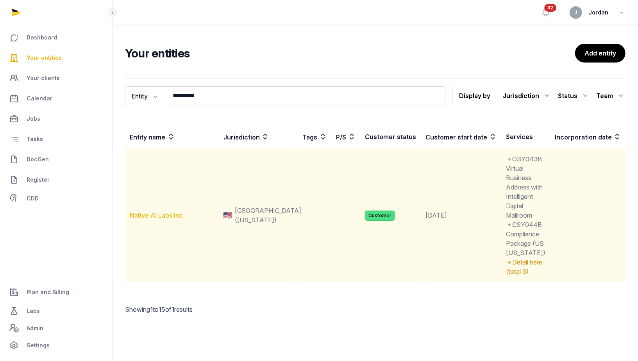
click at [168, 219] on link "Native AI Labs Inc." at bounding box center [157, 215] width 54 height 8
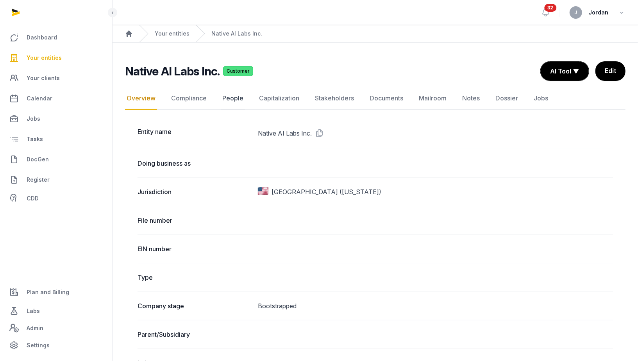
click at [226, 99] on link "People" at bounding box center [233, 98] width 24 height 23
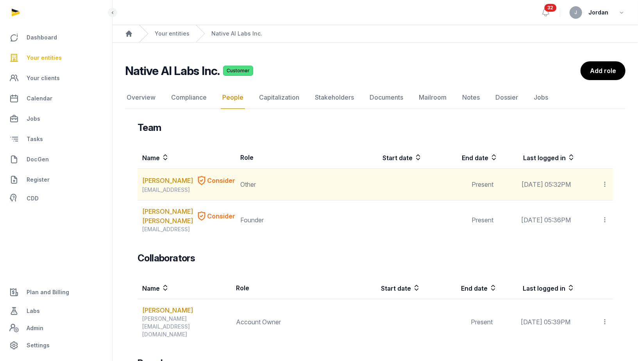
click at [388, 182] on td at bounding box center [385, 185] width 76 height 32
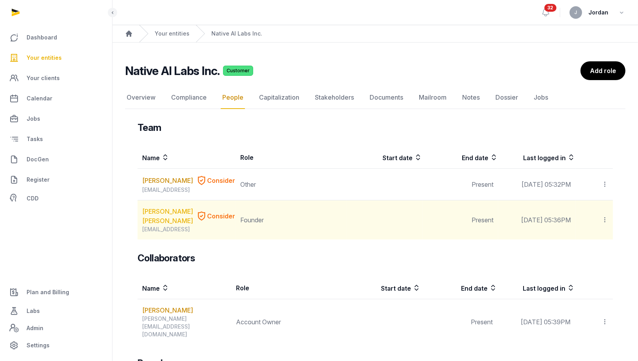
click at [156, 223] on link "[PERSON_NAME] [PERSON_NAME]" at bounding box center [167, 216] width 51 height 19
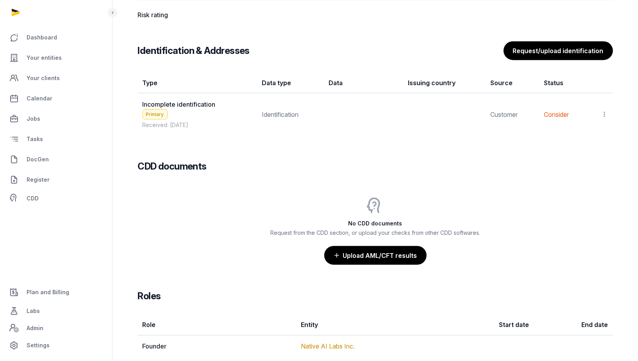
scroll to position [627, 0]
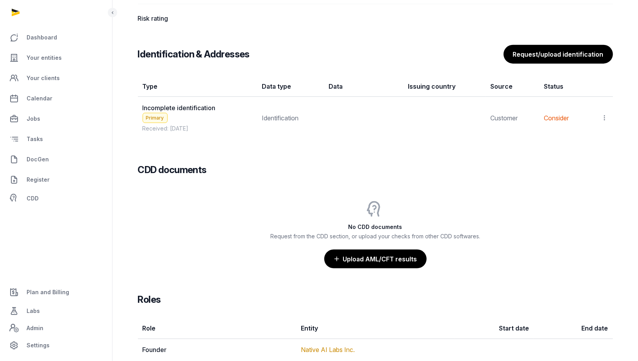
click at [605, 114] on icon at bounding box center [604, 118] width 7 height 8
click at [205, 157] on div "CDD documents" at bounding box center [375, 163] width 475 height 25
click at [203, 104] on span "Incomplete identification" at bounding box center [179, 108] width 73 height 8
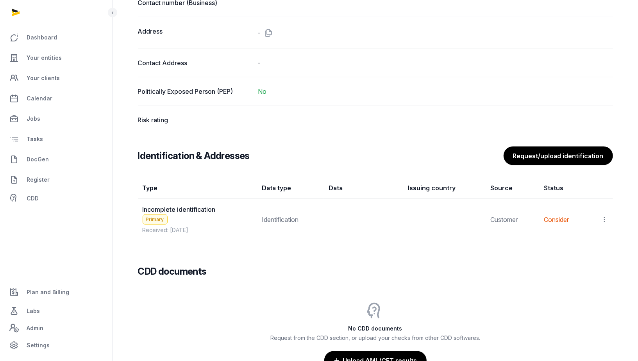
scroll to position [641, 0]
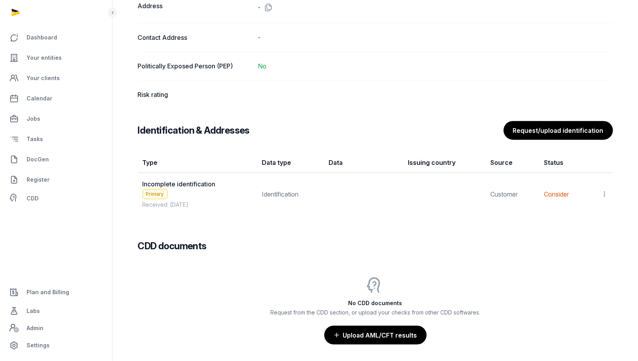
scroll to position [641, 0]
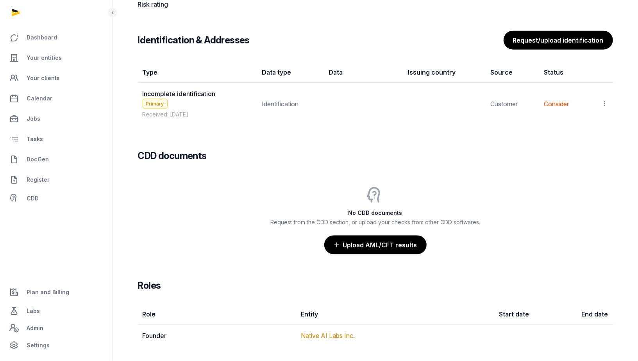
click at [607, 100] on icon at bounding box center [604, 104] width 7 height 8
click at [592, 123] on span "View" at bounding box center [593, 125] width 14 height 8
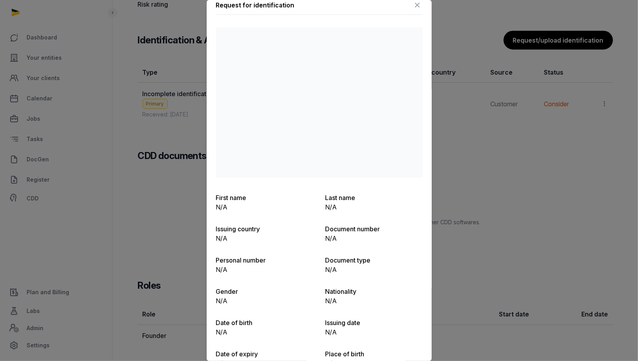
scroll to position [0, 0]
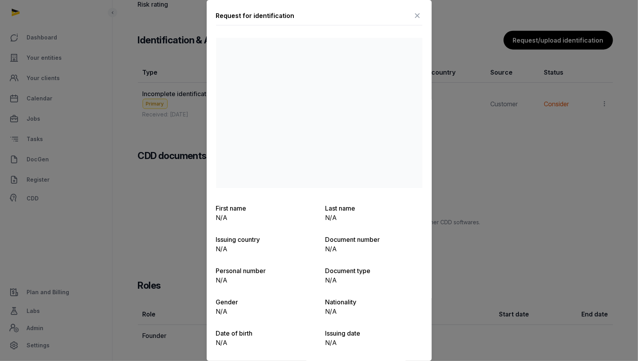
click at [509, 137] on div at bounding box center [319, 180] width 638 height 361
click at [421, 16] on icon at bounding box center [417, 15] width 9 height 13
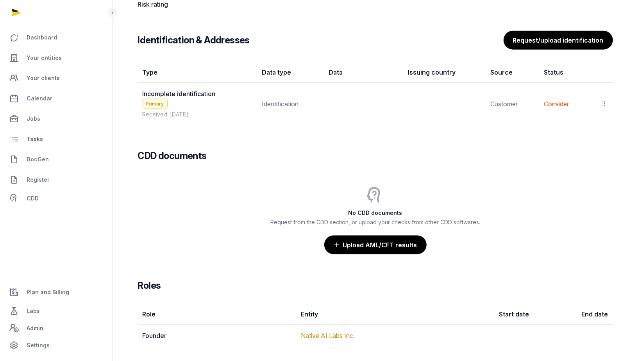
click at [602, 102] on icon at bounding box center [604, 104] width 7 height 8
click at [438, 161] on div "CDD documents No CDD documents Request from the CDD section, or upload your che…" at bounding box center [375, 195] width 475 height 117
click at [606, 98] on div at bounding box center [601, 103] width 14 height 11
click at [595, 117] on div "View" at bounding box center [570, 125] width 75 height 16
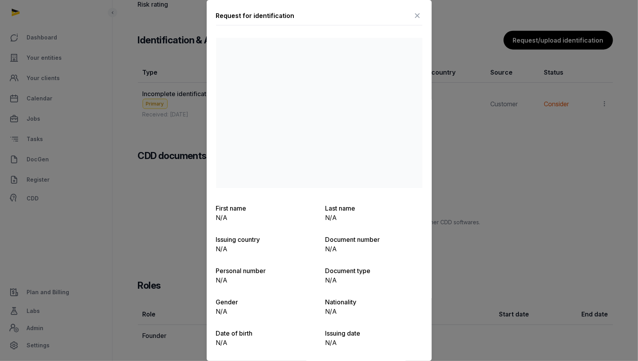
click at [553, 151] on div at bounding box center [319, 180] width 638 height 361
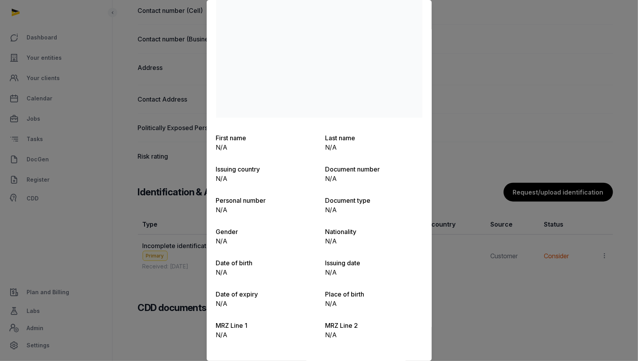
scroll to position [465, 0]
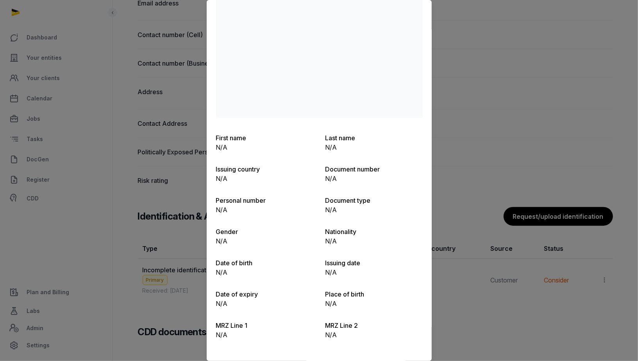
click at [496, 157] on div at bounding box center [319, 180] width 638 height 361
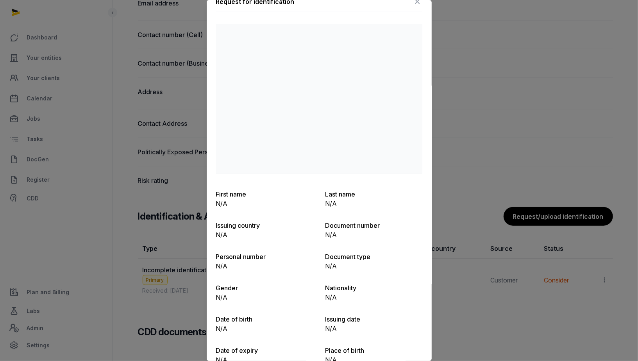
scroll to position [5, 0]
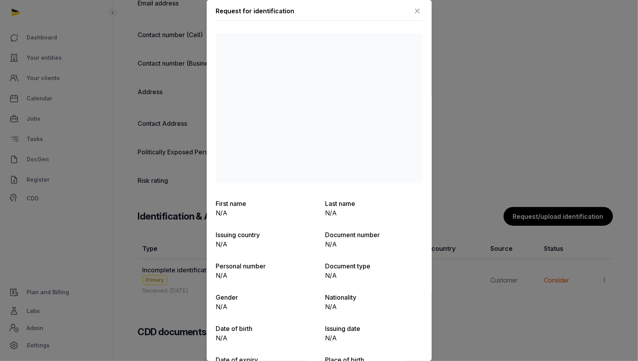
click at [418, 13] on icon at bounding box center [417, 11] width 9 height 13
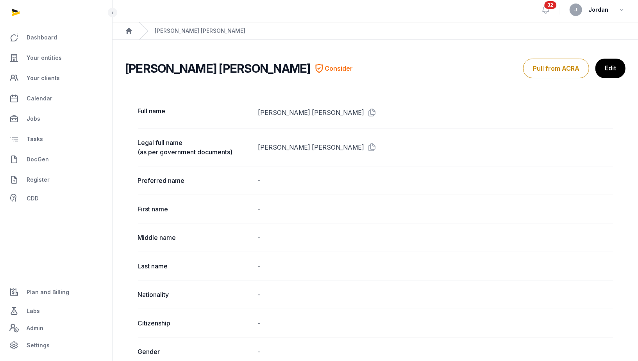
scroll to position [2, 0]
click at [130, 33] on icon "Breadcrumb" at bounding box center [129, 32] width 6 height 6
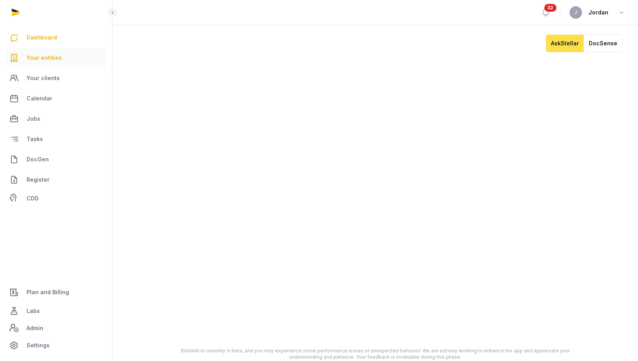
click at [50, 59] on span "Your entities" at bounding box center [44, 57] width 35 height 9
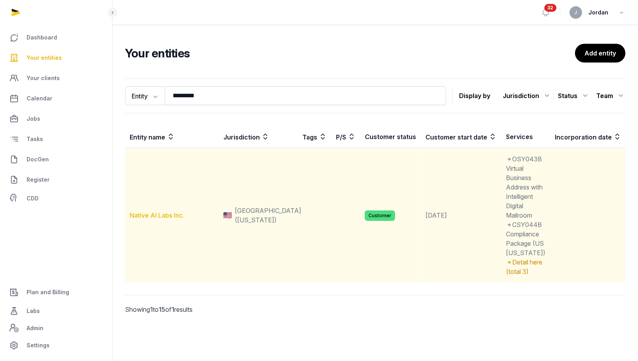
click at [154, 219] on link "Native AI Labs Inc." at bounding box center [157, 215] width 54 height 8
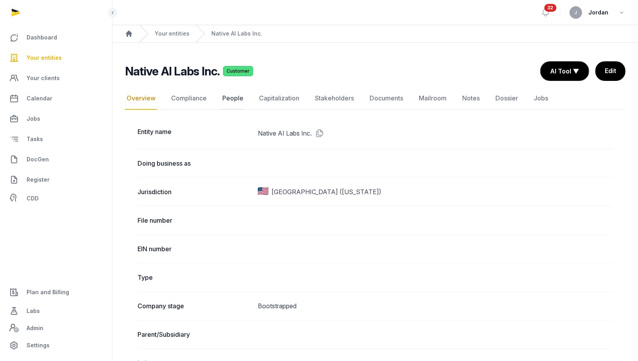
click at [227, 95] on link "People" at bounding box center [233, 98] width 24 height 23
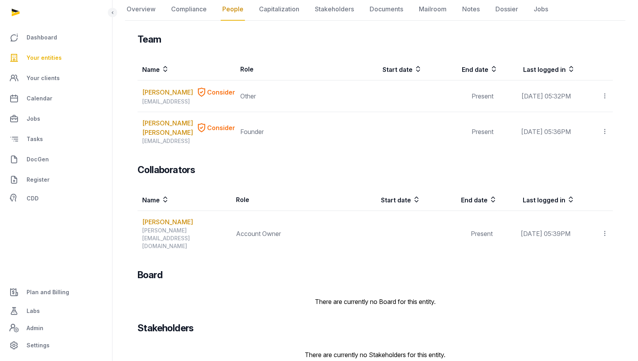
scroll to position [96, 0]
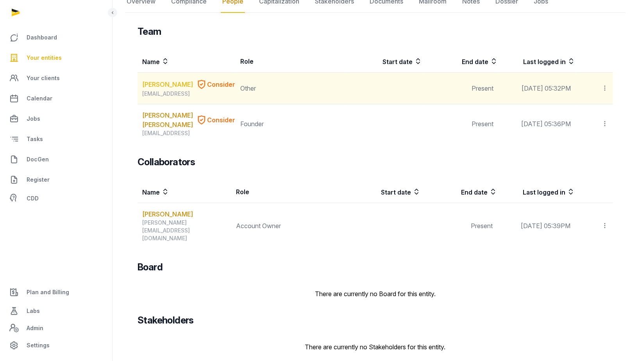
click at [154, 89] on link "DEEPALI DAHIYA" at bounding box center [167, 84] width 51 height 9
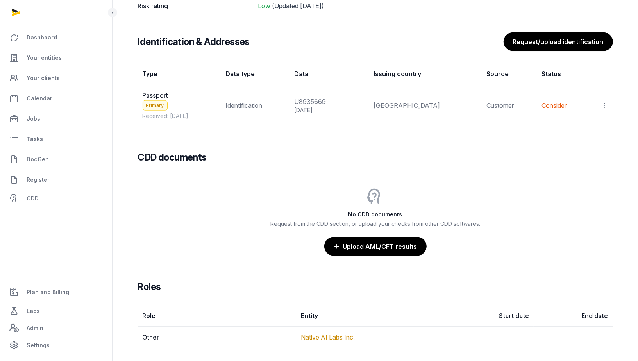
scroll to position [676, 0]
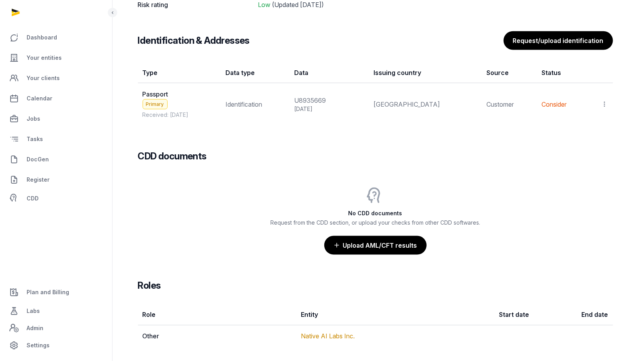
click at [155, 91] on span "Passport" at bounding box center [156, 94] width 26 height 8
click at [606, 100] on icon at bounding box center [604, 104] width 7 height 8
click at [583, 120] on div "View" at bounding box center [570, 126] width 75 height 16
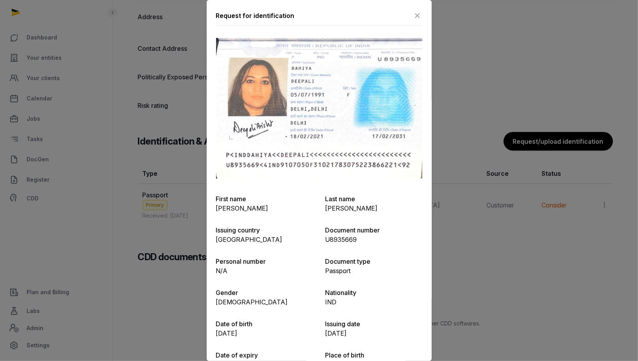
scroll to position [574, 0]
click at [418, 14] on icon at bounding box center [417, 15] width 9 height 13
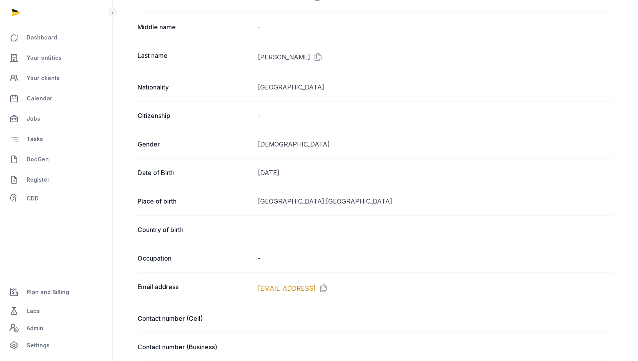
scroll to position [0, 0]
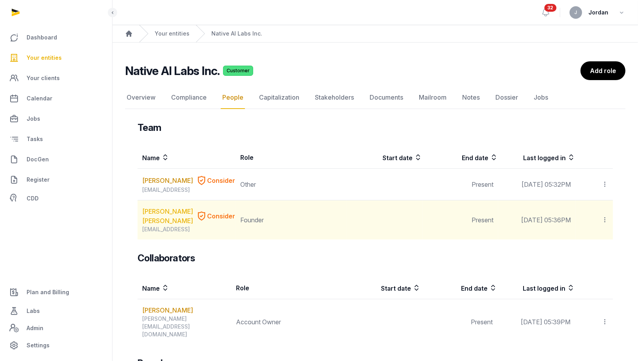
click at [156, 219] on link "[PERSON_NAME] [PERSON_NAME]" at bounding box center [167, 216] width 51 height 19
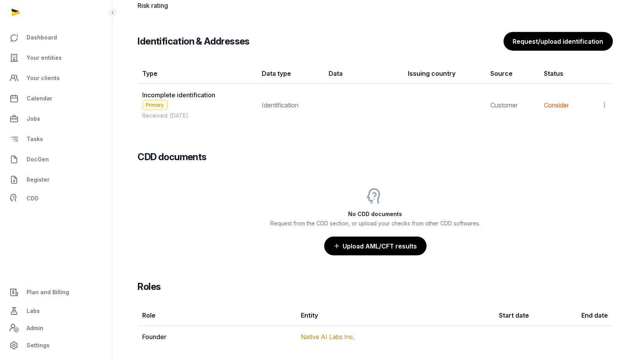
scroll to position [639, 0]
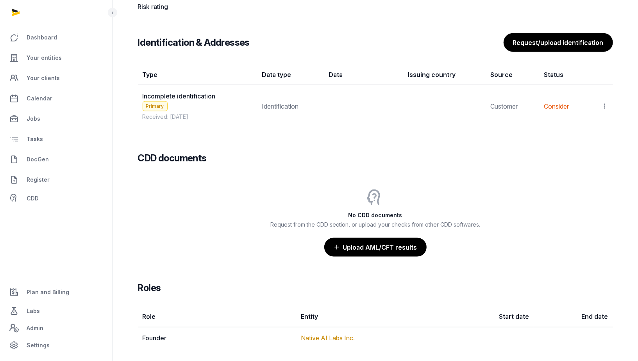
click at [600, 101] on div at bounding box center [601, 106] width 14 height 11
click at [602, 102] on icon at bounding box center [604, 106] width 7 height 8
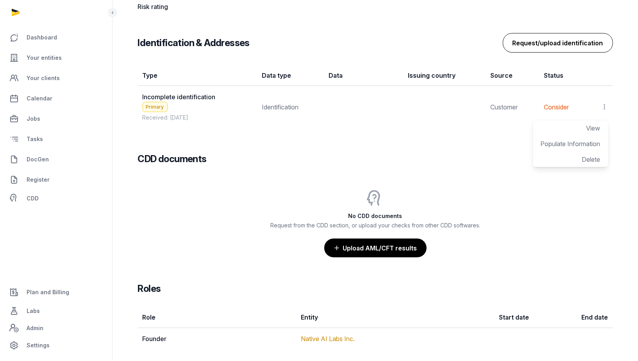
click at [557, 36] on button "Request/upload identification" at bounding box center [558, 43] width 110 height 20
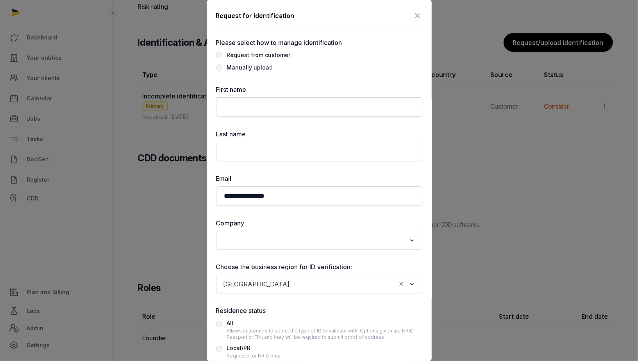
click at [247, 68] on div "Manually upload" at bounding box center [250, 67] width 46 height 9
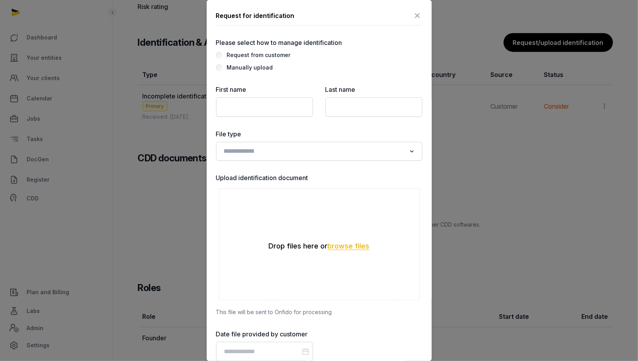
click at [336, 246] on button "browse files" at bounding box center [349, 246] width 42 height 7
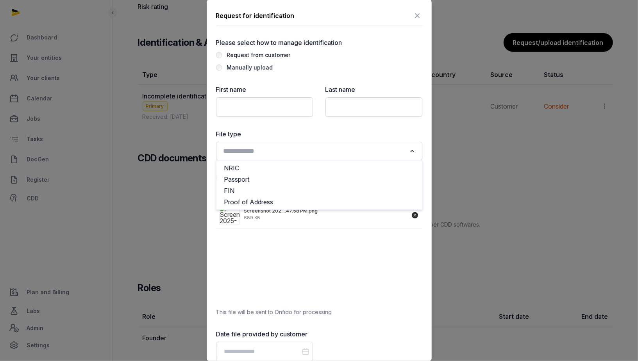
click at [325, 155] on input "Search for option" at bounding box center [314, 151] width 186 height 11
click at [304, 175] on li "Passport" at bounding box center [318, 179] width 205 height 11
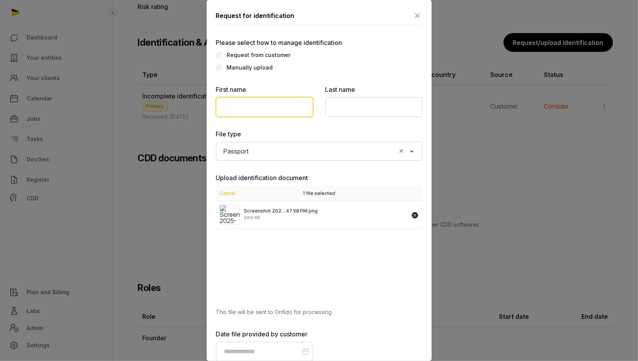
click at [282, 101] on input "text" at bounding box center [264, 107] width 97 height 20
type input "*********"
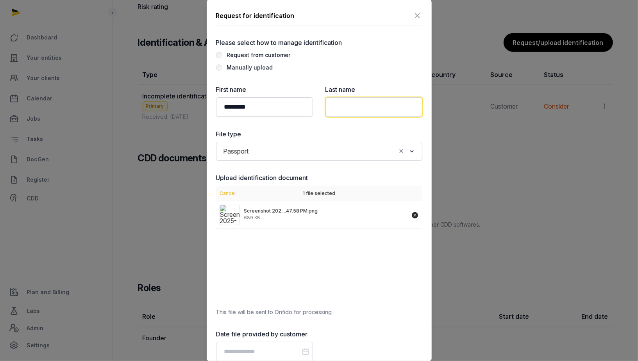
click at [359, 107] on input "text" at bounding box center [373, 107] width 97 height 20
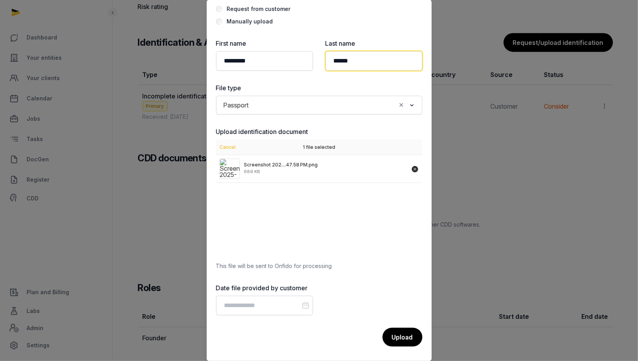
scroll to position [46, 0]
type input "******"
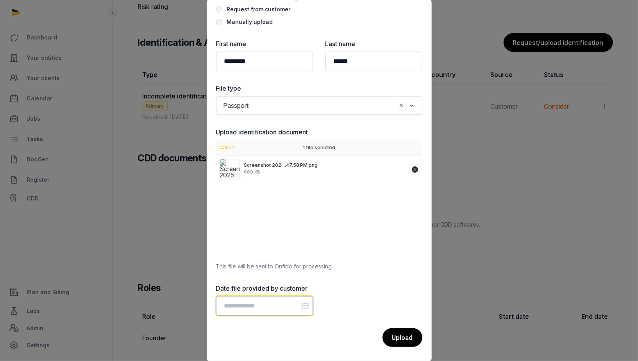
click at [260, 304] on input "Datepicker input" at bounding box center [264, 306] width 97 height 20
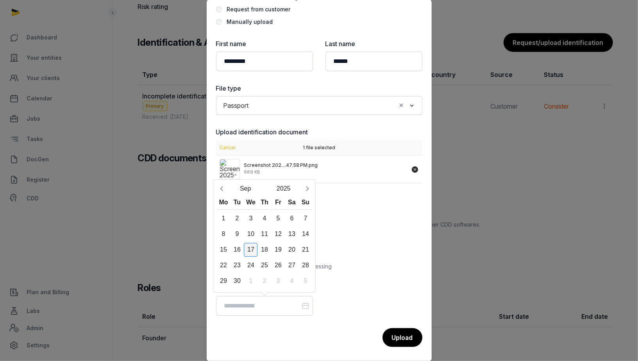
click at [252, 247] on div "17" at bounding box center [251, 250] width 14 height 14
type input "**********"
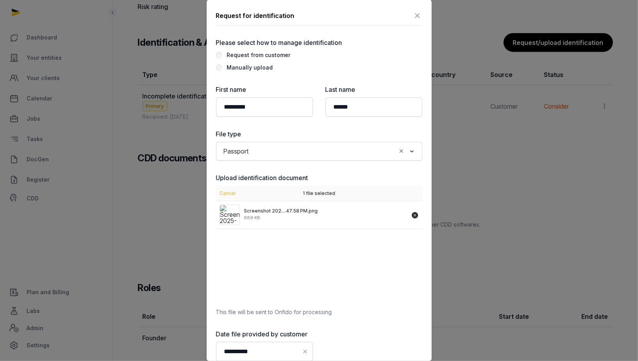
scroll to position [46, 0]
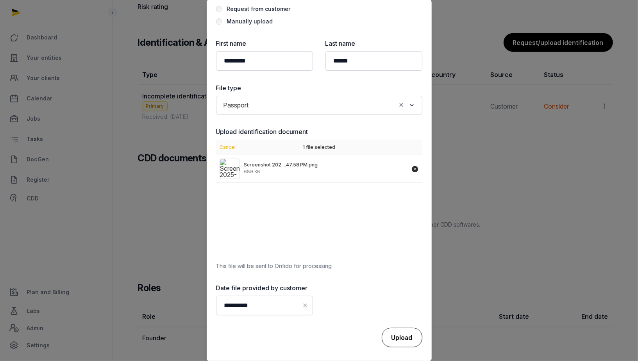
click at [405, 337] on div "Upload" at bounding box center [402, 338] width 41 height 20
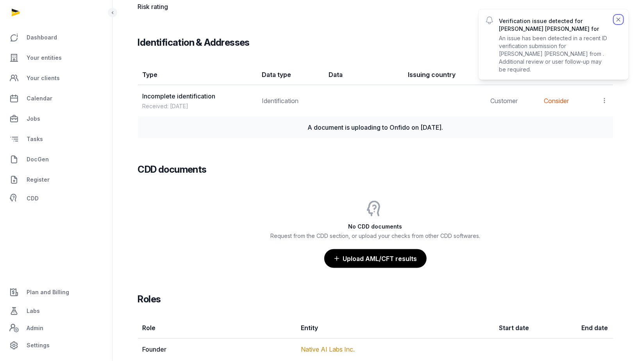
click at [618, 21] on icon "button" at bounding box center [619, 20] width 8 height 8
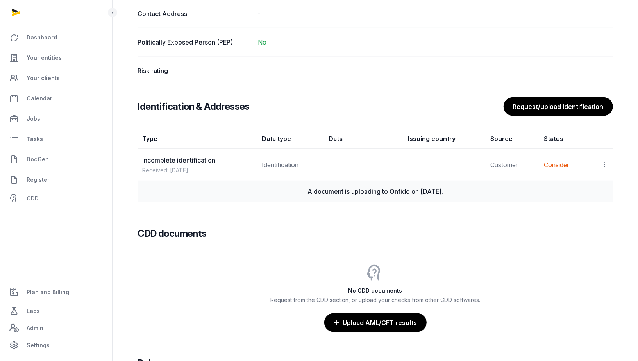
scroll to position [487, 0]
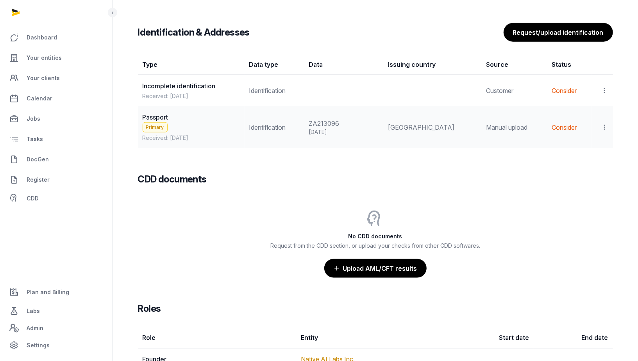
scroll to position [649, 0]
click at [604, 123] on icon at bounding box center [604, 127] width 7 height 8
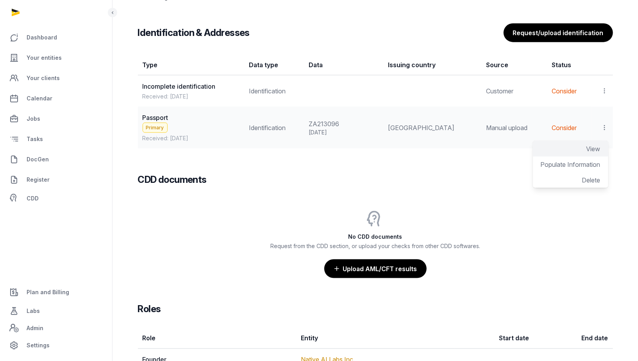
click at [591, 146] on span "View" at bounding box center [593, 149] width 14 height 8
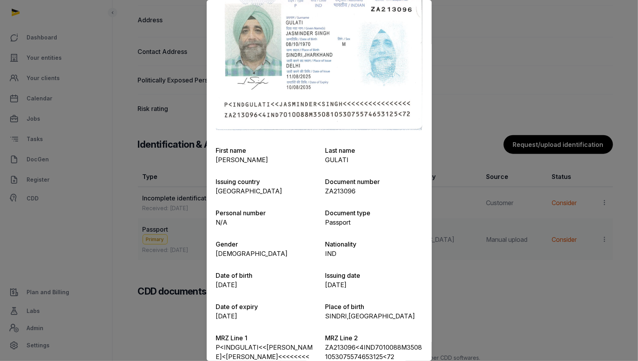
scroll to position [77, 0]
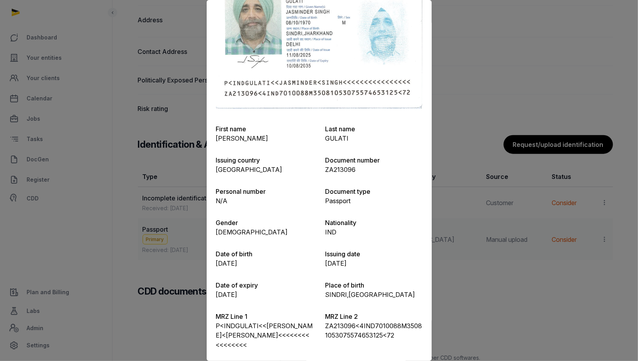
click at [484, 244] on div at bounding box center [319, 180] width 638 height 361
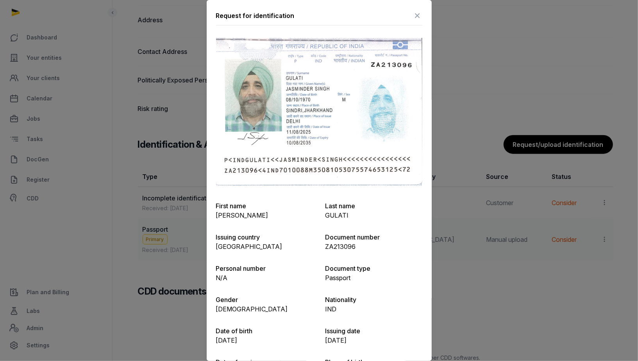
click at [419, 13] on icon at bounding box center [417, 15] width 9 height 13
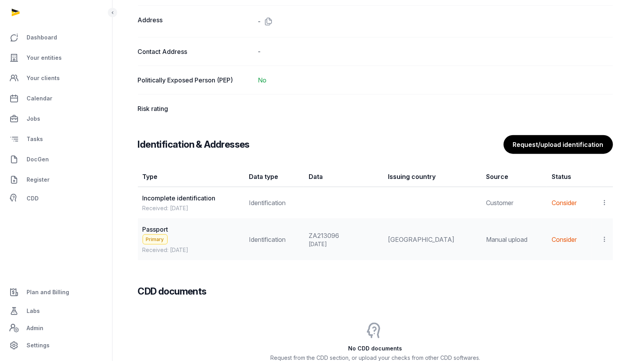
click at [604, 198] on icon at bounding box center [604, 202] width 7 height 8
click at [595, 272] on div "Delete" at bounding box center [570, 271] width 75 height 16
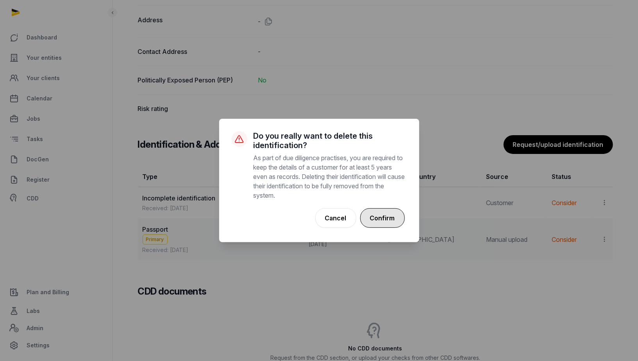
click at [373, 216] on button "Confirm" at bounding box center [382, 218] width 45 height 20
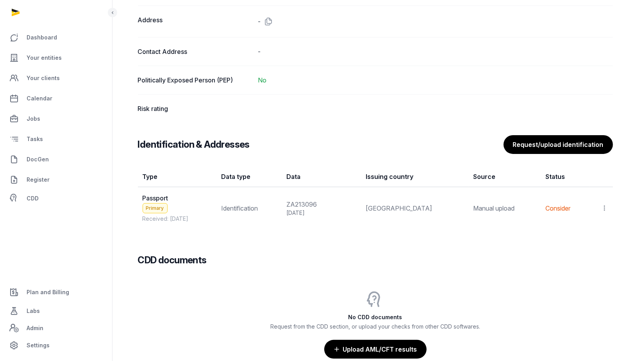
click at [609, 206] on div "× Success! The identification has been deleted Go ahead and request for the cus…" at bounding box center [319, 180] width 638 height 361
click at [606, 206] on icon at bounding box center [604, 208] width 7 height 8
click at [590, 241] on span "Populate Information" at bounding box center [571, 245] width 60 height 8
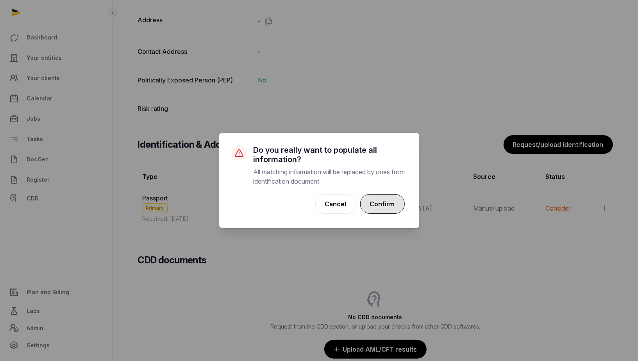
click at [385, 204] on button "Confirm" at bounding box center [382, 204] width 45 height 20
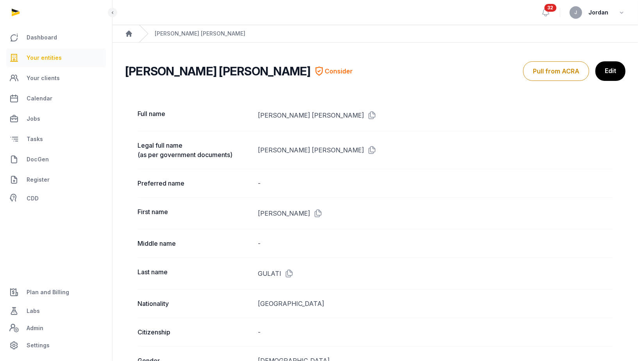
click at [53, 54] on span "Your entities" at bounding box center [44, 57] width 35 height 9
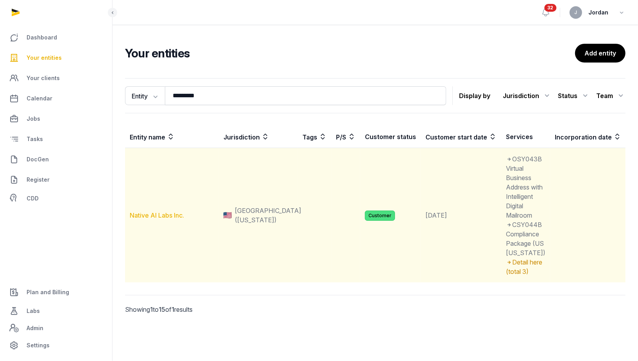
click at [150, 219] on link "Native AI Labs Inc." at bounding box center [157, 215] width 54 height 8
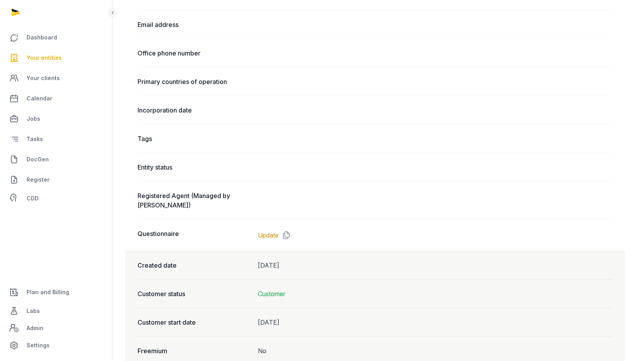
scroll to position [420, 0]
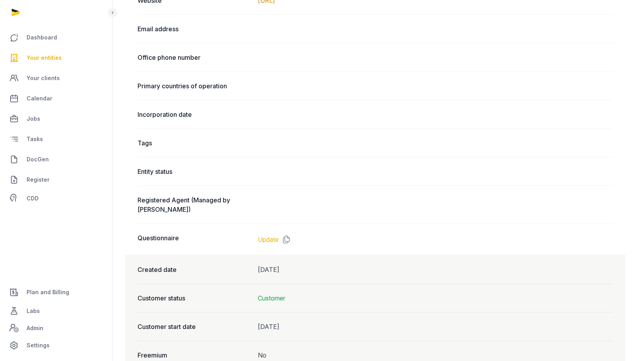
click at [266, 235] on link "Update" at bounding box center [268, 239] width 21 height 9
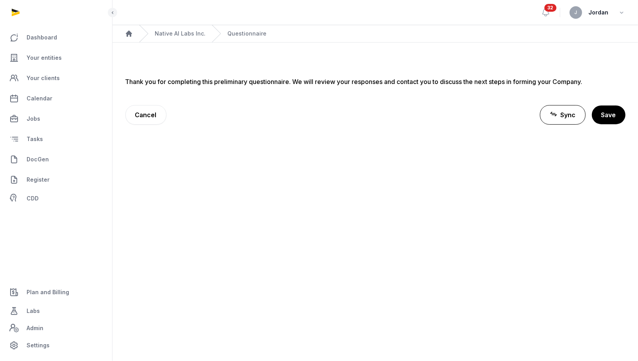
click at [430, 86] on div "Thank you for completing this preliminary questionnaire. We will review your re…" at bounding box center [375, 101] width 500 height 48
click at [419, 126] on main "Sync and Save Questionnaire information to Entity Entity name -> Native AI Labs…" at bounding box center [375, 92] width 525 height 98
click at [190, 36] on link "Native AI Labs Inc." at bounding box center [180, 34] width 51 height 8
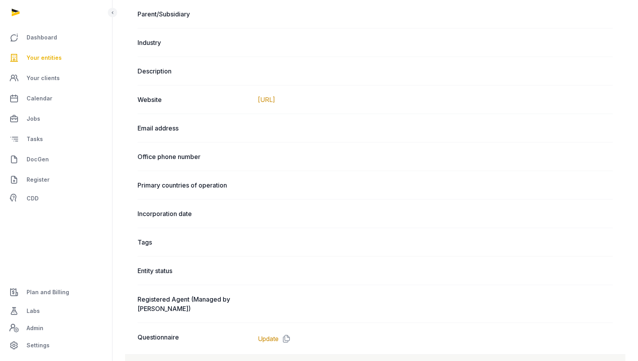
scroll to position [495, 0]
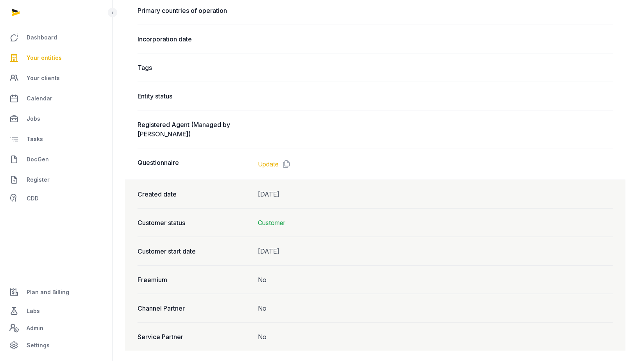
click at [269, 159] on link "Update" at bounding box center [268, 163] width 21 height 9
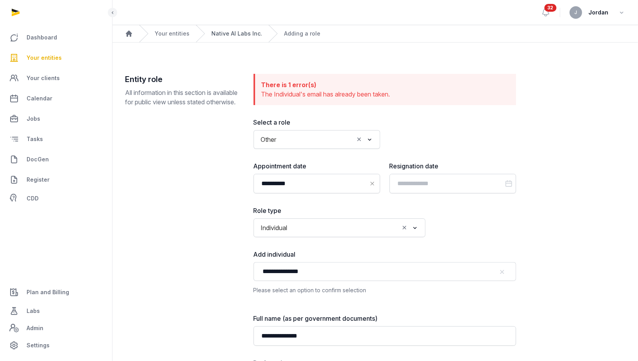
click at [223, 33] on link "Native AI Labs Inc." at bounding box center [236, 34] width 51 height 8
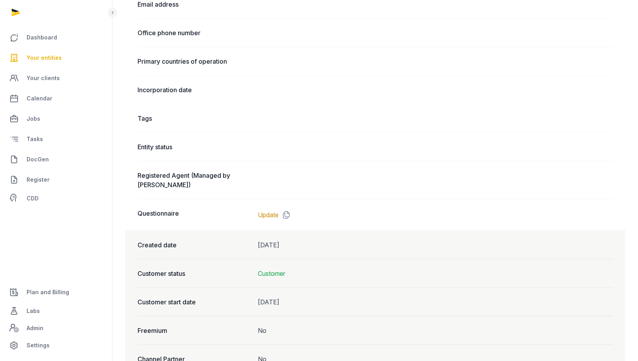
scroll to position [448, 0]
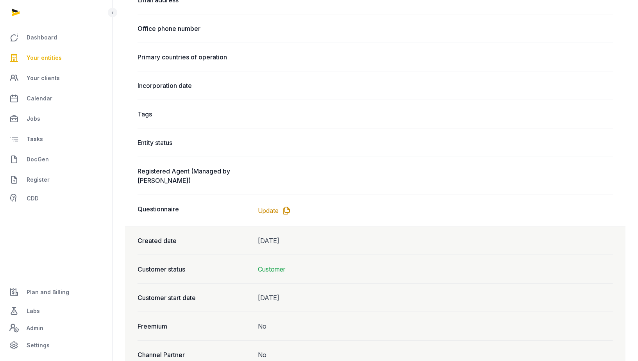
click at [280, 207] on icon at bounding box center [285, 210] width 13 height 13
click at [286, 204] on icon at bounding box center [285, 210] width 13 height 13
click at [274, 206] on link "Update" at bounding box center [268, 210] width 21 height 9
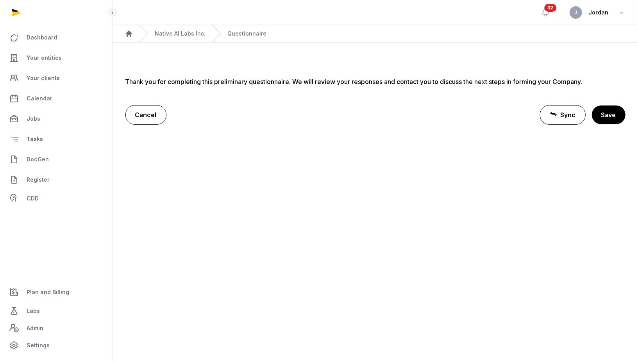
click at [148, 120] on link "Cancel" at bounding box center [145, 115] width 41 height 20
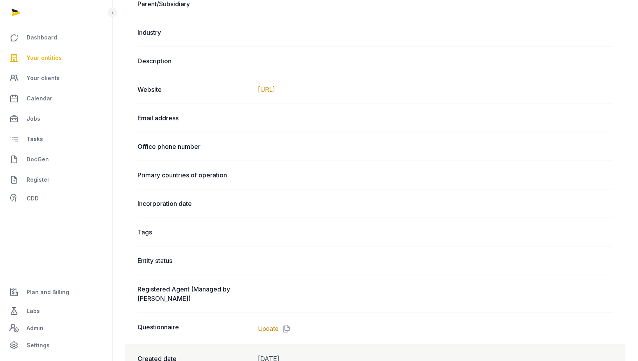
scroll to position [495, 0]
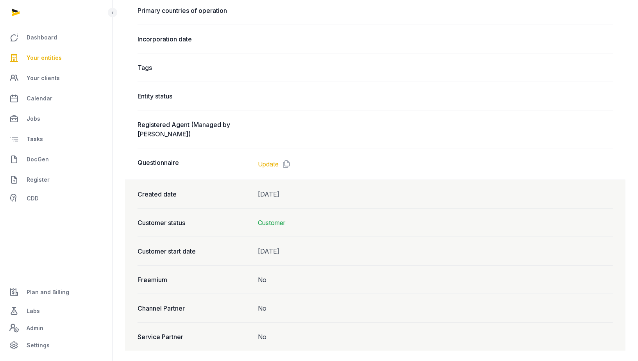
click at [266, 162] on link "Update" at bounding box center [268, 163] width 21 height 9
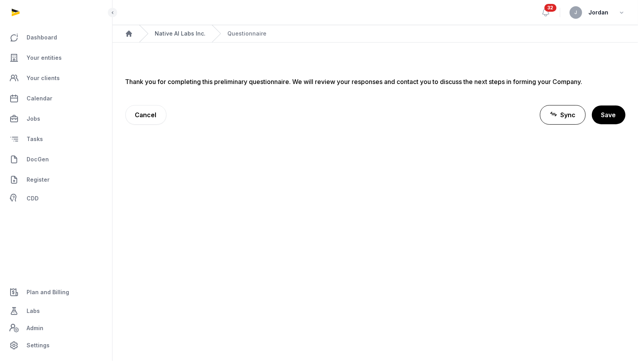
click at [178, 34] on link "Native AI Labs Inc." at bounding box center [180, 34] width 51 height 8
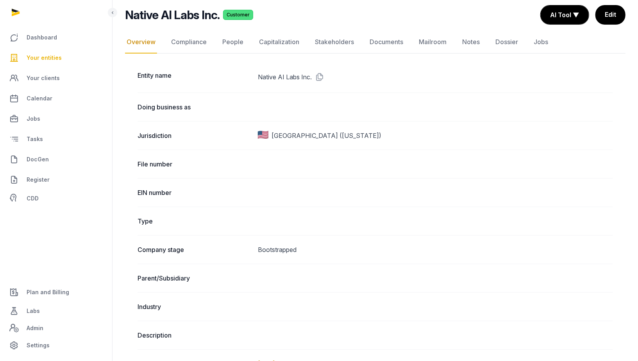
scroll to position [29, 0]
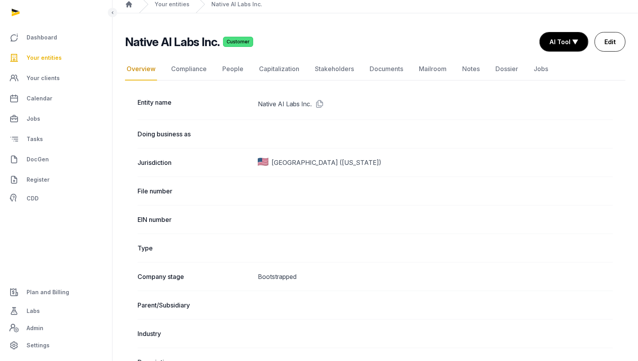
click at [613, 36] on link "Edit" at bounding box center [610, 42] width 31 height 20
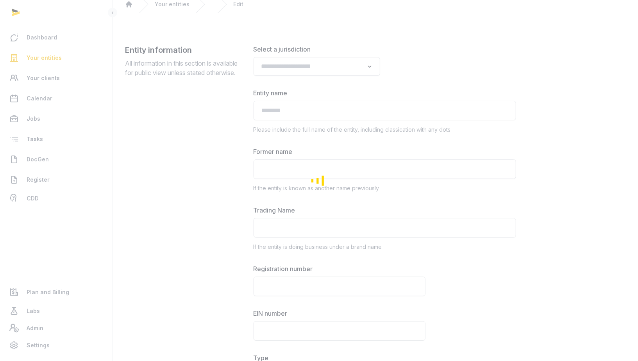
type input "**********"
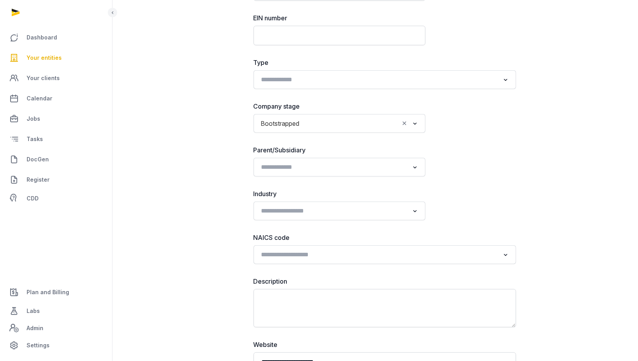
scroll to position [306, 0]
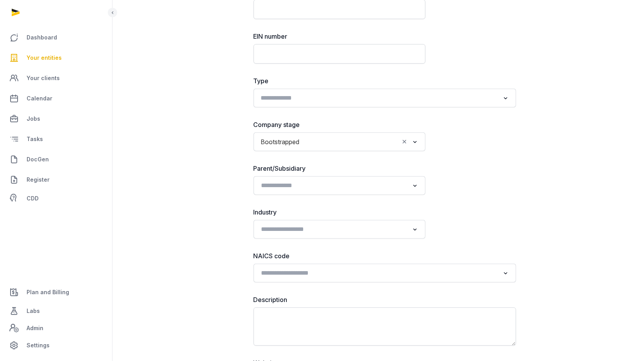
click at [402, 97] on input "Search for option" at bounding box center [379, 98] width 242 height 11
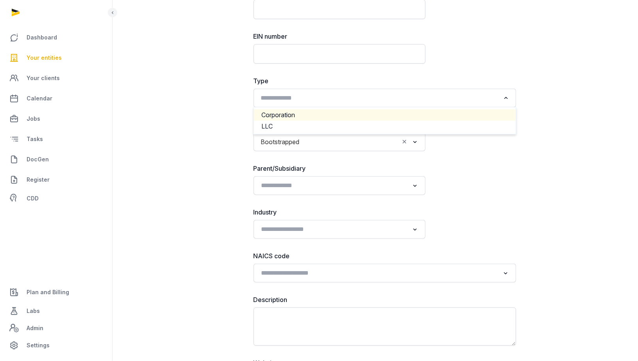
click at [303, 115] on li "Corporation" at bounding box center [385, 114] width 262 height 11
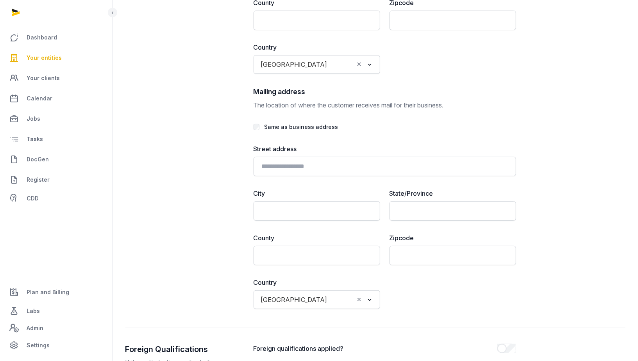
scroll to position [1801, 0]
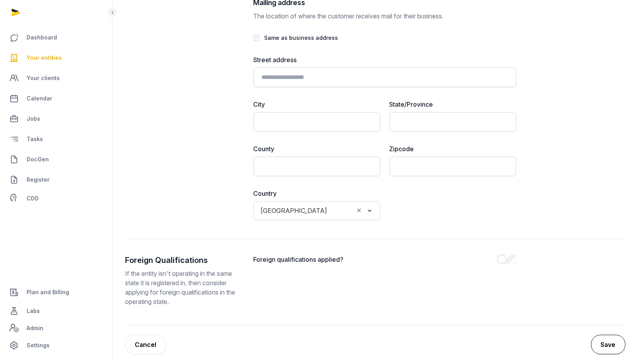
click at [597, 339] on button "Save" at bounding box center [608, 345] width 34 height 20
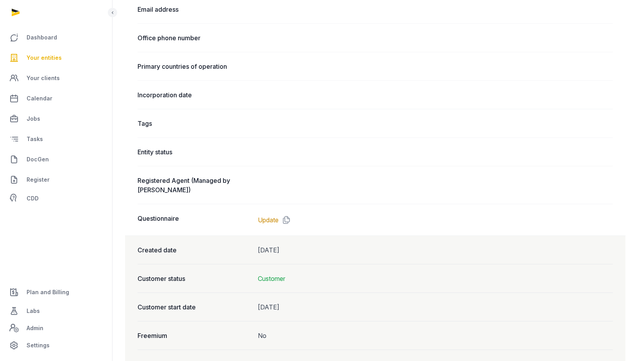
scroll to position [537, 0]
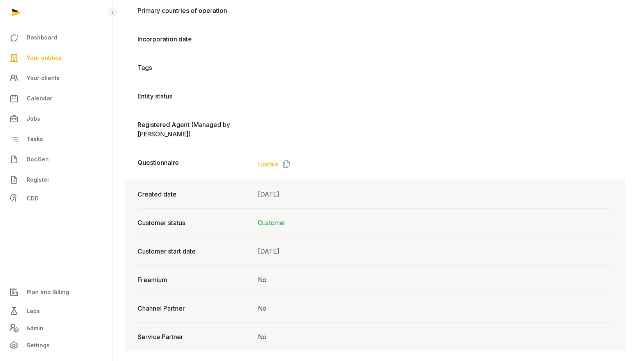
click at [270, 159] on link "Update" at bounding box center [268, 163] width 21 height 9
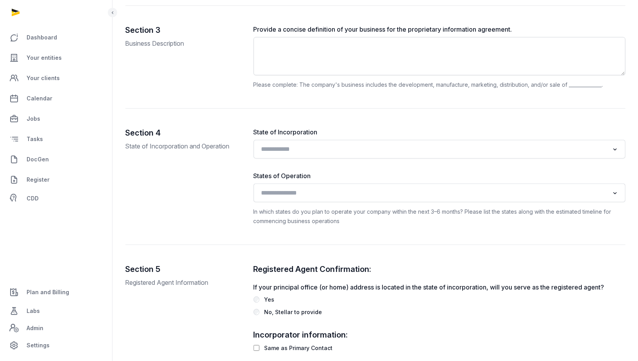
scroll to position [544, 0]
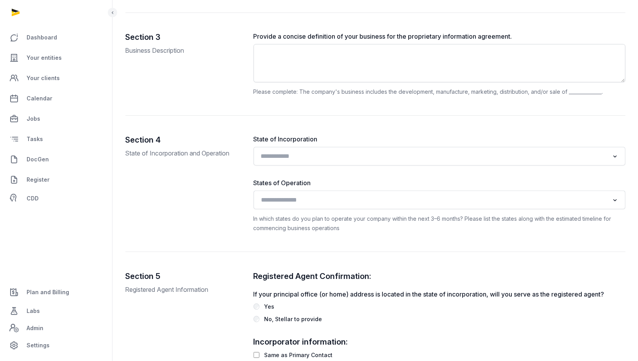
click at [311, 154] on input "Search for option" at bounding box center [433, 156] width 351 height 11
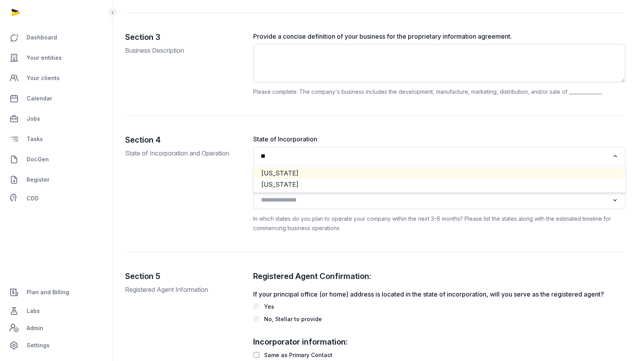
type input "**"
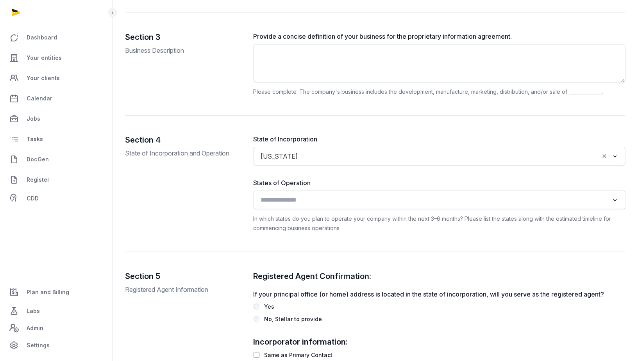
click at [305, 201] on input "Search for option" at bounding box center [433, 200] width 351 height 11
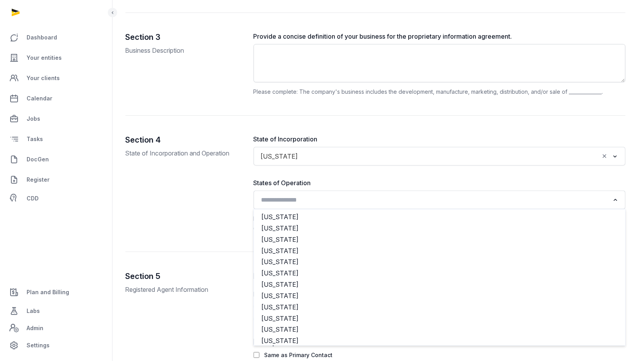
click at [212, 192] on div "Section 4 State of Incorporation and Operation" at bounding box center [183, 183] width 116 height 98
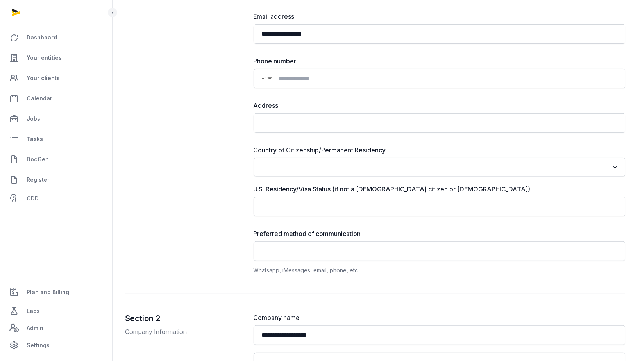
scroll to position [122, 0]
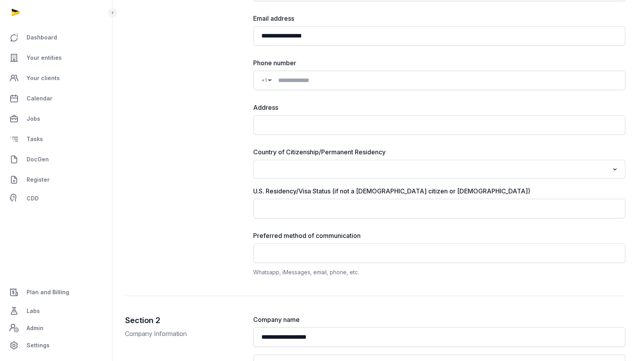
click at [310, 166] on input "Search for option" at bounding box center [433, 169] width 351 height 11
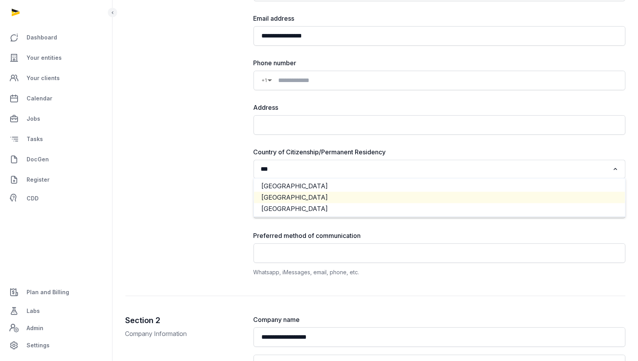
type input "***"
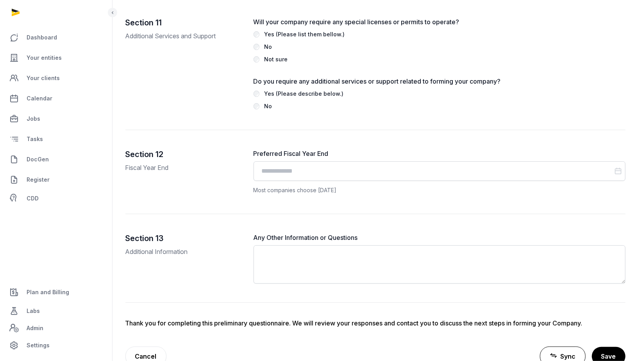
scroll to position [1683, 0]
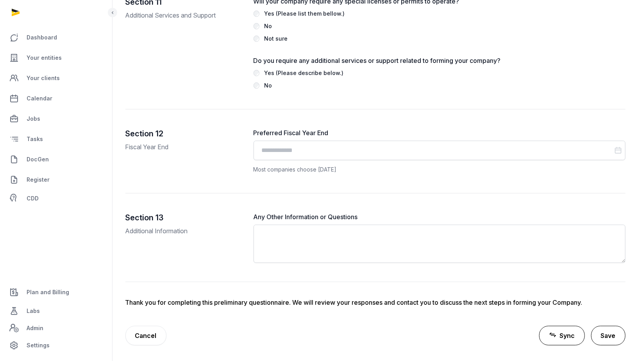
click at [606, 338] on button "Save" at bounding box center [608, 336] width 34 height 20
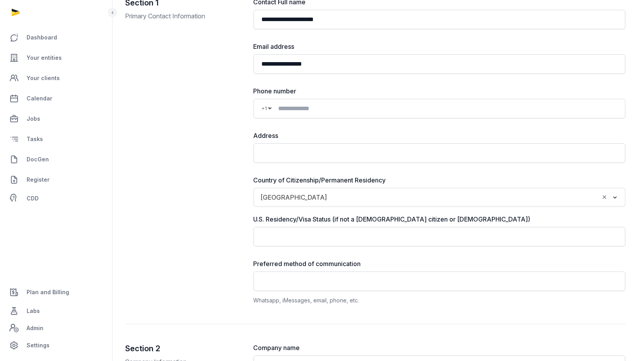
scroll to position [0, 0]
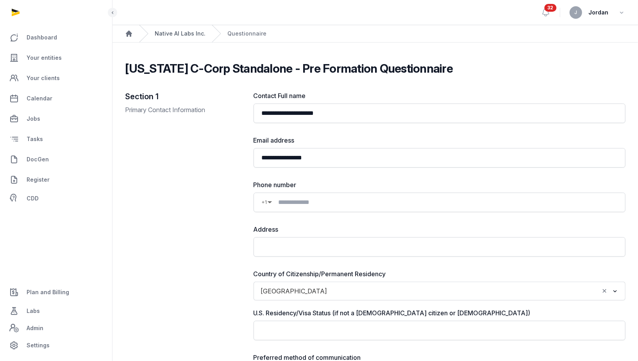
click at [191, 33] on link "Native AI Labs Inc." at bounding box center [180, 34] width 51 height 8
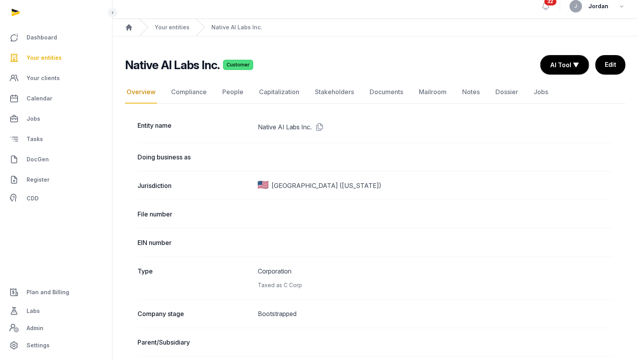
scroll to position [5, 0]
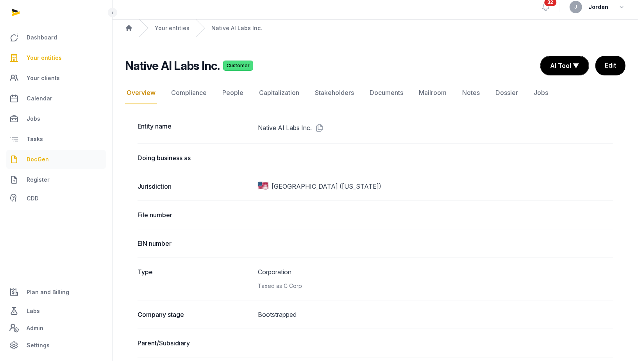
click at [45, 161] on span "DocGen" at bounding box center [38, 159] width 22 height 9
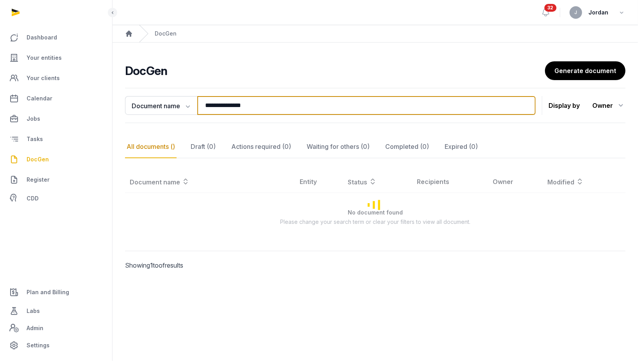
click at [251, 104] on input "**********" at bounding box center [366, 105] width 338 height 19
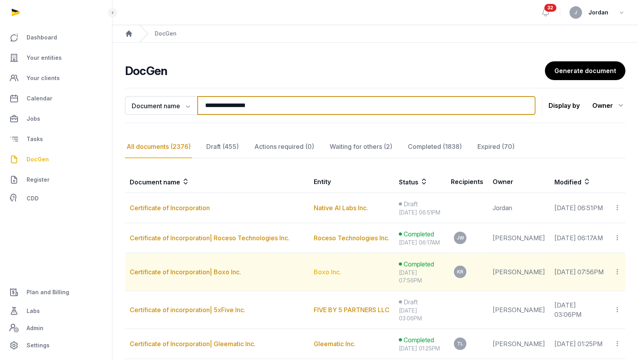
type input "**********"
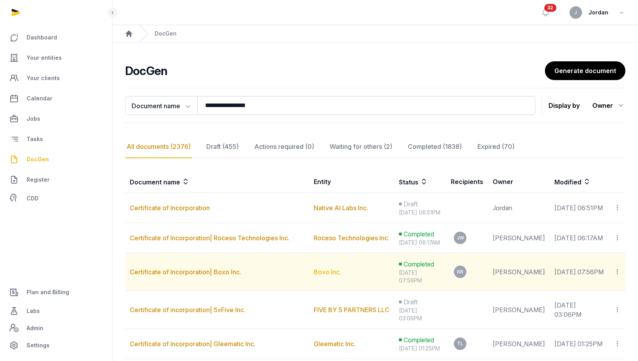
click at [314, 268] on link "Boxo Inc." at bounding box center [327, 272] width 27 height 8
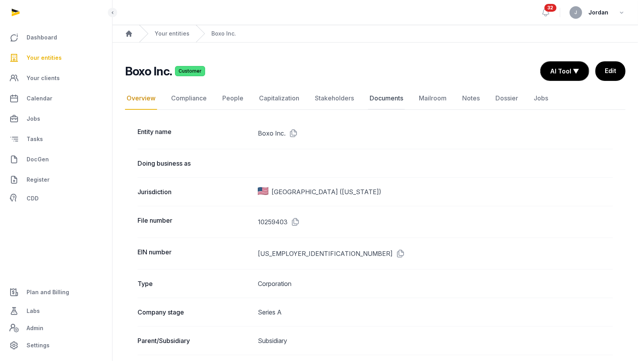
click at [392, 98] on link "Documents" at bounding box center [386, 98] width 37 height 23
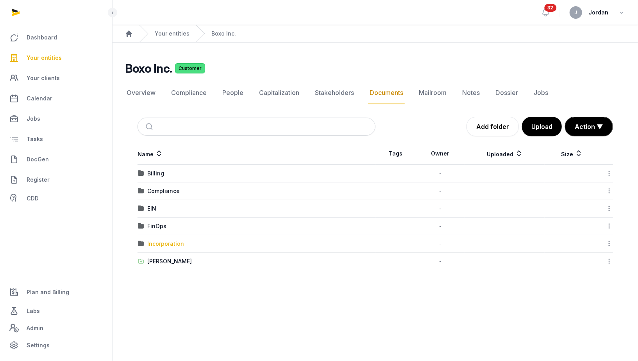
click at [170, 243] on div "Incorporation" at bounding box center [165, 244] width 37 height 8
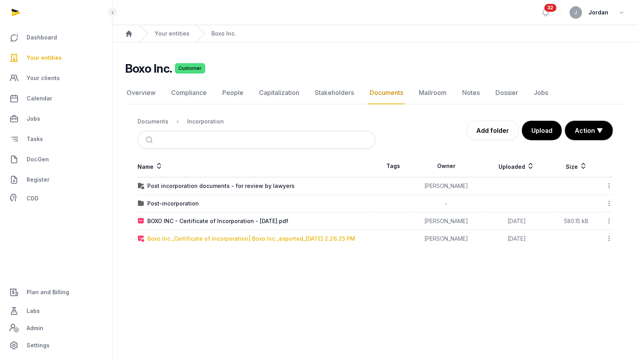
click at [265, 239] on div "Boxo Inc._Certificate of Incorporation| Boxo Inc._exported_[DATE] 2.26.25 PM" at bounding box center [251, 239] width 208 height 8
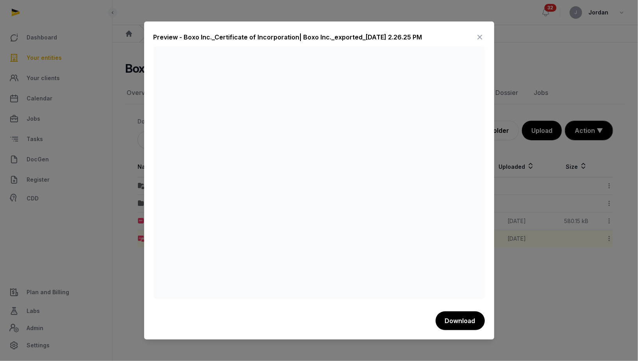
click at [476, 32] on icon at bounding box center [479, 37] width 9 height 13
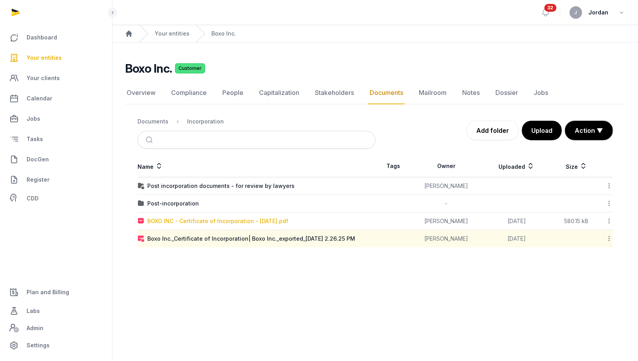
click at [209, 218] on div "BOXO INC - Certificate of Incorporation - [DATE].pdf" at bounding box center [217, 221] width 141 height 8
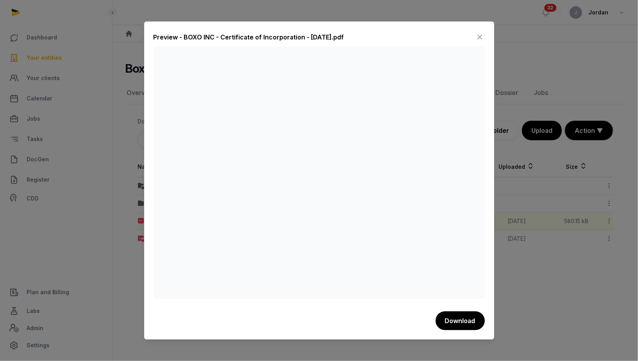
click at [482, 38] on icon at bounding box center [479, 37] width 9 height 13
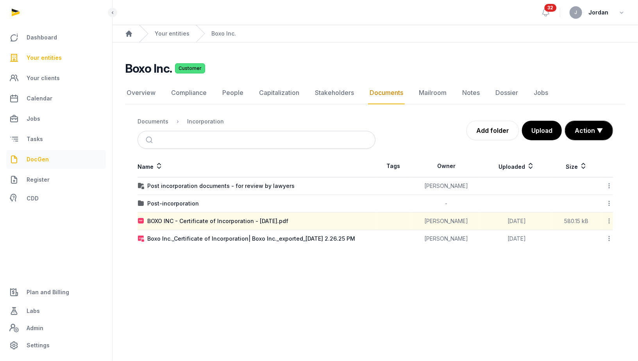
click at [59, 157] on link "DocGen" at bounding box center [56, 159] width 100 height 19
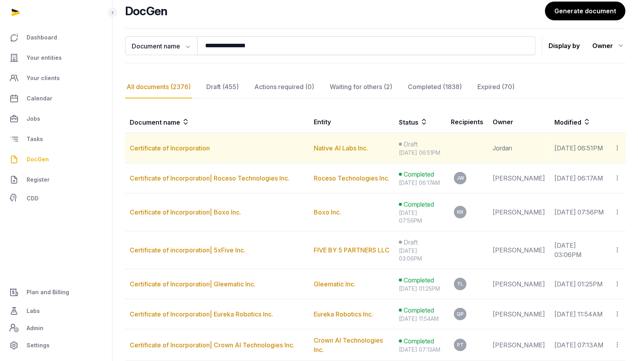
scroll to position [63, 0]
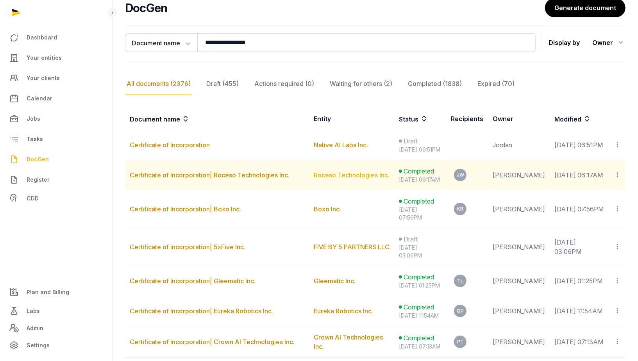
click at [314, 175] on link "Roceso Technologies Inc." at bounding box center [352, 175] width 76 height 8
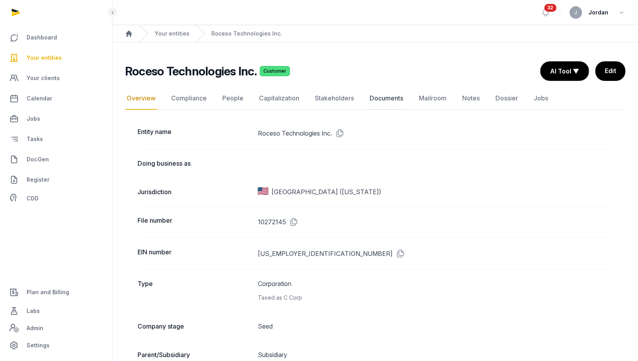
click at [379, 94] on link "Documents" at bounding box center [386, 98] width 37 height 23
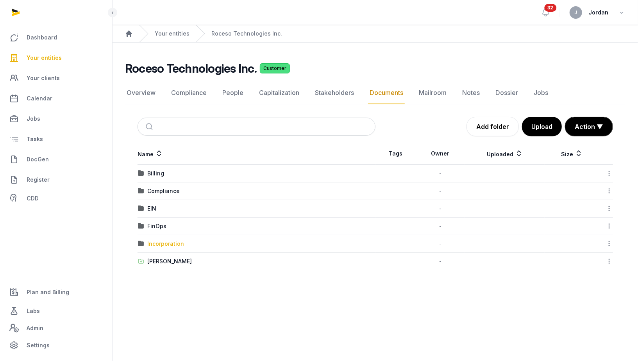
click at [180, 240] on div "Incorporation" at bounding box center [165, 244] width 37 height 8
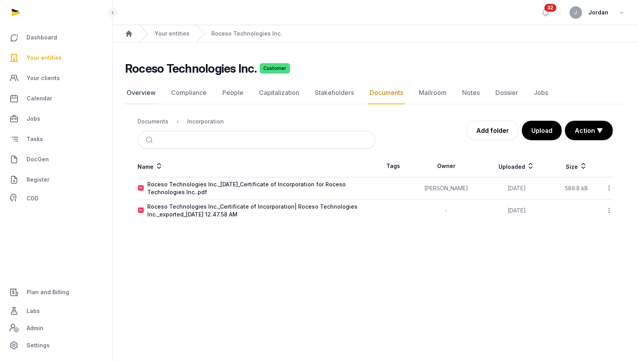
click at [138, 89] on link "Overview" at bounding box center [141, 93] width 32 height 23
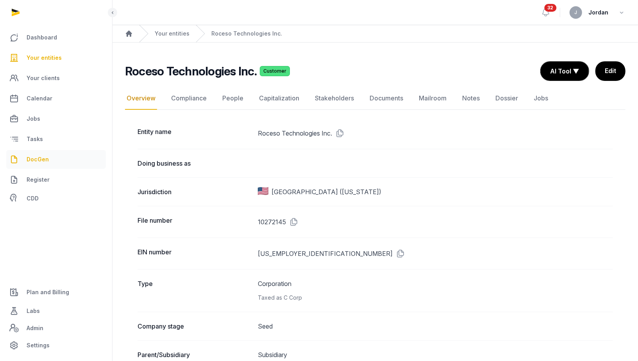
click at [57, 164] on link "DocGen" at bounding box center [56, 159] width 100 height 19
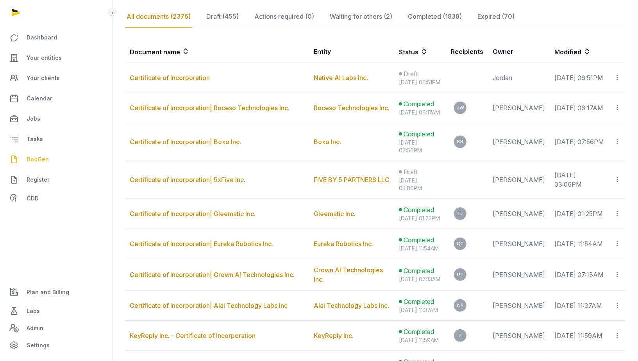
scroll to position [130, 0]
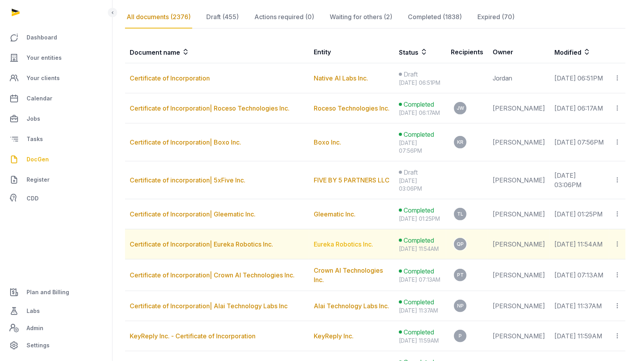
click at [345, 240] on link "Eureka Robotics Inc." at bounding box center [343, 244] width 59 height 8
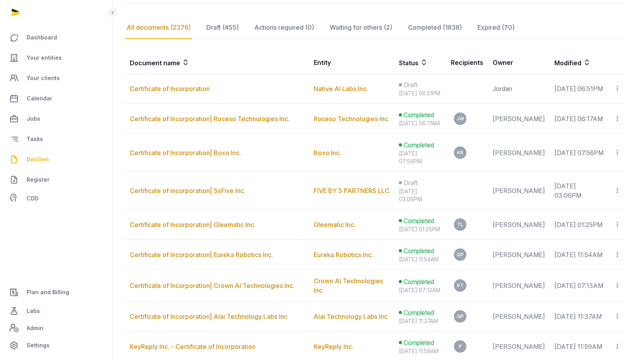
scroll to position [120, 0]
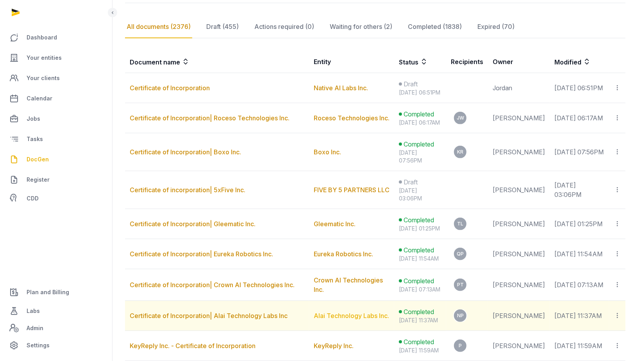
click at [327, 313] on link "Alai Technology Labs Inc." at bounding box center [351, 316] width 75 height 8
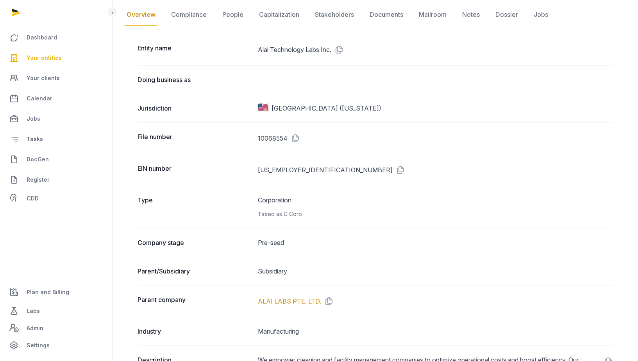
scroll to position [85, 0]
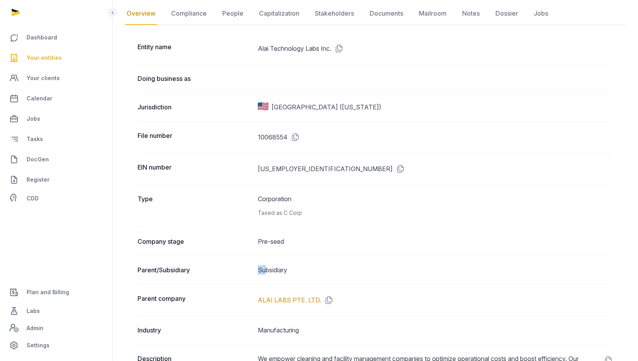
drag, startPoint x: 264, startPoint y: 267, endPoint x: 240, endPoint y: 268, distance: 24.3
click at [240, 268] on div "Parent/Subsidiary Subsidiary" at bounding box center [375, 270] width 475 height 29
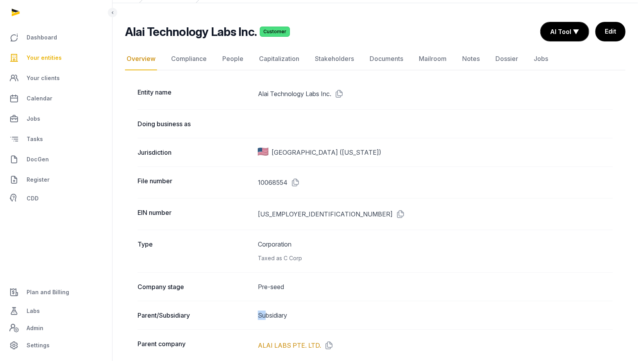
scroll to position [18, 0]
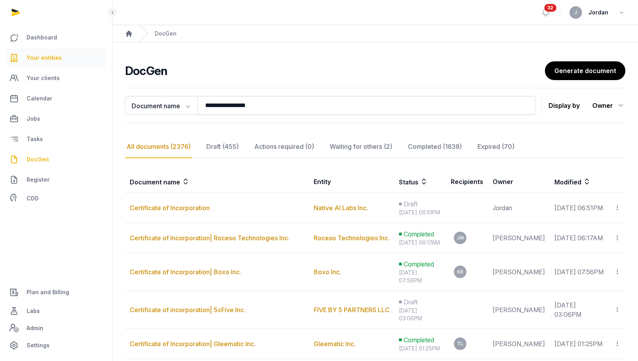
click at [46, 56] on span "Your entities" at bounding box center [44, 57] width 35 height 9
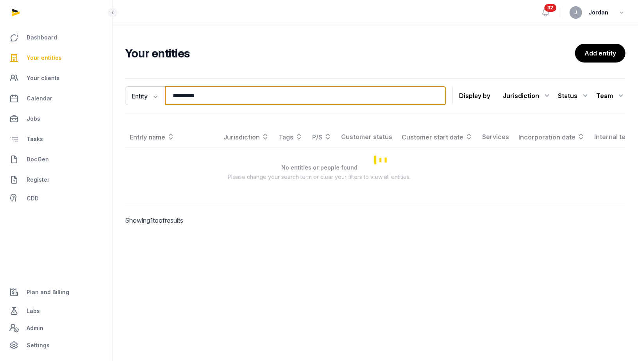
click at [208, 102] on input "*********" at bounding box center [305, 95] width 281 height 19
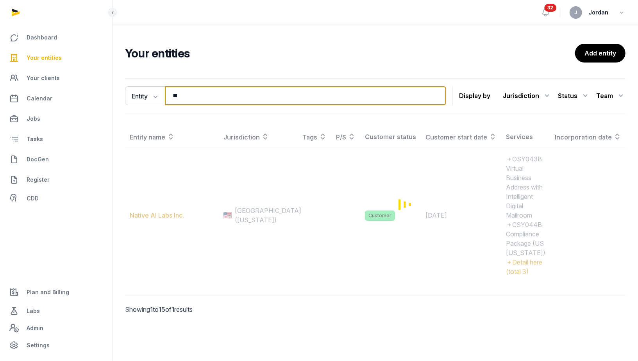
type input "*"
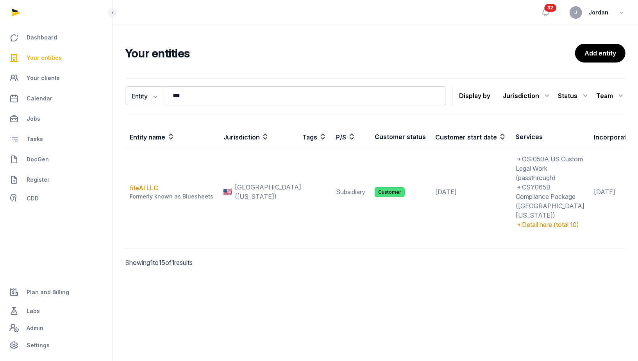
click at [546, 95] on icon at bounding box center [546, 95] width 9 height 13
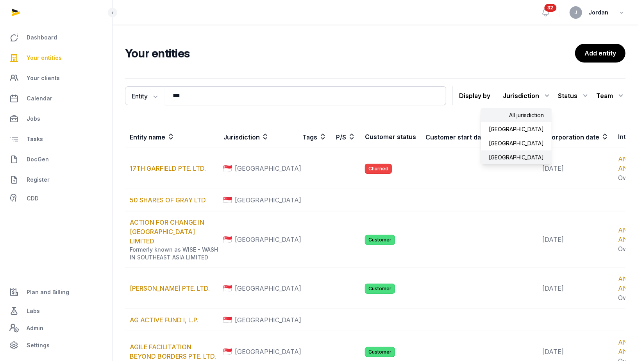
click at [525, 152] on div "[GEOGRAPHIC_DATA]" at bounding box center [516, 157] width 71 height 14
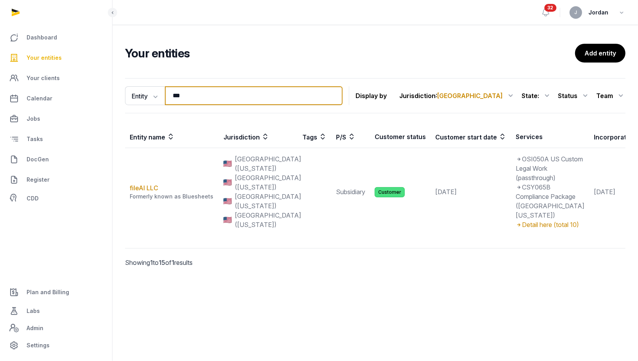
click at [343, 98] on input "***" at bounding box center [254, 95] width 178 height 19
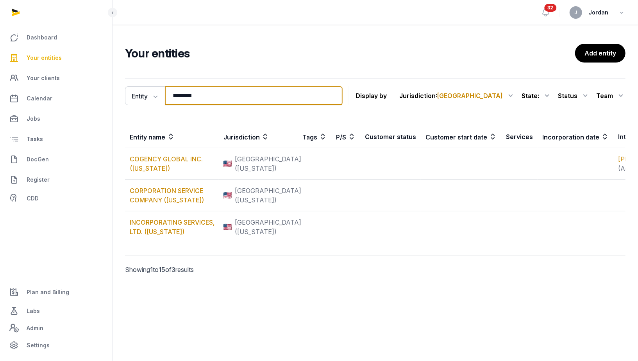
type input "********"
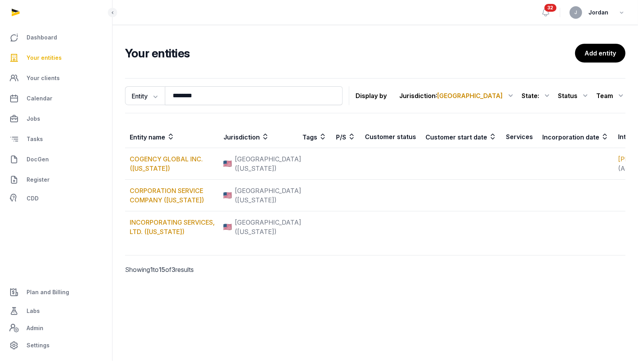
click at [550, 97] on icon at bounding box center [546, 95] width 9 height 13
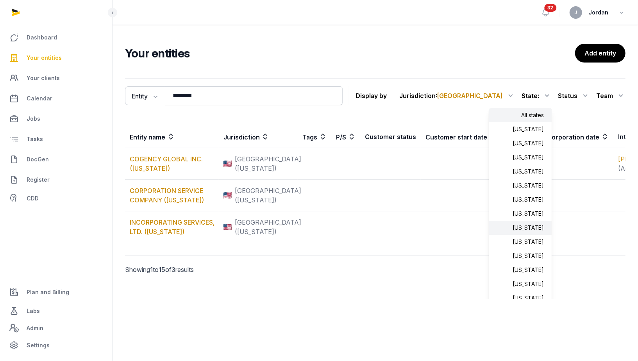
click at [515, 229] on div "[US_STATE]" at bounding box center [520, 228] width 63 height 14
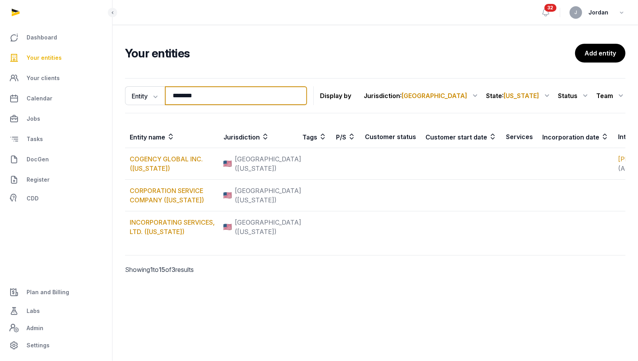
click at [239, 101] on input "********" at bounding box center [236, 95] width 142 height 19
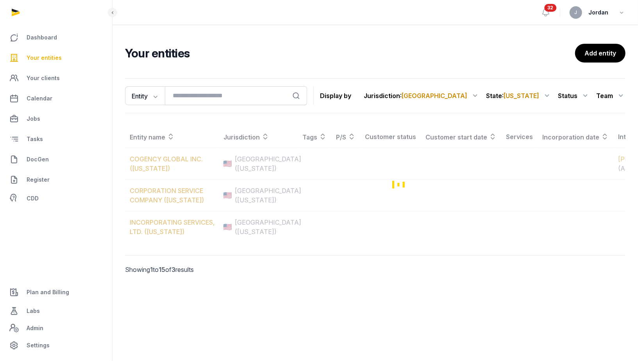
click at [589, 93] on icon at bounding box center [585, 95] width 9 height 13
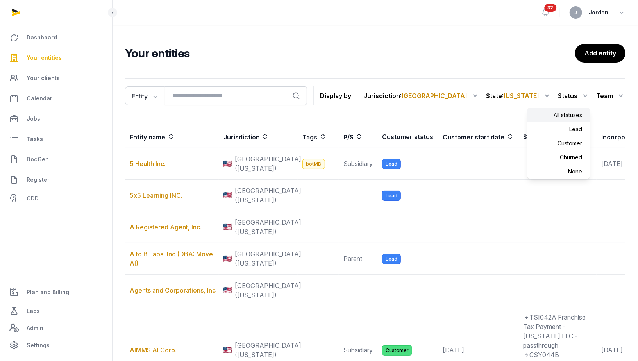
click at [588, 93] on icon at bounding box center [585, 95] width 9 height 13
click at [585, 95] on icon at bounding box center [585, 95] width 9 height 13
click at [578, 140] on div "Customer" at bounding box center [558, 143] width 63 height 14
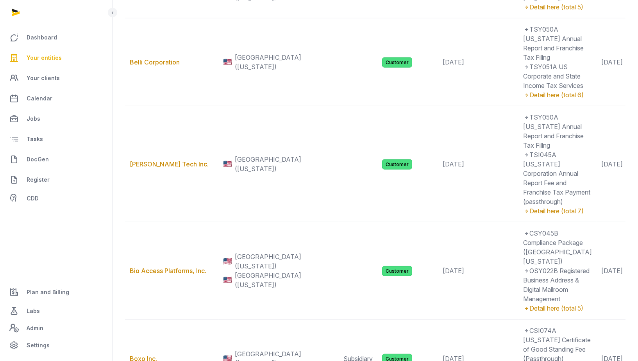
scroll to position [490, 0]
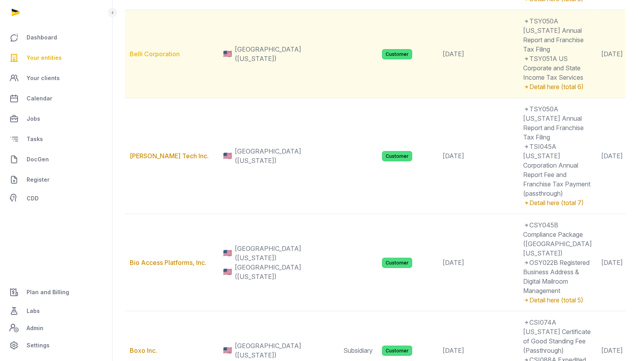
click at [173, 58] on link "Belli Corporation" at bounding box center [155, 54] width 50 height 8
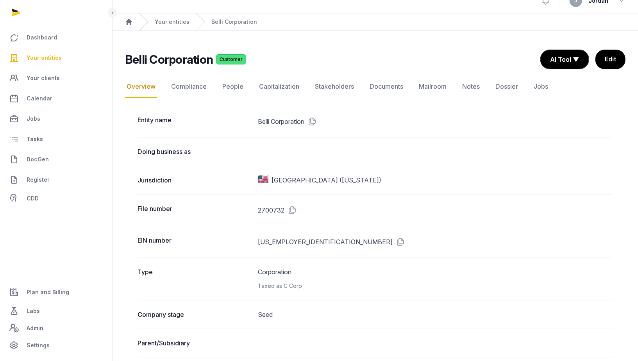
scroll to position [14, 0]
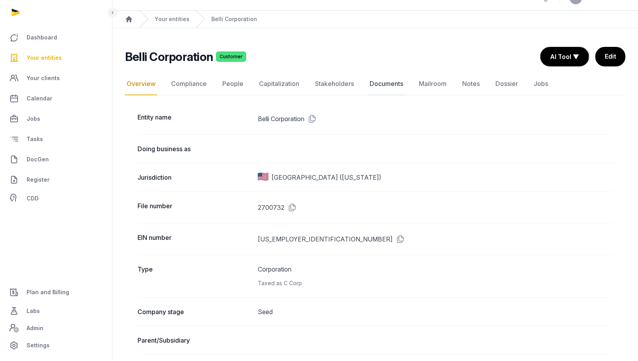
click at [386, 86] on link "Documents" at bounding box center [386, 84] width 37 height 23
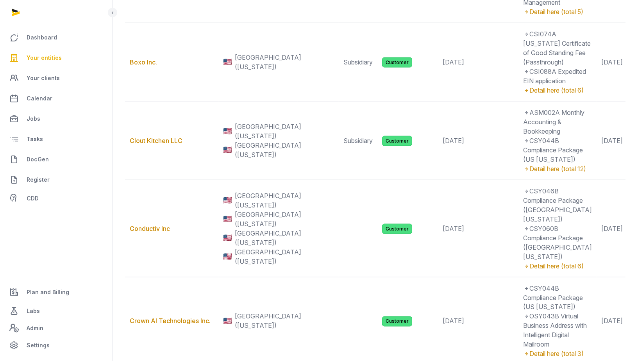
scroll to position [774, 0]
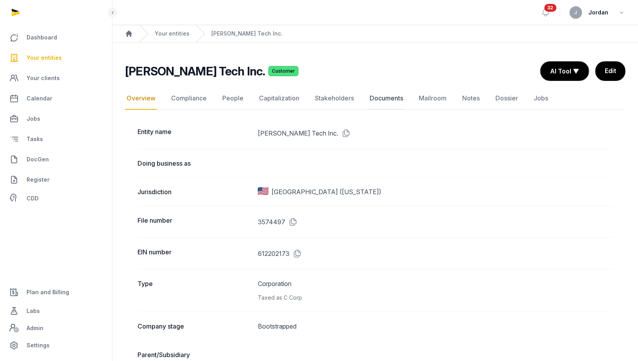
click at [390, 89] on link "Documents" at bounding box center [386, 98] width 37 height 23
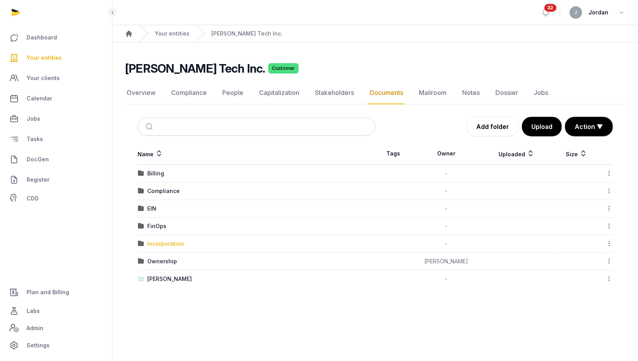
click at [164, 245] on div "Incorporation" at bounding box center [165, 244] width 37 height 8
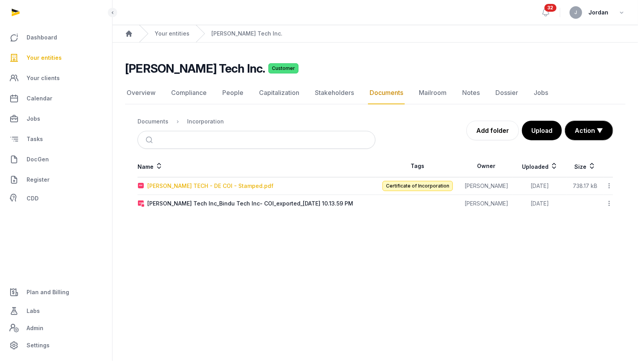
click at [193, 188] on div "[PERSON_NAME] TECH - DE COI - Stamped.pdf" at bounding box center [210, 186] width 126 height 8
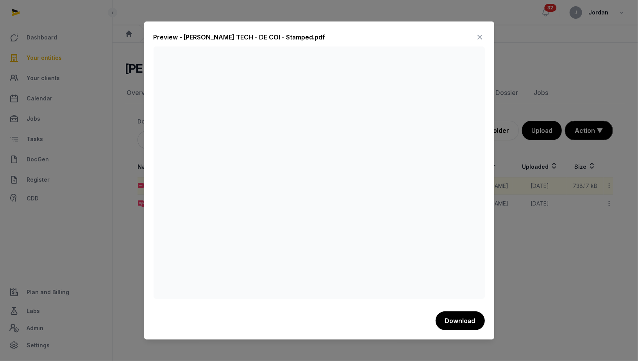
click at [549, 186] on div at bounding box center [319, 180] width 638 height 361
click at [476, 36] on icon at bounding box center [479, 37] width 9 height 13
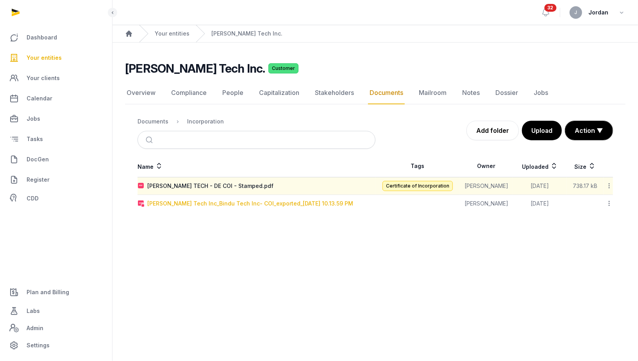
click at [226, 203] on div "[PERSON_NAME] Tech Inc_Bindu Tech Inc- COI_exported_[DATE] 10.13.59 PM" at bounding box center [250, 204] width 206 height 8
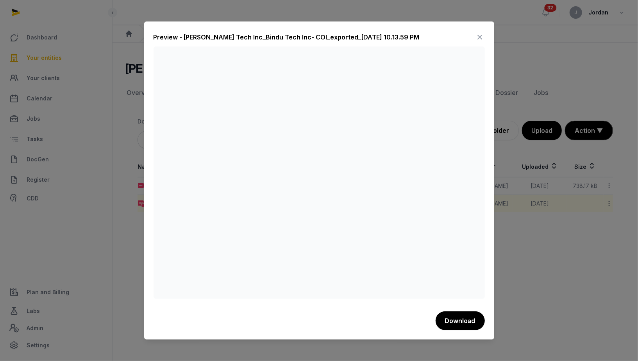
click at [482, 40] on icon at bounding box center [479, 37] width 9 height 13
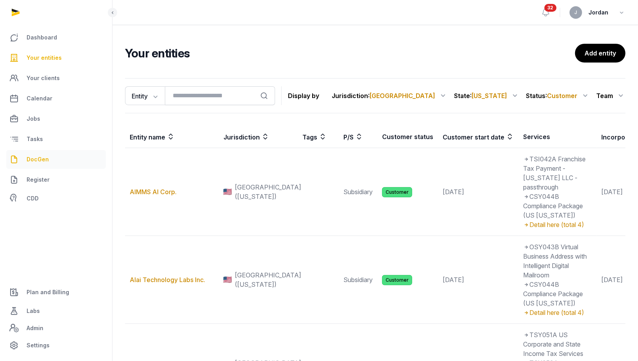
click at [75, 159] on link "DocGen" at bounding box center [56, 159] width 100 height 19
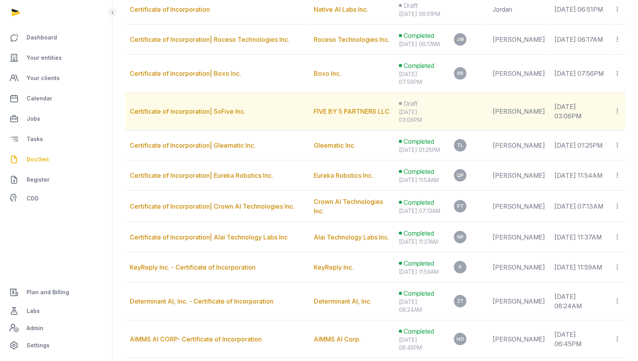
scroll to position [200, 0]
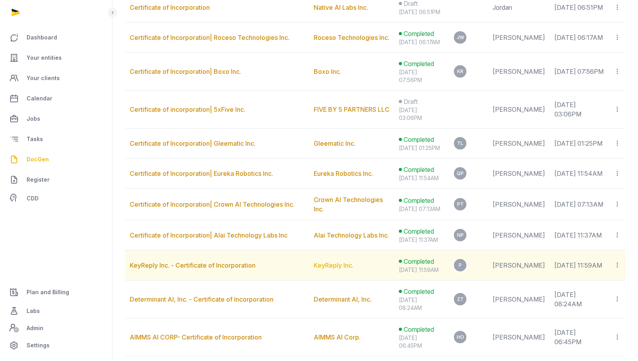
click at [322, 261] on link "KeyReply Inc." at bounding box center [334, 265] width 40 height 8
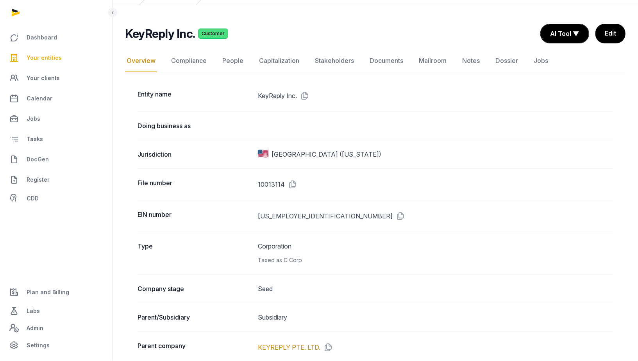
scroll to position [38, 0]
drag, startPoint x: 302, startPoint y: 311, endPoint x: 244, endPoint y: 311, distance: 58.2
click at [244, 311] on div "Parent/Subsidiary Subsidiary" at bounding box center [375, 316] width 475 height 29
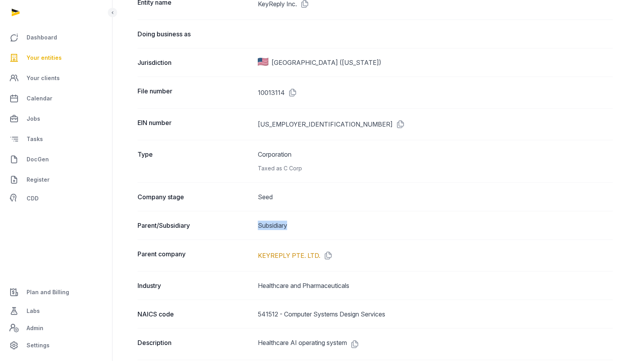
scroll to position [124, 0]
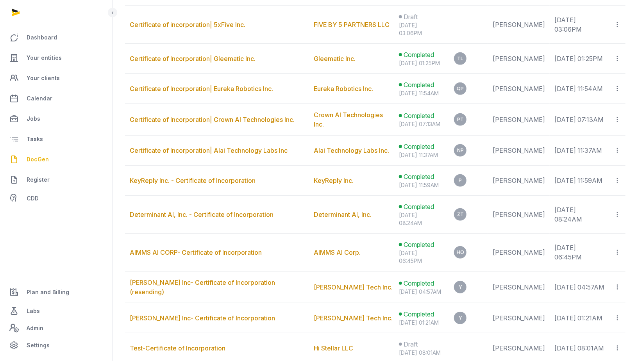
scroll to position [284, 0]
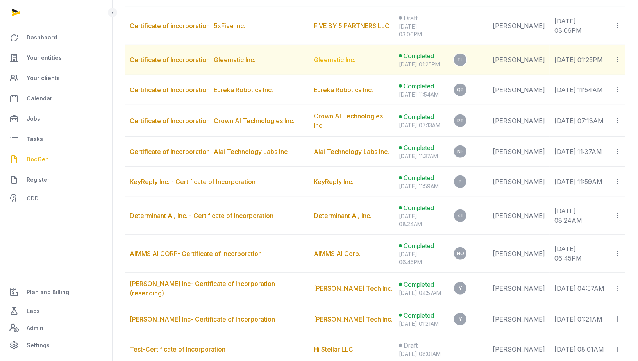
click at [331, 56] on link "Gleematic Inc." at bounding box center [335, 60] width 42 height 8
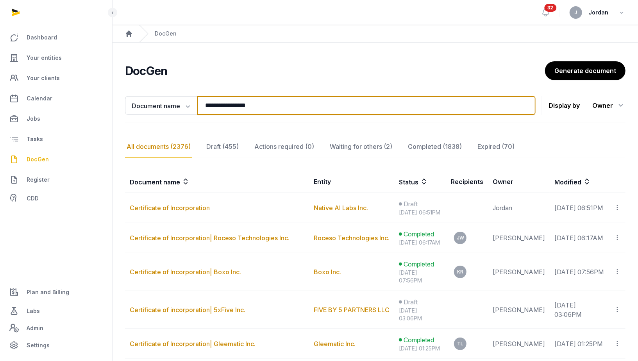
click at [255, 98] on input "**********" at bounding box center [366, 105] width 338 height 19
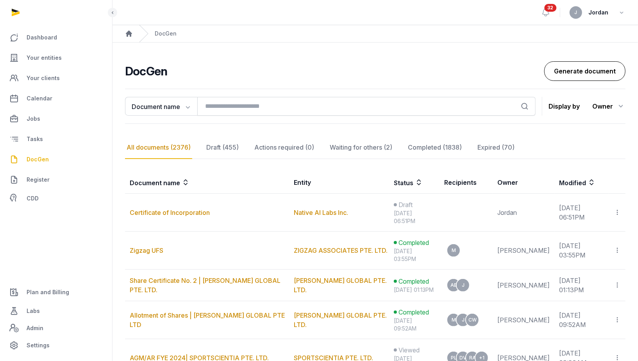
click at [575, 77] on link "Generate document" at bounding box center [584, 71] width 81 height 20
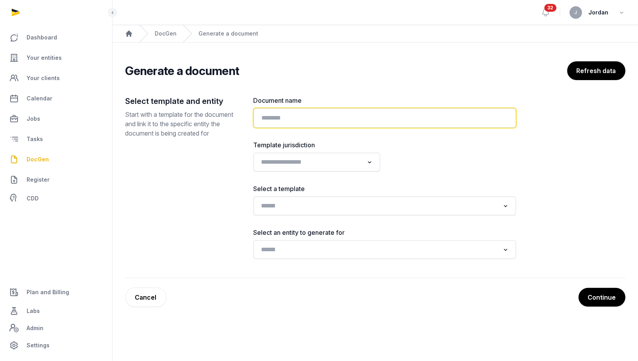
click at [274, 124] on input "text" at bounding box center [385, 118] width 263 height 20
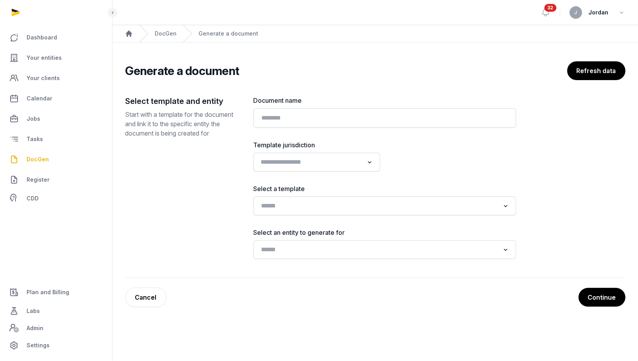
click at [268, 157] on input "Search for option" at bounding box center [311, 162] width 106 height 11
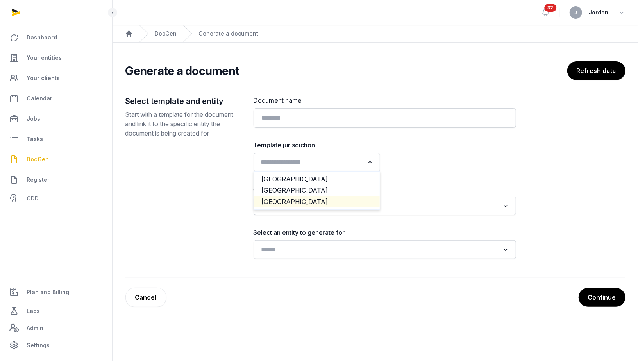
click at [275, 198] on li "[GEOGRAPHIC_DATA]" at bounding box center [317, 201] width 126 height 11
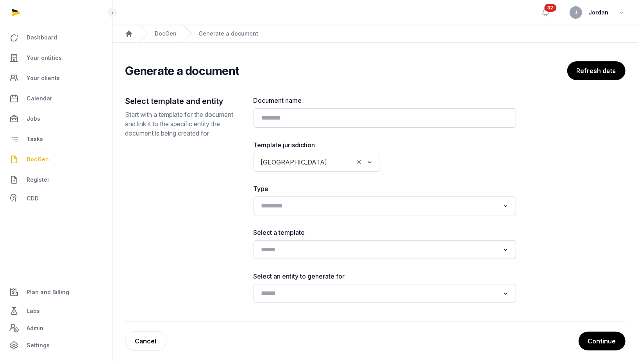
click at [419, 165] on div at bounding box center [453, 155] width 127 height 31
click at [337, 208] on input "Search for option" at bounding box center [379, 205] width 242 height 11
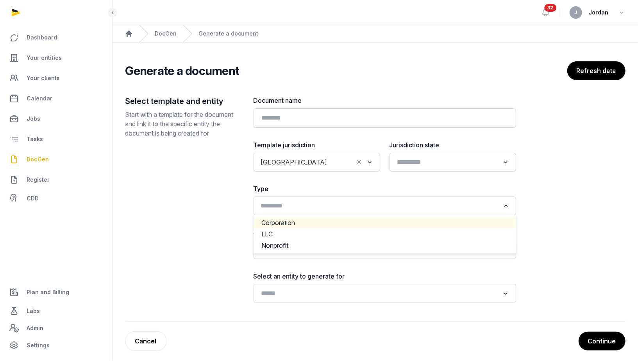
click at [321, 225] on ul "Corporation LLC Nonprofit" at bounding box center [385, 234] width 263 height 39
click at [338, 222] on li "Corporation" at bounding box center [385, 222] width 262 height 11
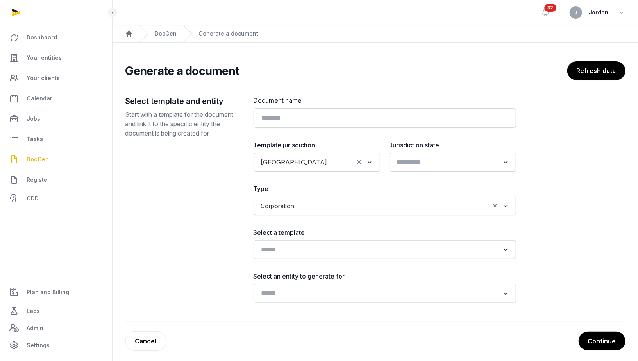
click at [411, 167] on div "Loading..." at bounding box center [452, 162] width 119 height 14
type input "**"
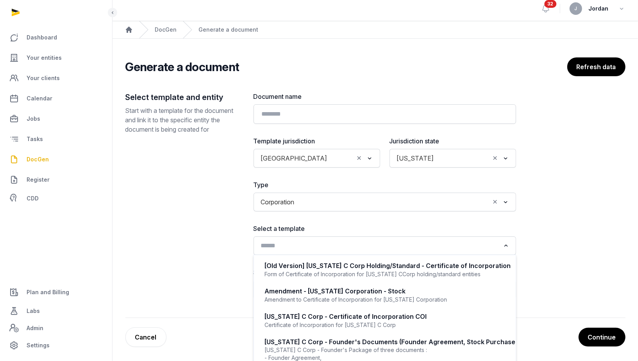
click at [334, 245] on input "Search for option" at bounding box center [379, 245] width 242 height 11
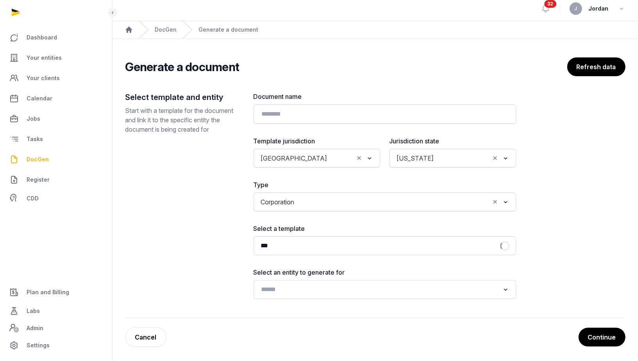
scroll to position [27, 0]
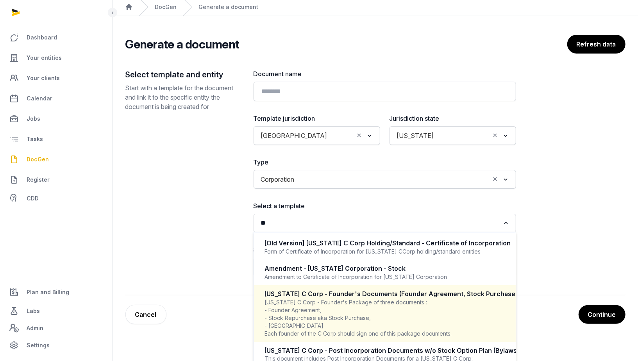
type input "*"
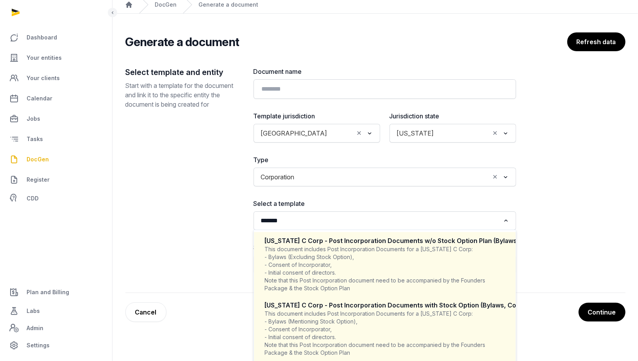
scroll to position [30, 0]
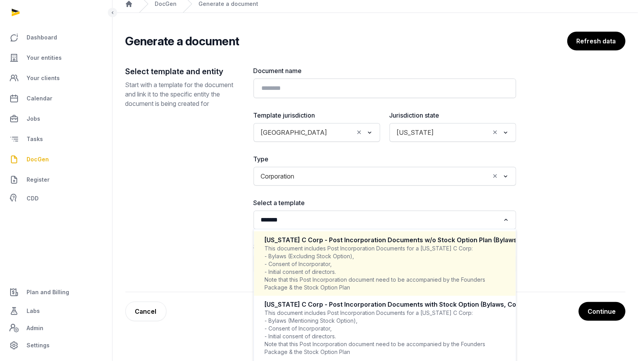
click at [440, 263] on div "This document includes Post Incorporation Documents for a [US_STATE] C Corp: - …" at bounding box center [385, 268] width 240 height 47
type input "*******"
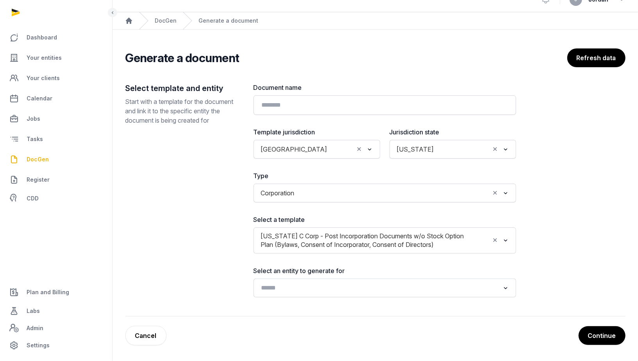
scroll to position [11, 0]
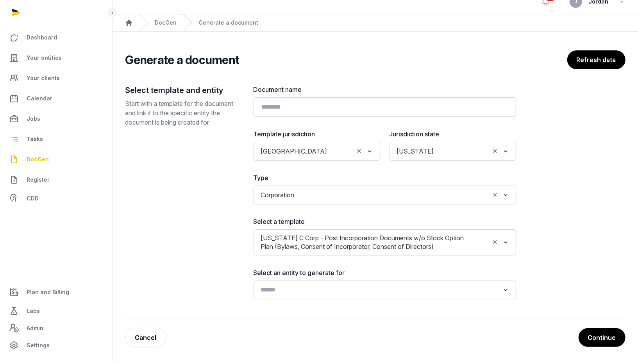
click at [379, 293] on input "Search for option" at bounding box center [379, 289] width 242 height 11
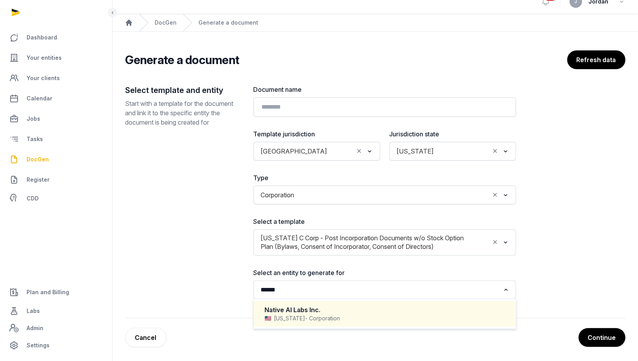
click at [363, 309] on div "Native AI Labs Inc." at bounding box center [385, 310] width 240 height 9
type input "******"
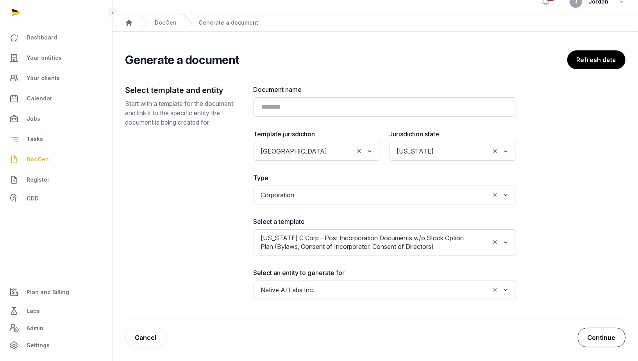
click at [598, 339] on button "Continue" at bounding box center [602, 338] width 48 height 20
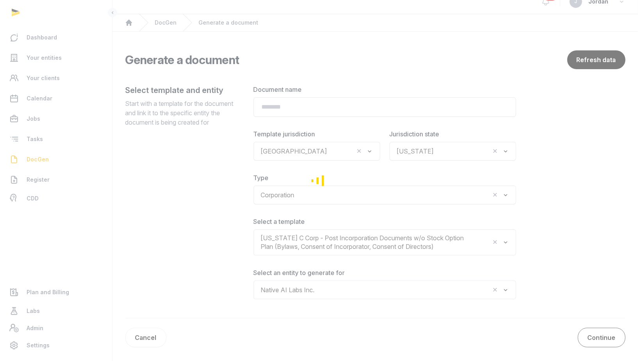
scroll to position [0, 0]
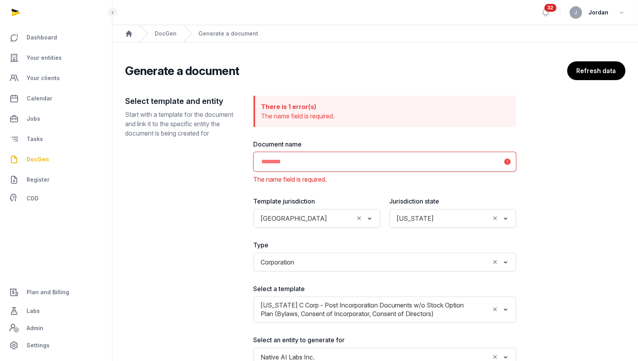
click at [435, 161] on input "text" at bounding box center [385, 162] width 263 height 20
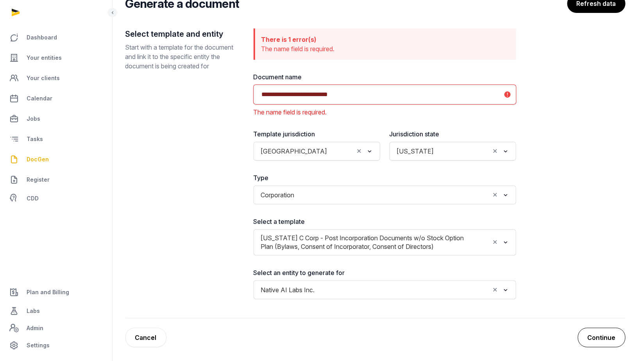
type input "**********"
click at [606, 336] on button "Continue" at bounding box center [602, 338] width 48 height 20
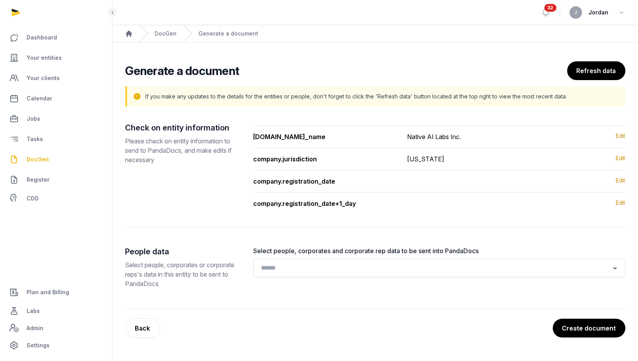
scroll to position [0, 0]
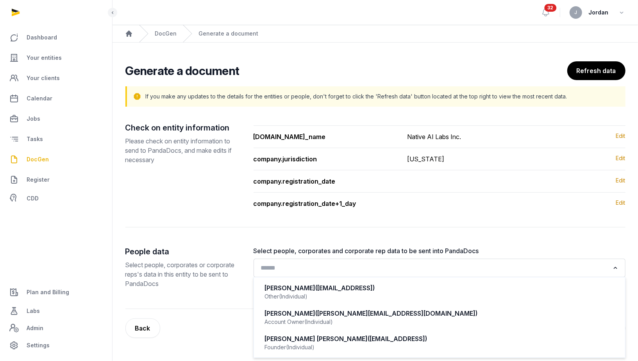
click at [477, 273] on div "Loading..." at bounding box center [439, 268] width 364 height 14
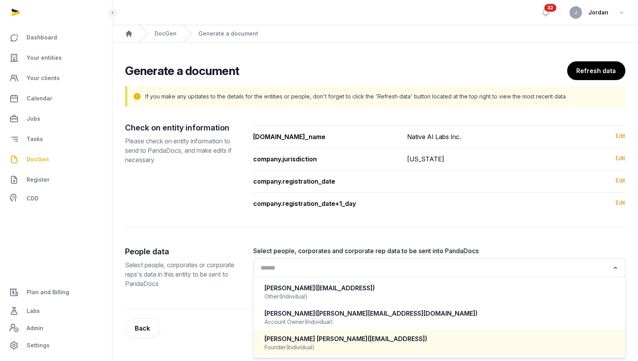
click at [433, 338] on div "[PERSON_NAME] [PERSON_NAME] ([EMAIL_ADDRESS])" at bounding box center [439, 338] width 349 height 9
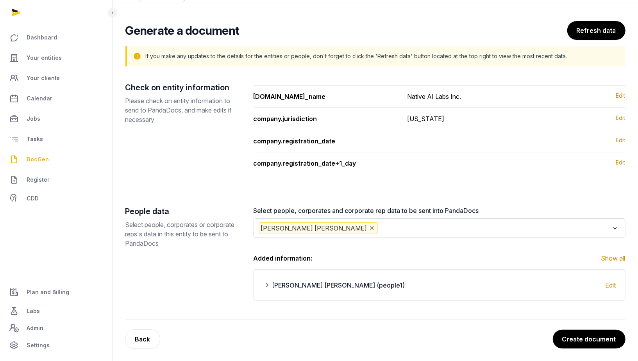
scroll to position [41, 0]
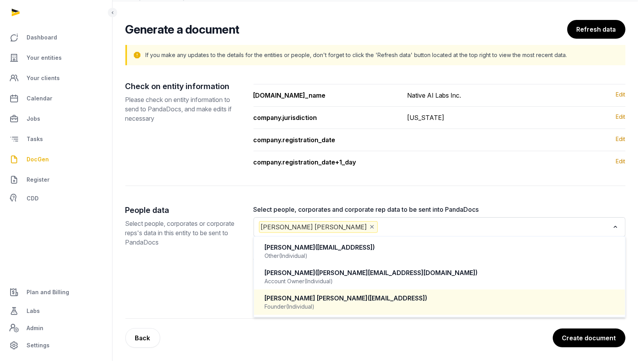
click at [379, 231] on input "Search for option" at bounding box center [494, 227] width 230 height 12
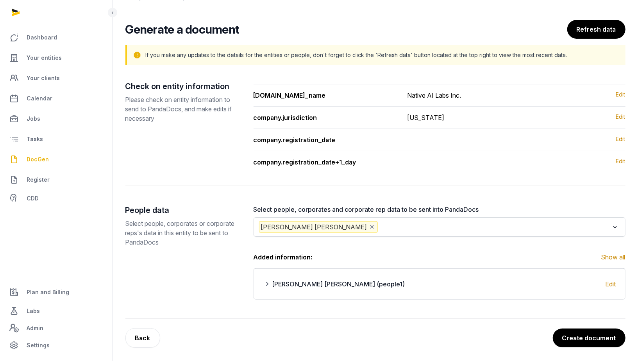
click at [155, 273] on div "People data Select people, corporates or corporate reps's data in this entity t…" at bounding box center [183, 252] width 116 height 95
click at [379, 223] on input "Search for option" at bounding box center [494, 227] width 230 height 12
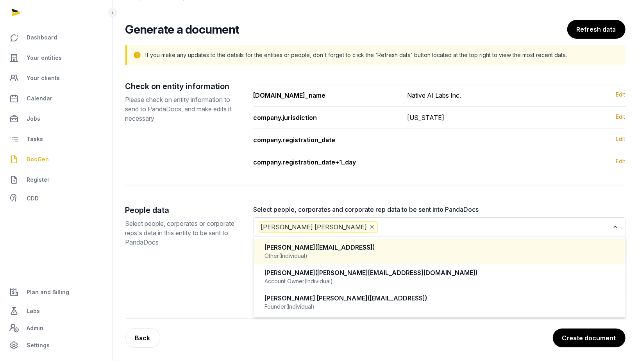
click at [333, 249] on span "([EMAIL_ADDRESS])" at bounding box center [345, 247] width 59 height 8
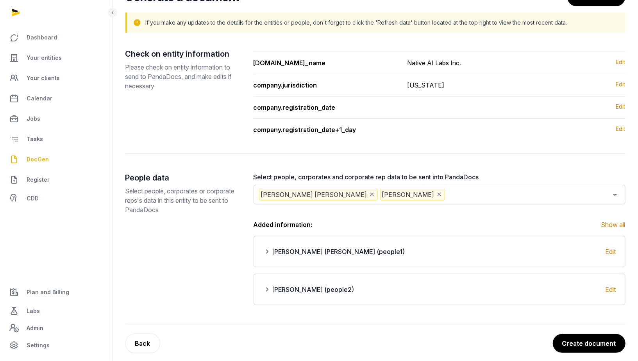
scroll to position [79, 0]
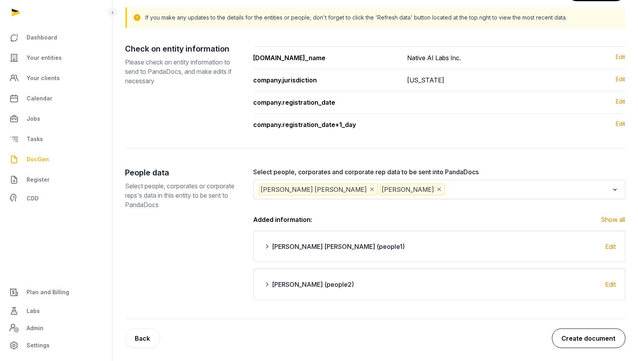
click at [575, 332] on button "Create document" at bounding box center [588, 339] width 73 height 20
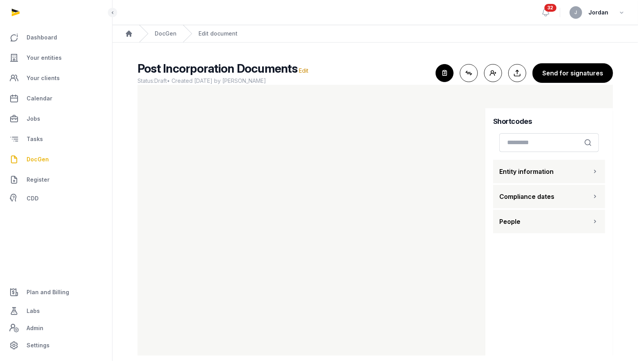
click at [540, 225] on button "People" at bounding box center [549, 221] width 112 height 23
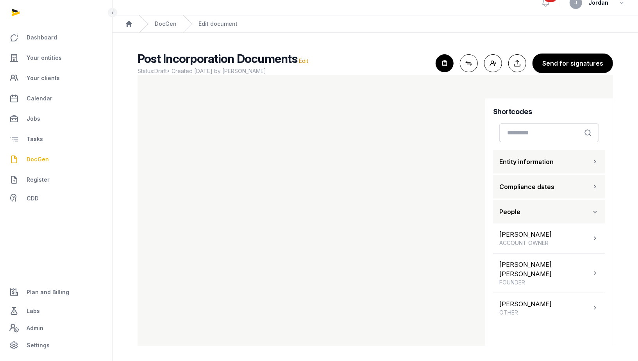
click at [44, 159] on span "DocGen" at bounding box center [38, 159] width 22 height 9
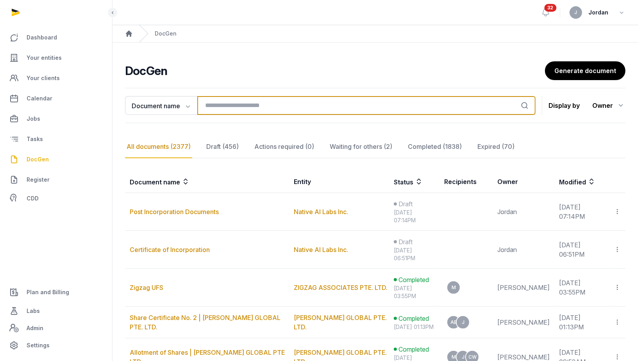
click at [236, 110] on input "search" at bounding box center [366, 105] width 338 height 19
paste input "**********"
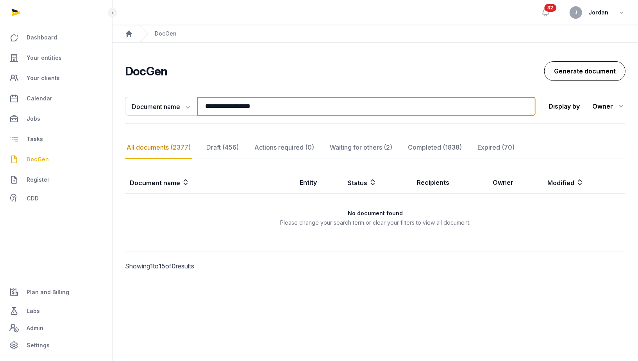
type input "**********"
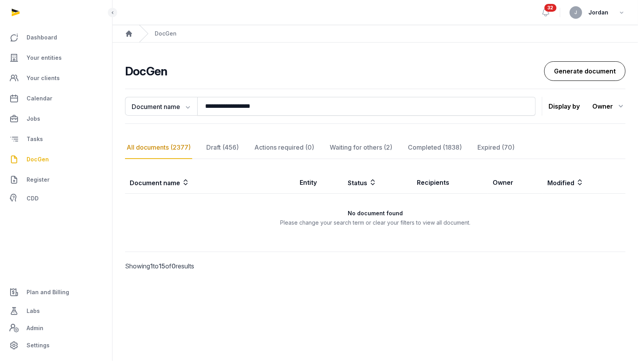
click at [565, 71] on link "Generate document" at bounding box center [584, 71] width 81 height 20
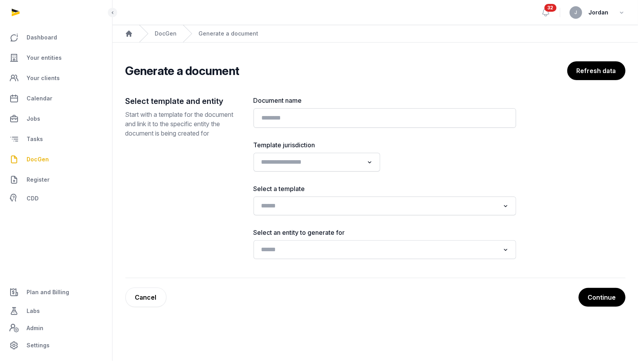
click at [370, 213] on div "Loading..." at bounding box center [385, 206] width 263 height 19
click at [370, 205] on input "Search for option" at bounding box center [379, 205] width 242 height 11
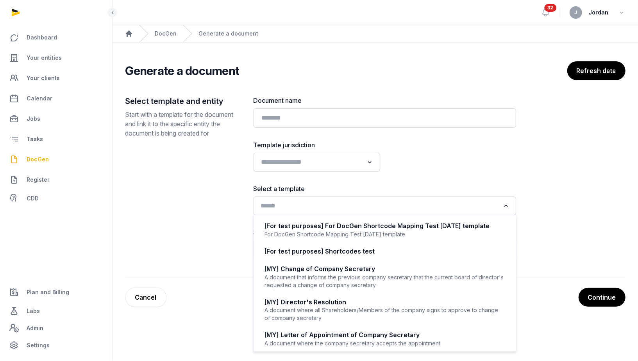
paste input "**********"
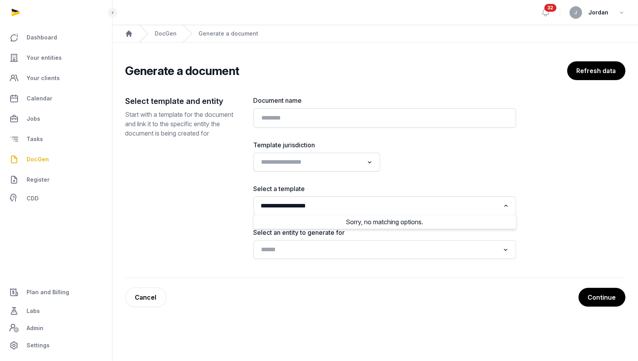
type input "**********"
click at [334, 161] on input "Search for option" at bounding box center [311, 162] width 106 height 11
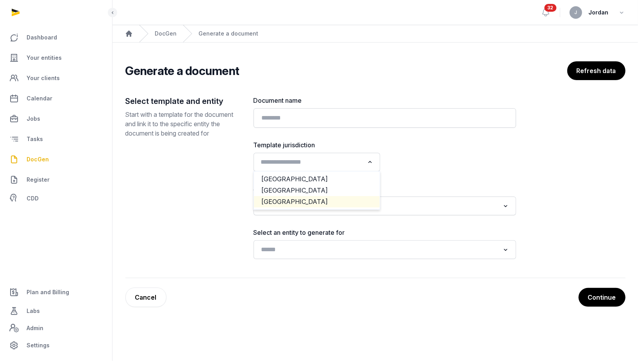
click at [304, 198] on li "[GEOGRAPHIC_DATA]" at bounding box center [317, 201] width 126 height 11
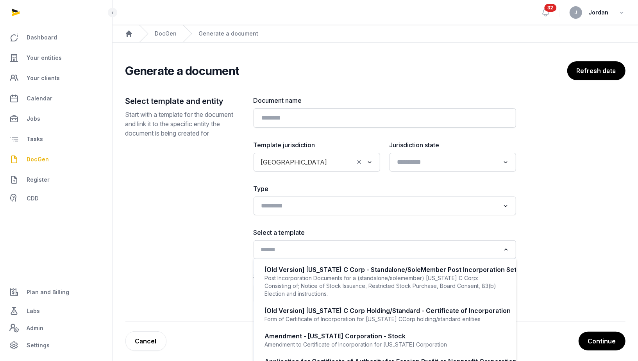
click at [278, 246] on input "Search for option" at bounding box center [379, 249] width 242 height 11
paste input "**********"
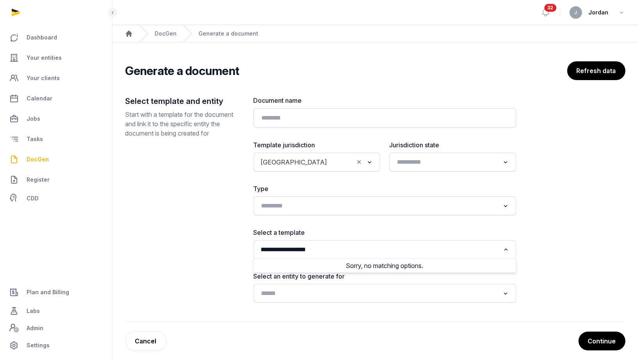
click at [288, 249] on input "**********" at bounding box center [379, 249] width 242 height 11
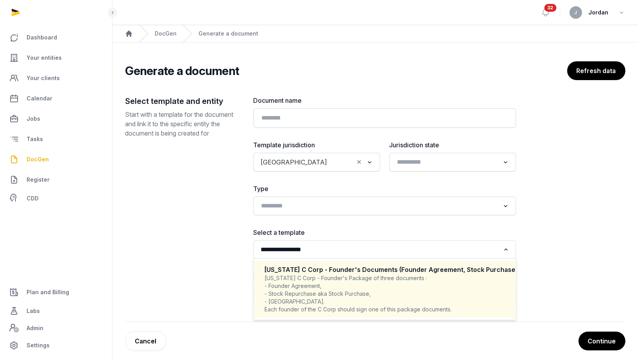
click at [317, 289] on div "[US_STATE] C Corp - Founder's Package of three documents : - Founder Agreement,…" at bounding box center [385, 293] width 240 height 39
type input "**********"
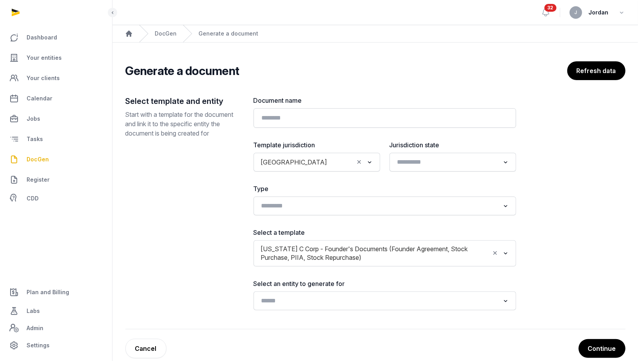
click at [362, 292] on div "Loading..." at bounding box center [385, 300] width 263 height 19
click at [357, 300] on input "Search for option" at bounding box center [379, 300] width 242 height 11
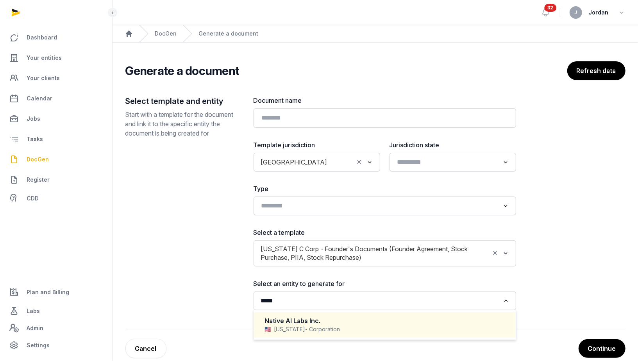
click at [323, 325] on span "- Corporation" at bounding box center [323, 329] width 35 height 8
type input "*****"
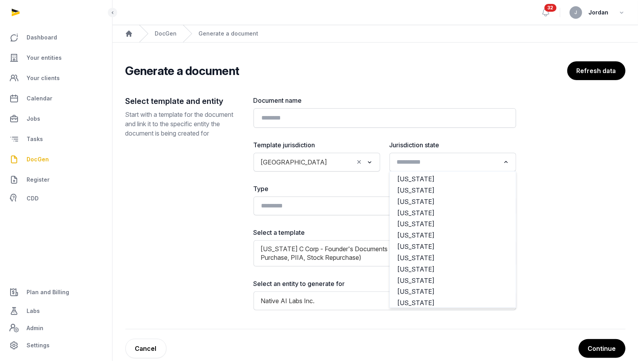
click at [435, 159] on input "Search for option" at bounding box center [447, 162] width 106 height 11
click at [425, 189] on li "[US_STATE]" at bounding box center [453, 190] width 126 height 11
type input "*"
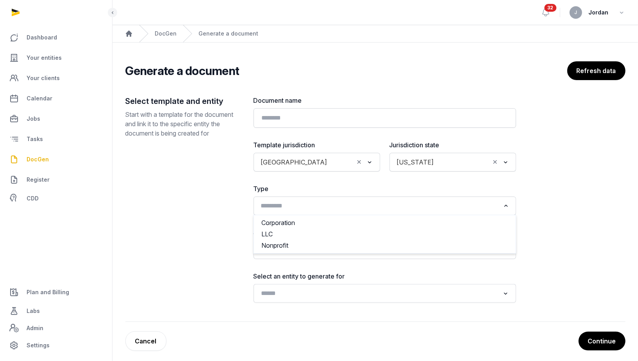
click at [409, 209] on input "Search for option" at bounding box center [379, 205] width 242 height 11
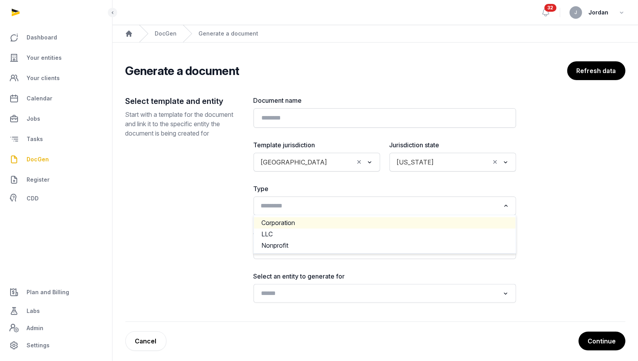
click at [372, 226] on li "Corporation" at bounding box center [385, 222] width 262 height 11
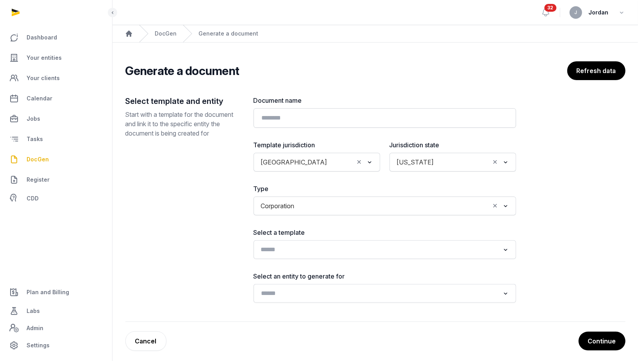
click at [351, 247] on input "Search for option" at bounding box center [379, 249] width 242 height 11
type input "*****"
click at [342, 288] on input "Search for option" at bounding box center [379, 293] width 242 height 11
type input "**"
click at [328, 244] on input "Search for option" at bounding box center [379, 249] width 242 height 11
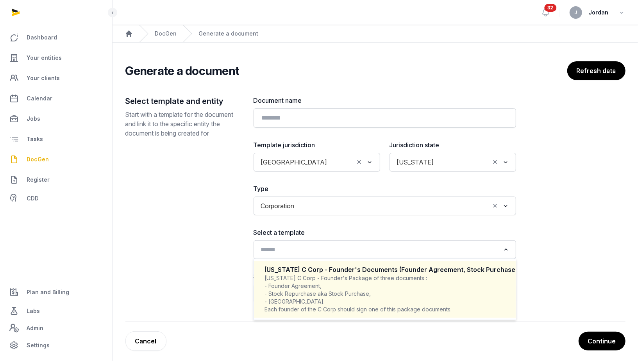
click at [322, 288] on div "[US_STATE] C Corp - Founder's Package of three documents : - Founder Agreement,…" at bounding box center [385, 293] width 240 height 39
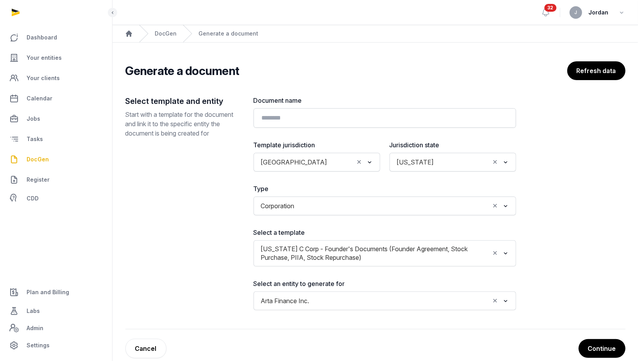
click at [294, 304] on div "Arta Finance Inc." at bounding box center [373, 300] width 233 height 13
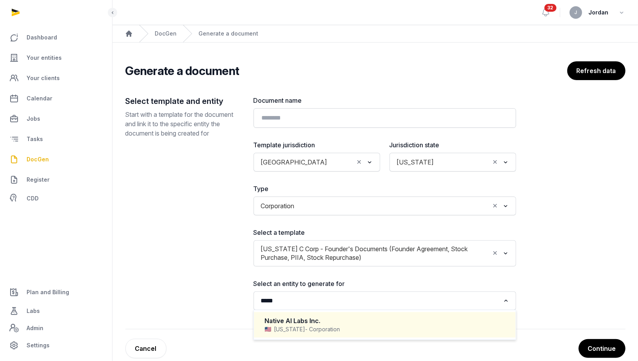
click at [305, 322] on div "Native AI Labs Inc." at bounding box center [385, 320] width 240 height 9
type input "*****"
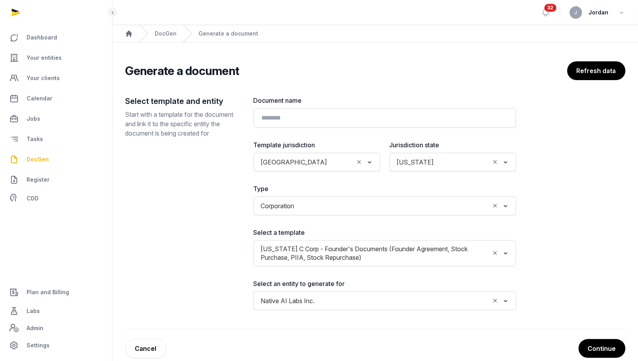
scroll to position [11, 0]
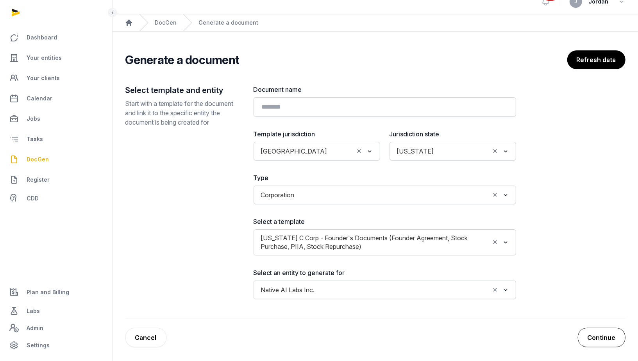
click at [591, 333] on button "Continue" at bounding box center [602, 338] width 48 height 20
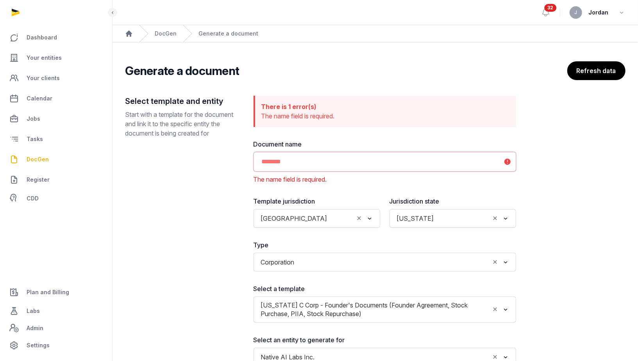
scroll to position [8, 0]
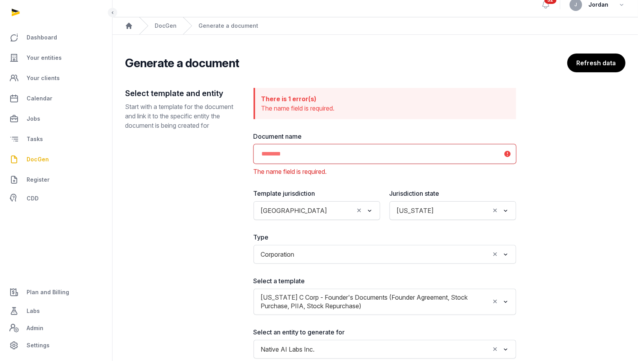
click at [391, 152] on input "text" at bounding box center [385, 154] width 263 height 20
type input "*"
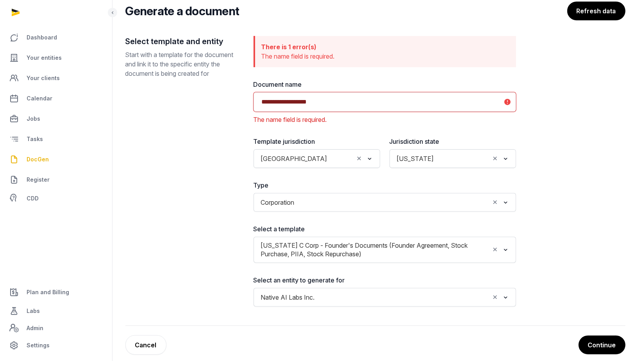
scroll to position [67, 0]
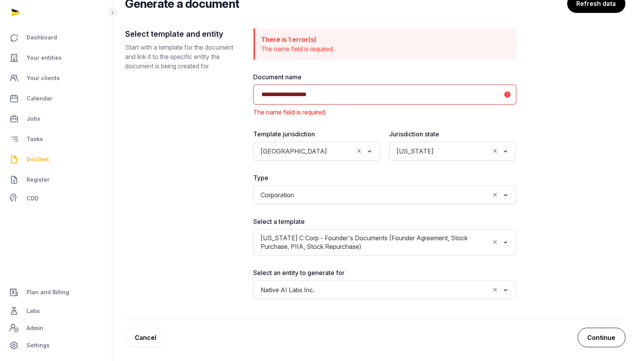
type input "**********"
click at [614, 338] on button "Continue" at bounding box center [602, 338] width 48 height 20
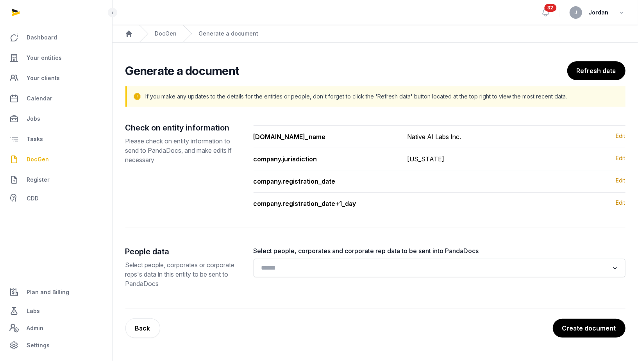
scroll to position [0, 0]
click at [418, 267] on input "Search for option" at bounding box center [433, 268] width 351 height 11
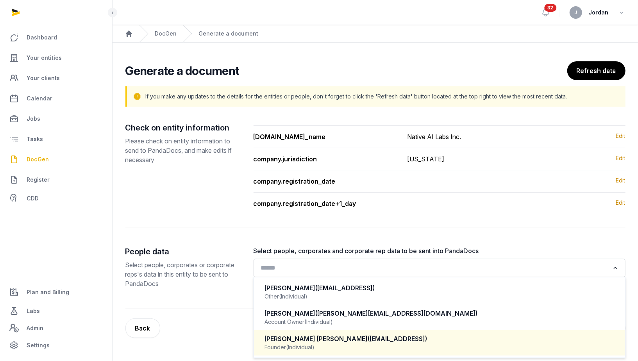
click at [363, 331] on div "Jasminder Singh Gulati (Jsg@deepnative.ai) Founder (Individual)" at bounding box center [440, 342] width 356 height 23
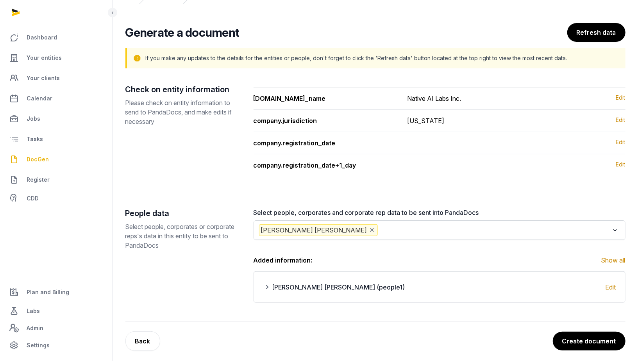
scroll to position [41, 0]
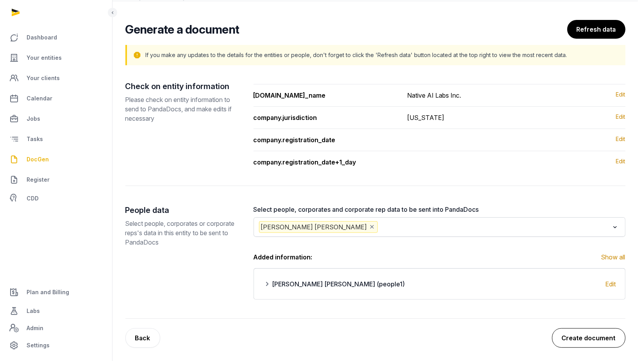
click at [588, 329] on button "Create document" at bounding box center [588, 338] width 73 height 20
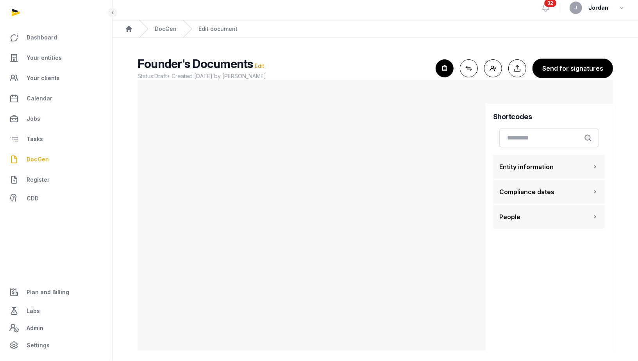
scroll to position [10, 0]
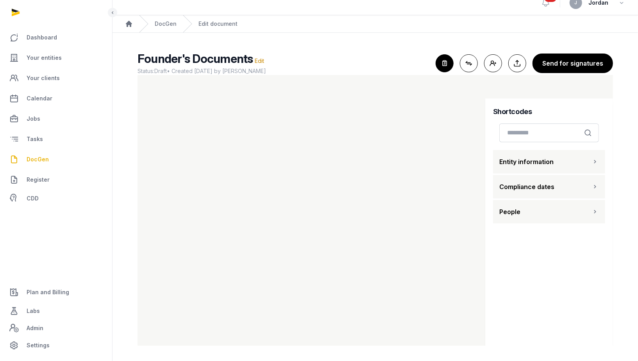
click at [38, 163] on span "DocGen" at bounding box center [38, 159] width 22 height 9
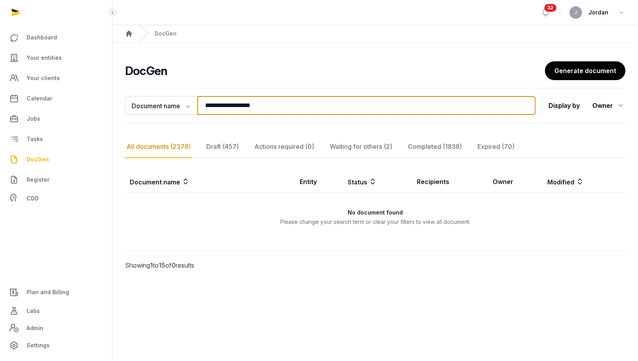
click at [230, 101] on input "**********" at bounding box center [366, 105] width 338 height 19
type input "*"
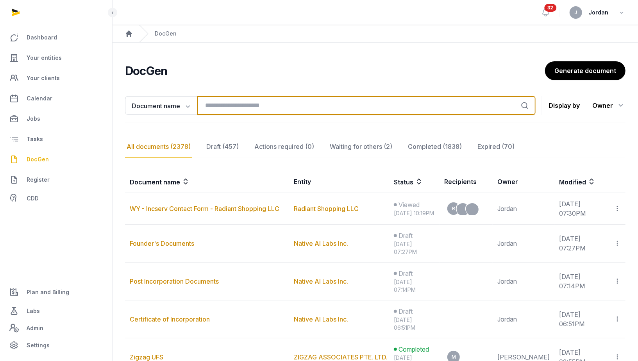
click at [232, 107] on input "search" at bounding box center [366, 105] width 338 height 19
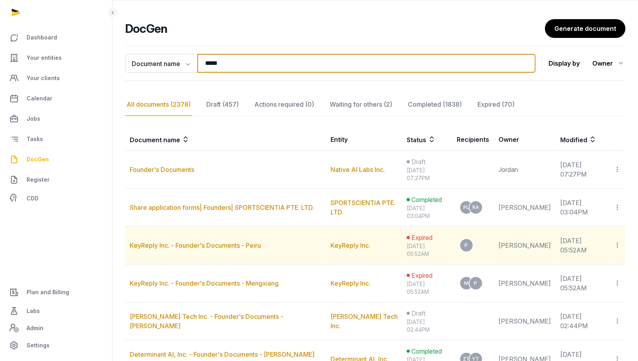
scroll to position [41, 0]
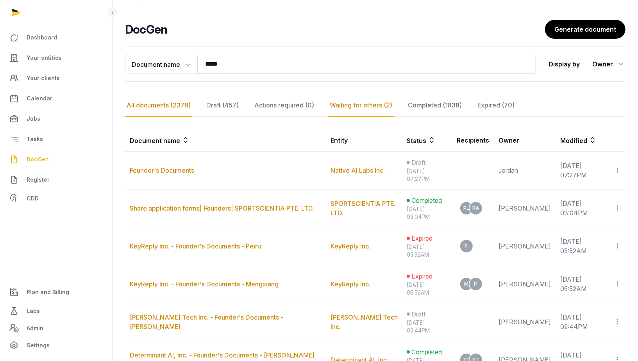
click at [366, 104] on div "Waiting for others (2)" at bounding box center [361, 105] width 66 height 23
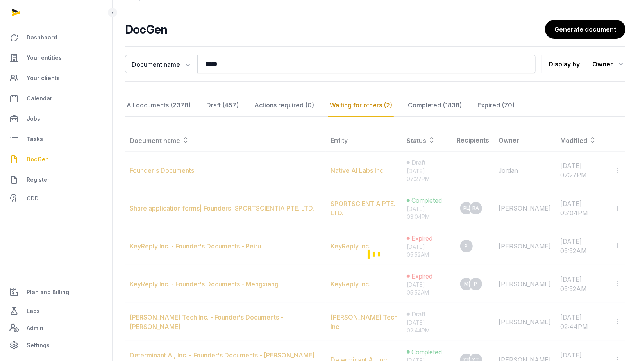
scroll to position [0, 0]
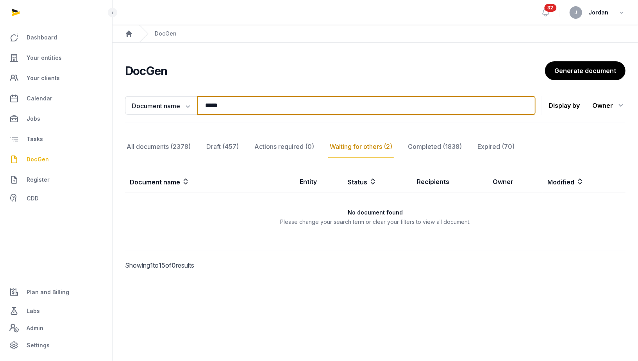
click at [245, 98] on input "*****" at bounding box center [366, 105] width 338 height 19
click at [232, 114] on input "*****" at bounding box center [366, 105] width 338 height 19
type input "*******"
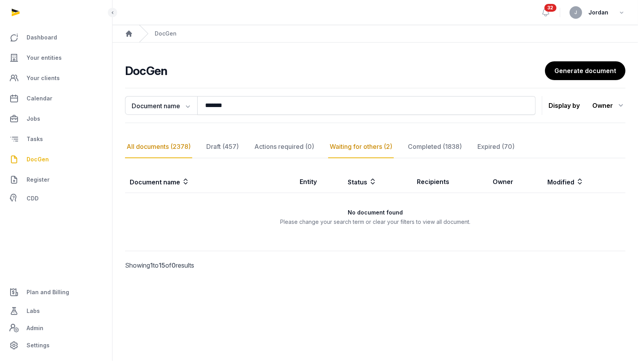
click at [177, 148] on div "All documents (2378)" at bounding box center [158, 147] width 67 height 23
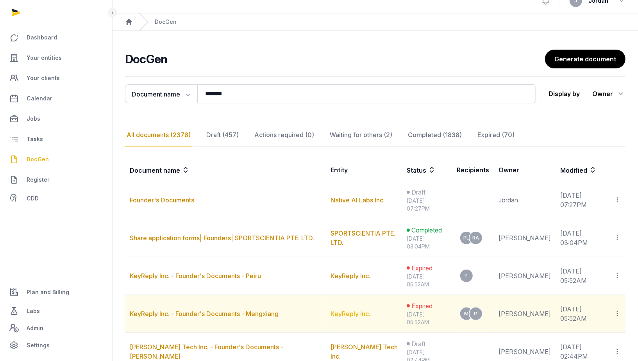
scroll to position [13, 0]
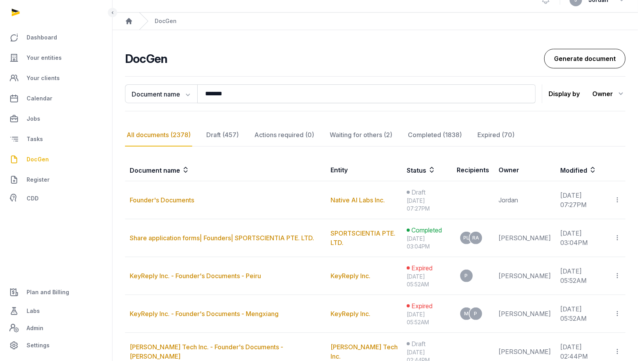
click at [571, 64] on link "Generate document" at bounding box center [584, 59] width 81 height 20
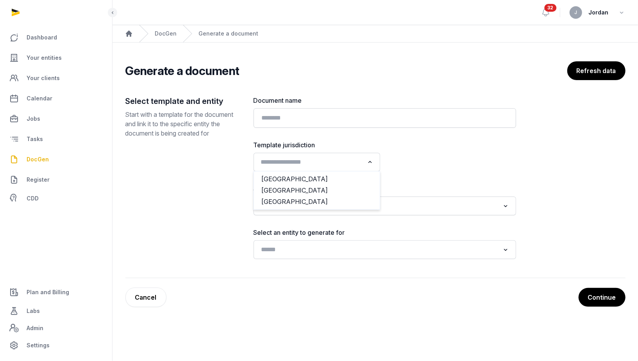
click at [318, 161] on input "Search for option" at bounding box center [311, 162] width 106 height 11
click at [297, 204] on li "[GEOGRAPHIC_DATA]" at bounding box center [317, 201] width 126 height 11
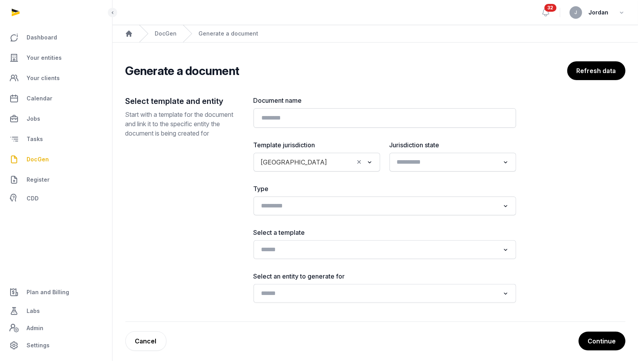
click at [426, 162] on input "Search for option" at bounding box center [447, 162] width 106 height 11
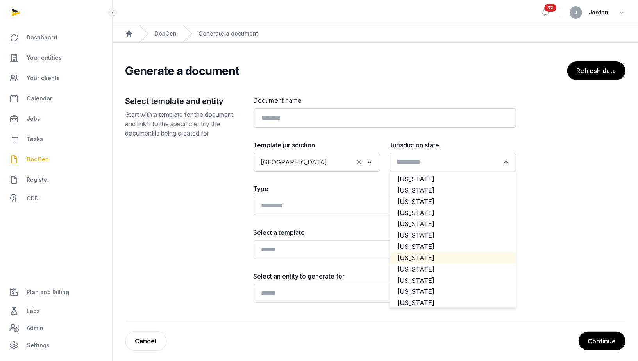
click at [422, 257] on li "[US_STATE]" at bounding box center [453, 257] width 126 height 11
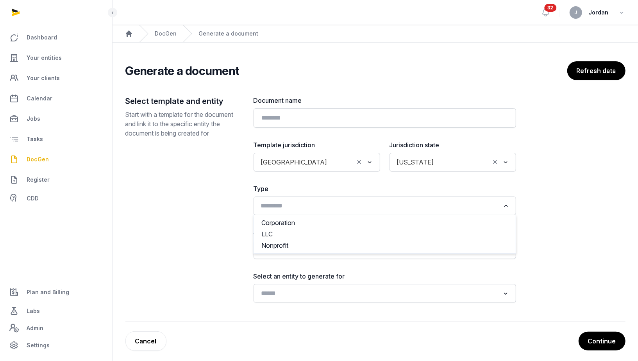
click at [293, 212] on div "Loading..." at bounding box center [384, 206] width 255 height 14
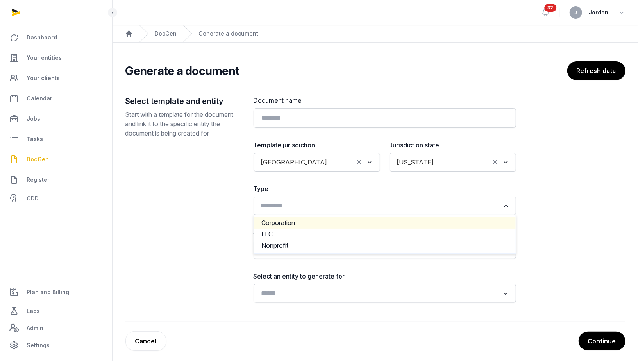
click at [289, 224] on li "Corporation" at bounding box center [385, 222] width 262 height 11
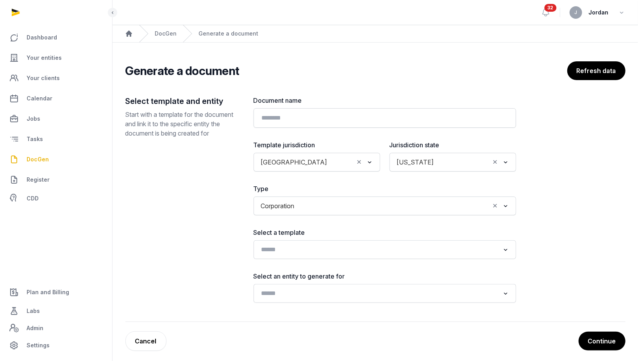
click at [304, 237] on div "Select a template Loading..." at bounding box center [385, 243] width 263 height 31
click at [304, 241] on div "Loading..." at bounding box center [385, 249] width 263 height 19
click at [298, 254] on input "Search for option" at bounding box center [379, 249] width 242 height 11
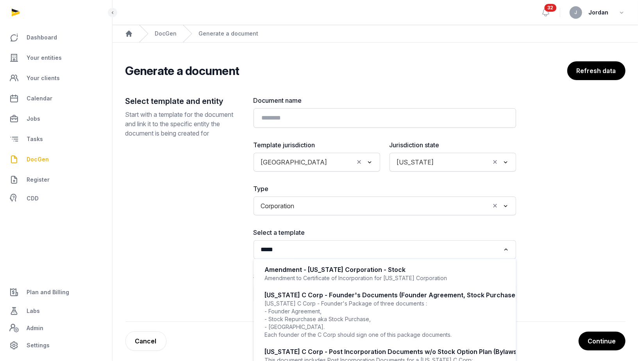
scroll to position [34, 0]
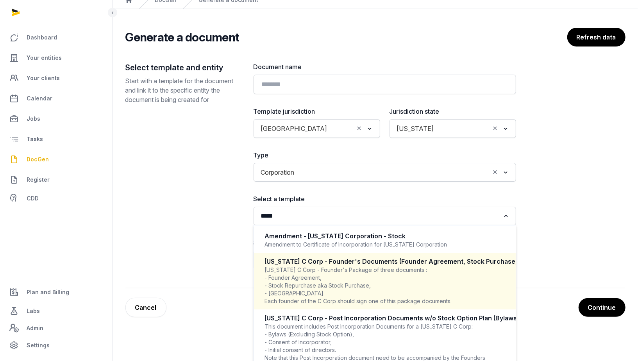
click at [296, 212] on input "*****" at bounding box center [379, 216] width 242 height 11
type input "*****"
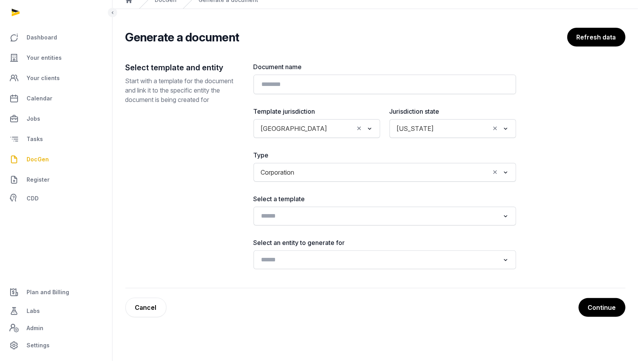
click at [296, 209] on div "Search for option" at bounding box center [378, 215] width 243 height 13
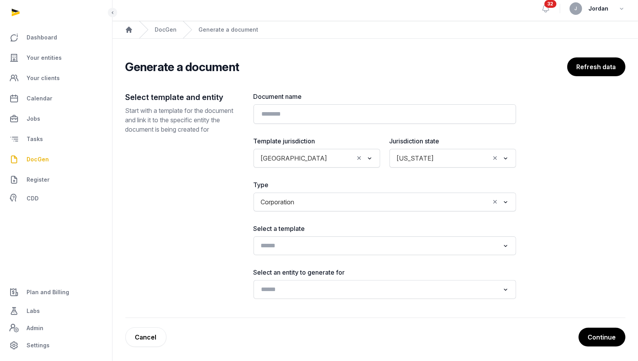
click at [279, 241] on input "Search for option" at bounding box center [379, 245] width 242 height 11
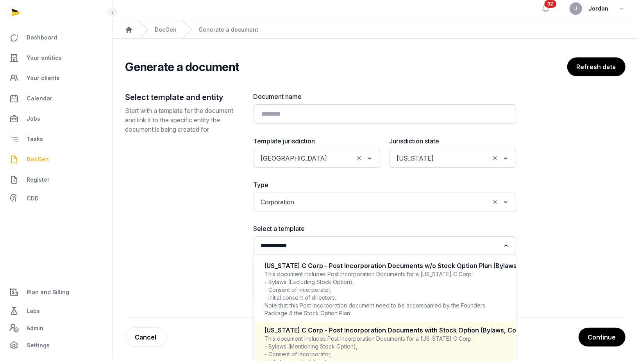
scroll to position [30, 0]
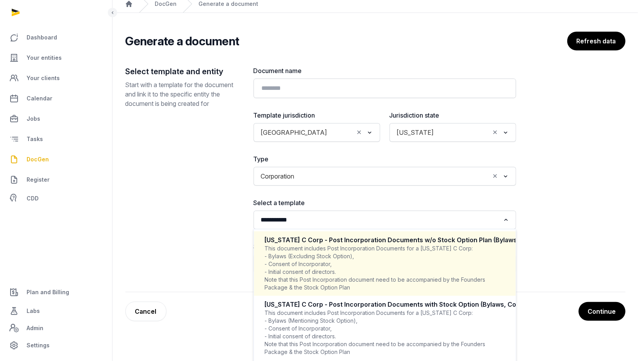
type input "**********"
click at [599, 220] on div "Select template and entity Start with a template for the document and link it t…" at bounding box center [375, 179] width 500 height 226
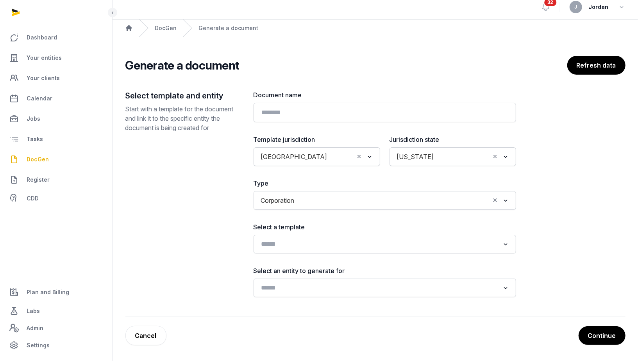
scroll to position [4, 0]
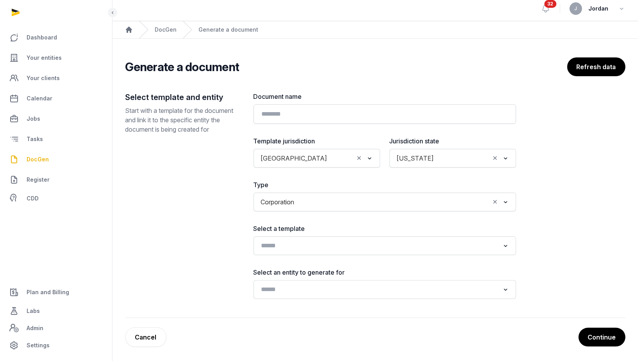
click at [495, 200] on icon "Clear Selected" at bounding box center [495, 202] width 7 height 8
click at [494, 157] on icon "Clear Selected" at bounding box center [495, 158] width 7 height 8
click at [358, 155] on icon "Clear Selected" at bounding box center [359, 158] width 7 height 8
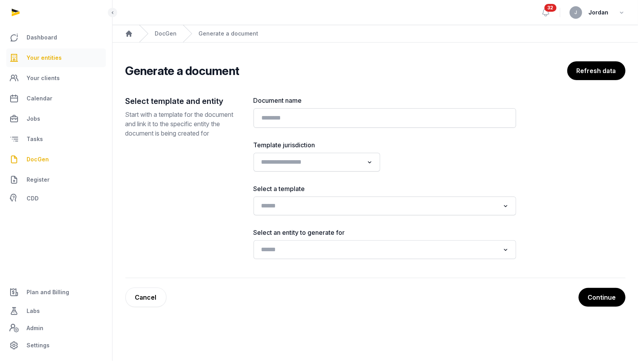
click at [52, 55] on span "Your entities" at bounding box center [44, 57] width 35 height 9
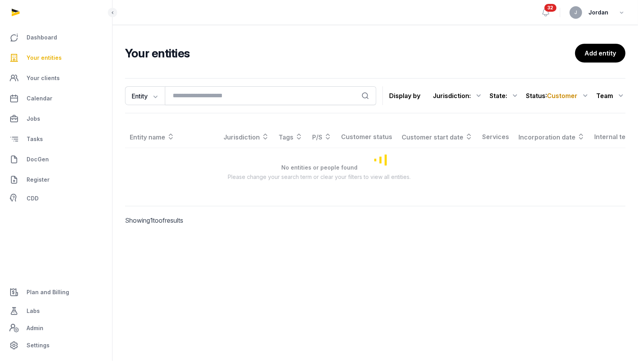
click at [68, 58] on link "Your entities" at bounding box center [56, 57] width 100 height 19
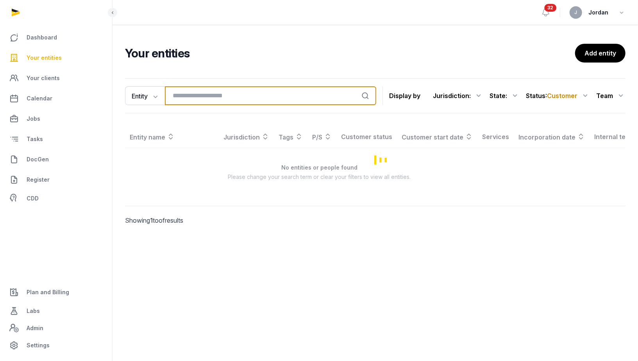
click at [193, 104] on input "search" at bounding box center [270, 95] width 211 height 19
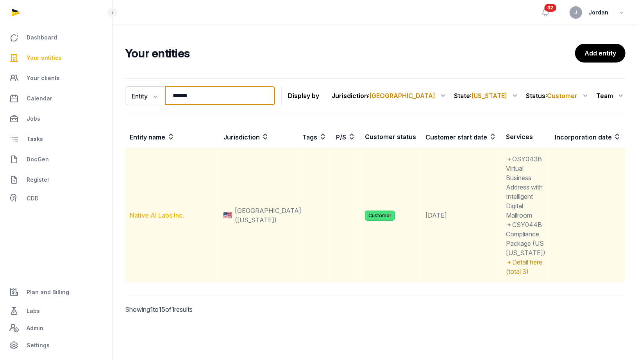
type input "******"
click at [152, 219] on link "Native AI Labs Inc." at bounding box center [157, 215] width 54 height 8
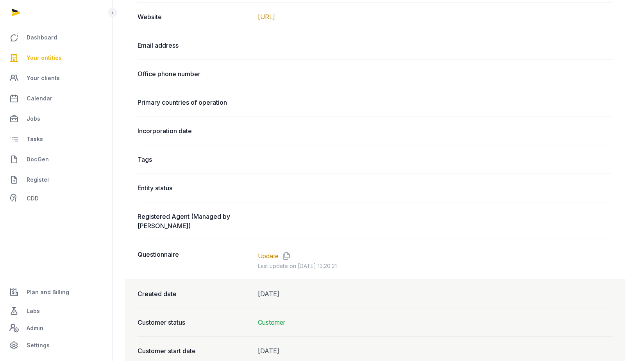
scroll to position [418, 0]
click at [271, 250] on link "Update" at bounding box center [268, 254] width 21 height 9
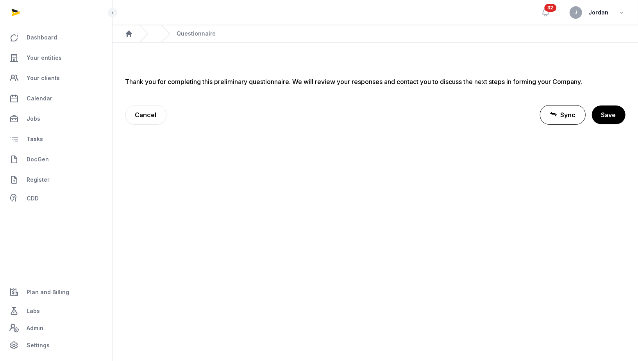
click at [271, 246] on main "Open sidebar 32 J Jordan Home Questionnaire Sync and Save Questionnaire informa…" at bounding box center [319, 180] width 638 height 361
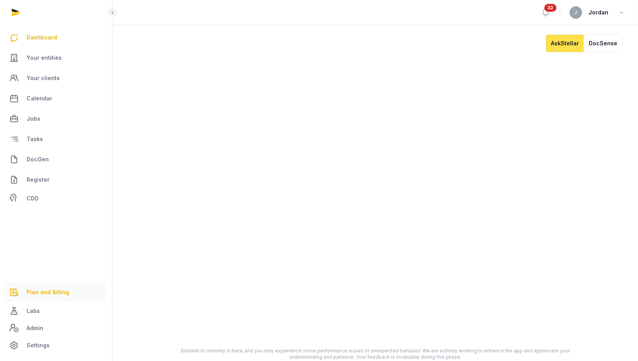
click at [38, 296] on span "Plan and Billing" at bounding box center [48, 292] width 43 height 9
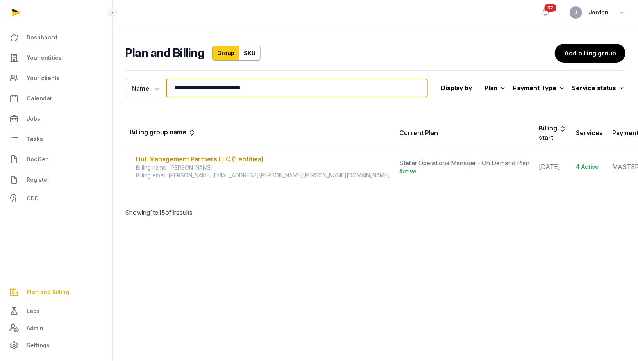
click at [236, 95] on input "**********" at bounding box center [296, 88] width 261 height 19
type input "*"
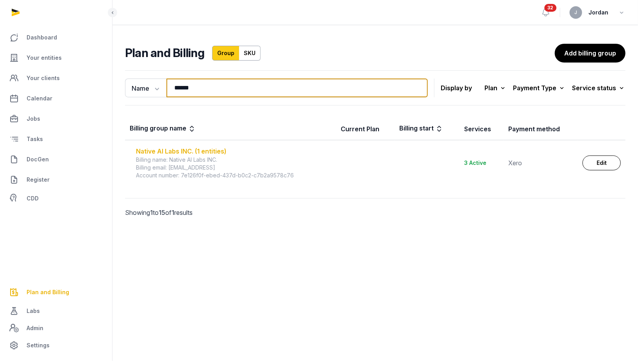
type input "******"
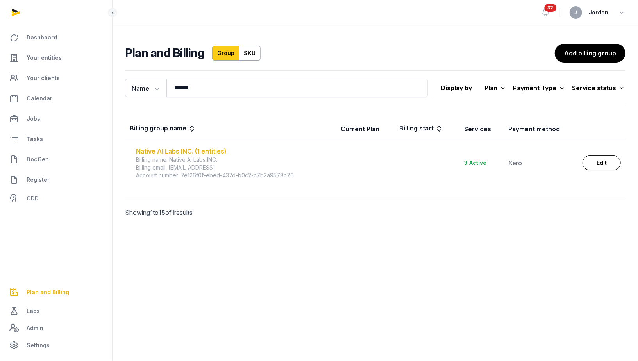
click at [219, 151] on div "Native AI Labs INC. (1 entities)" at bounding box center [234, 151] width 196 height 9
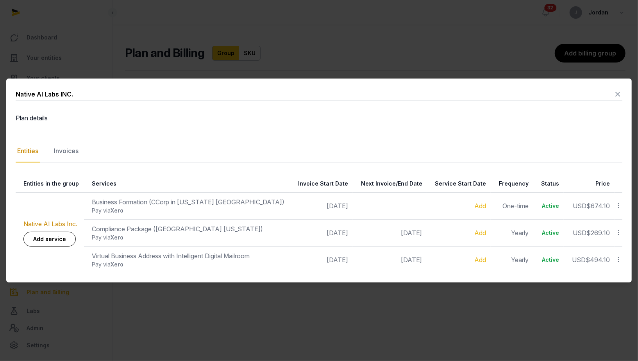
click at [618, 94] on icon at bounding box center [617, 94] width 9 height 13
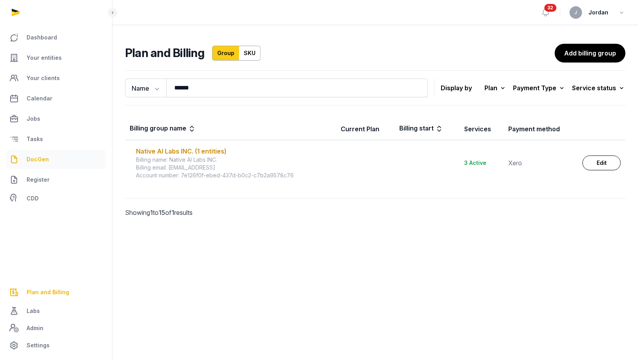
click at [49, 162] on link "DocGen" at bounding box center [56, 159] width 100 height 19
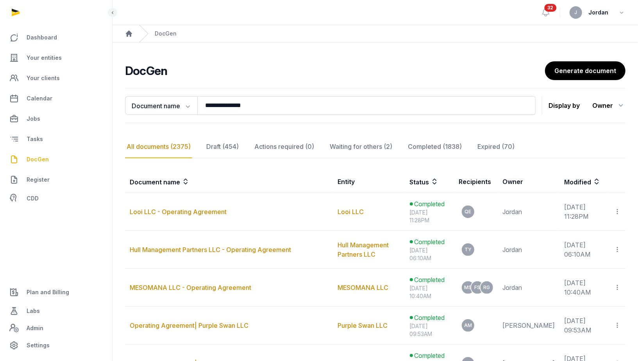
click at [51, 160] on link "DocGen" at bounding box center [56, 159] width 100 height 19
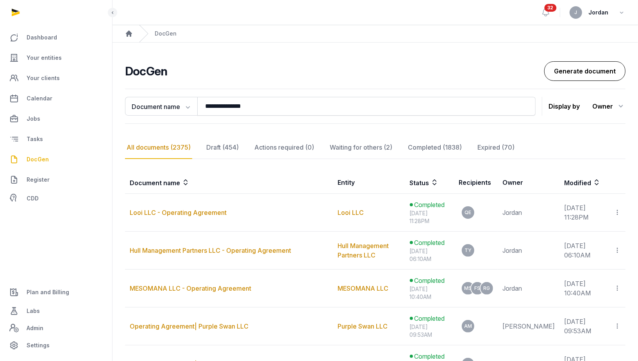
click at [584, 71] on link "Generate document" at bounding box center [584, 71] width 81 height 20
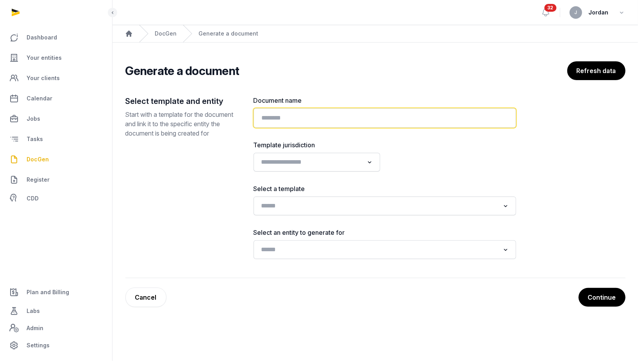
click at [339, 119] on input "text" at bounding box center [385, 118] width 263 height 20
type input "**********"
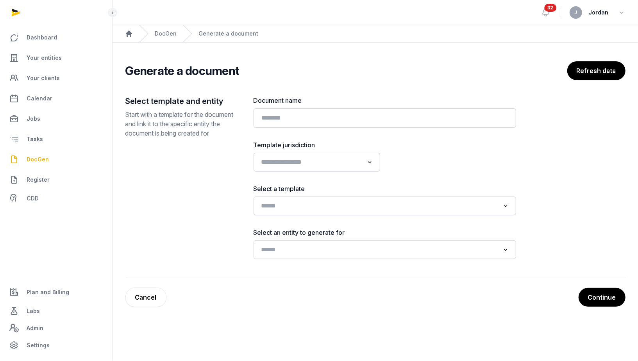
click at [321, 217] on div "Document name Template jurisdiction Loading... Select a template Loading... Sel…" at bounding box center [385, 177] width 263 height 163
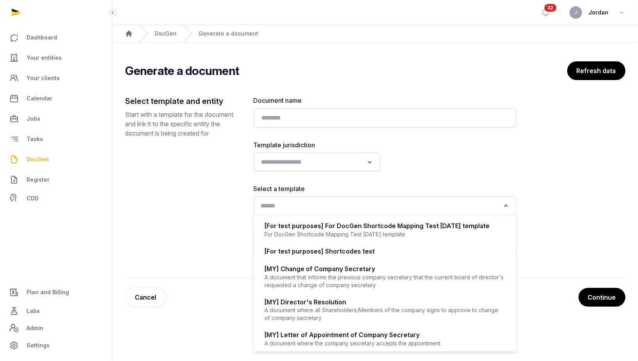
click at [326, 207] on input "Search for option" at bounding box center [379, 205] width 242 height 11
type input "*"
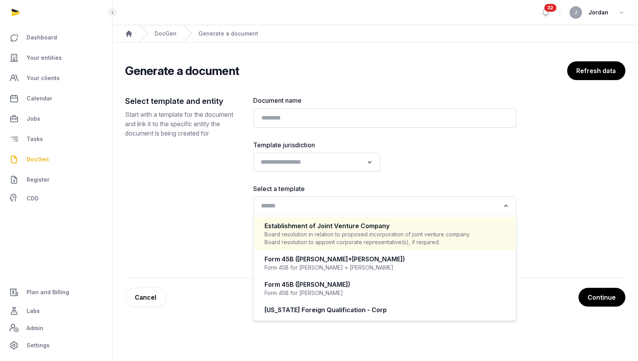
click at [301, 157] on input "Search for option" at bounding box center [311, 162] width 106 height 11
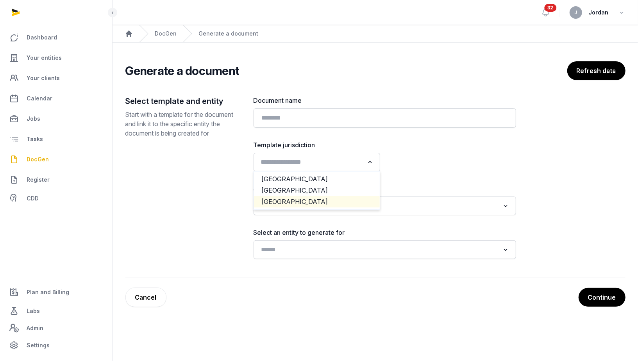
click at [289, 202] on li "[GEOGRAPHIC_DATA]" at bounding box center [317, 201] width 126 height 11
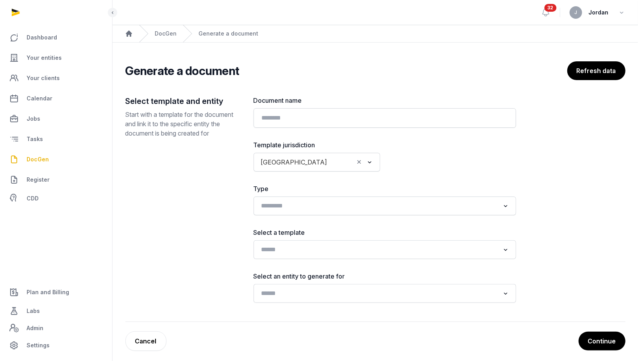
scroll to position [4, 0]
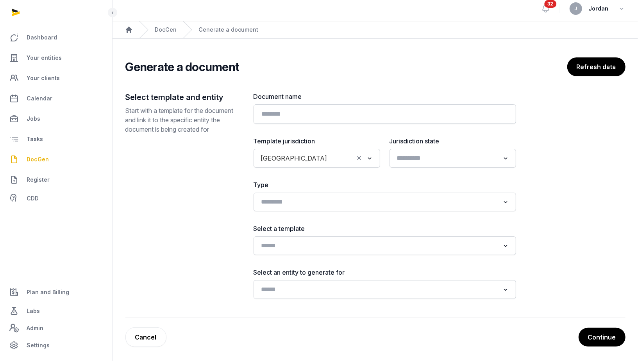
click at [426, 158] on input "Search for option" at bounding box center [447, 158] width 106 height 11
type input "****"
click at [359, 210] on div "Loading..." at bounding box center [385, 202] width 263 height 19
click at [362, 204] on input "Search for option" at bounding box center [379, 202] width 242 height 11
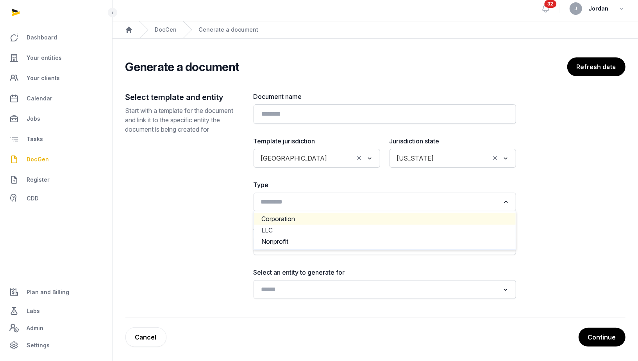
click at [335, 221] on li "Corporation" at bounding box center [385, 218] width 262 height 11
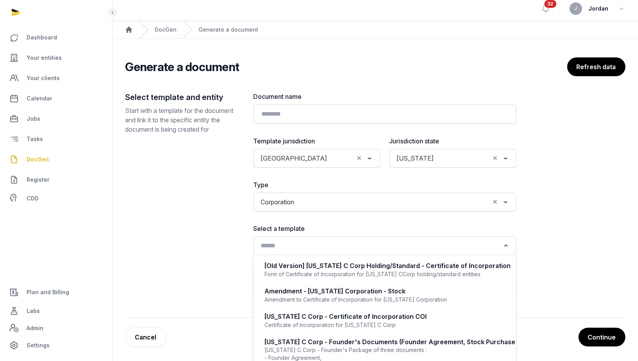
click at [373, 242] on input "Search for option" at bounding box center [379, 245] width 242 height 11
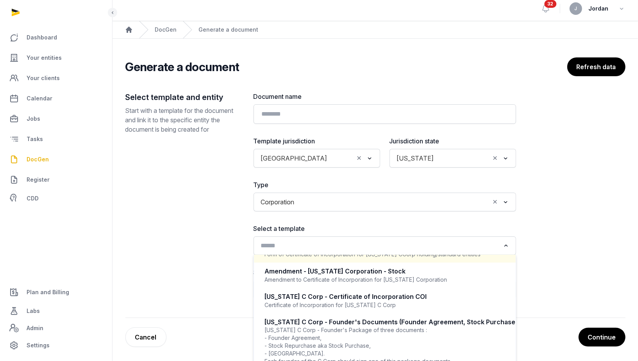
scroll to position [25, 0]
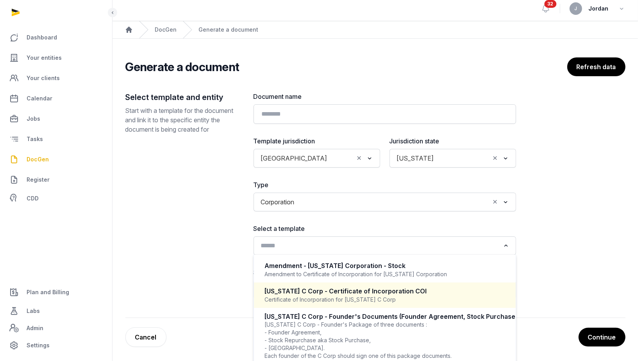
click at [376, 297] on div "Certificate of Incorporation for [US_STATE] C Corp" at bounding box center [385, 300] width 240 height 8
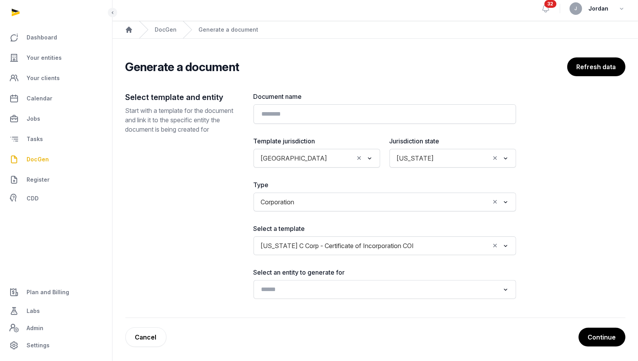
click at [497, 247] on icon "Clear Selected" at bounding box center [495, 245] width 7 height 8
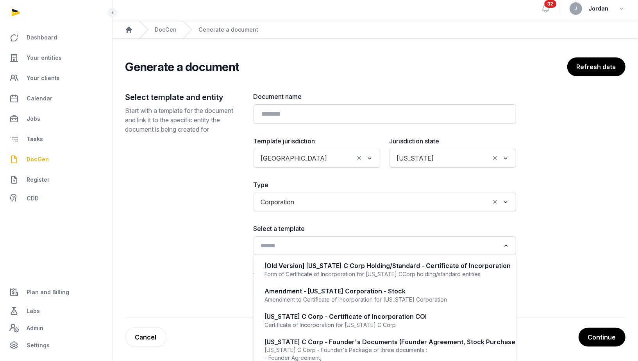
click at [458, 247] on input "Search for option" at bounding box center [379, 245] width 242 height 11
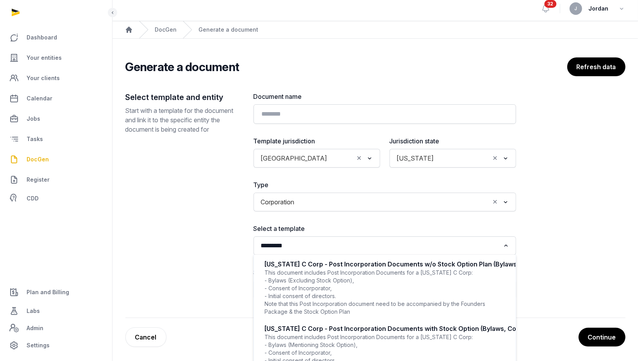
scroll to position [2, 0]
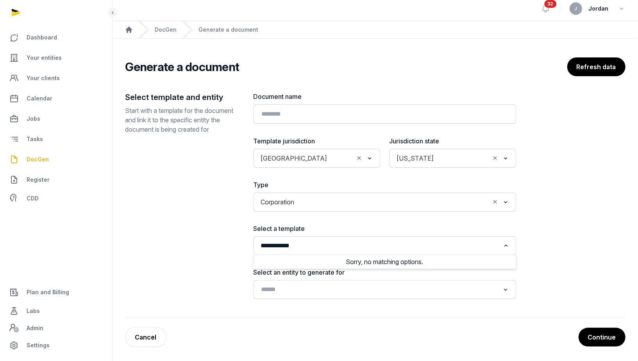
click at [275, 246] on input "**********" at bounding box center [379, 245] width 242 height 11
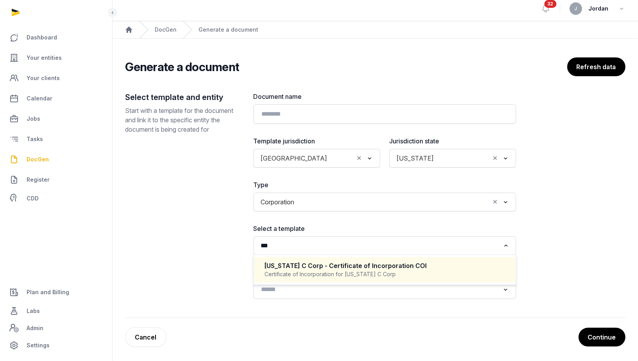
click at [339, 275] on div "Certificate of Incorporation for [US_STATE] C Corp" at bounding box center [385, 274] width 240 height 8
type input "***"
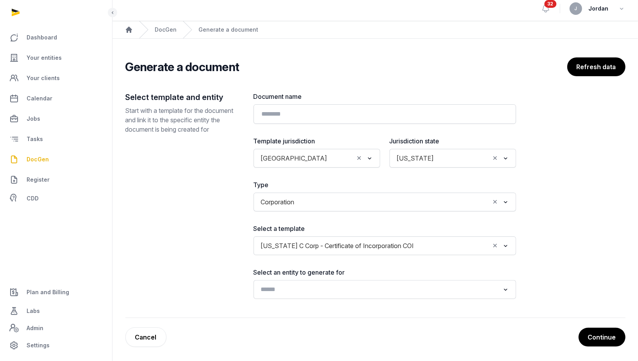
click at [313, 289] on input "Search for option" at bounding box center [379, 289] width 242 height 11
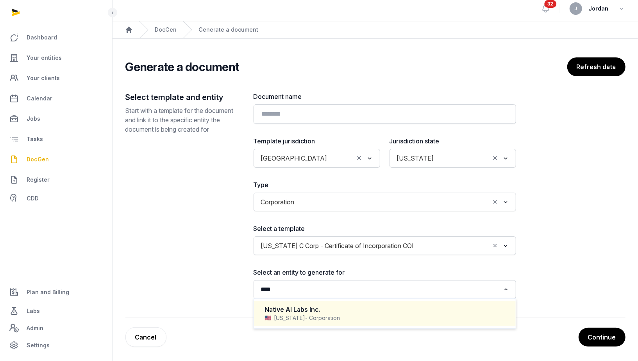
click at [317, 314] on span "- Corporation" at bounding box center [323, 318] width 35 height 8
type input "****"
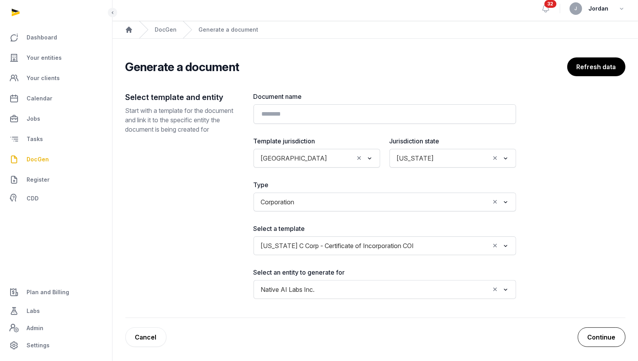
click at [595, 335] on button "Continue" at bounding box center [602, 337] width 48 height 20
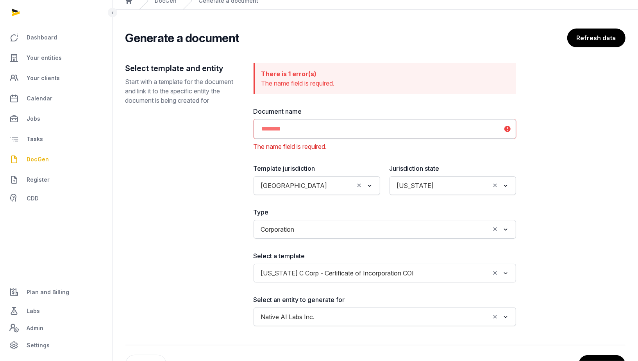
scroll to position [36, 0]
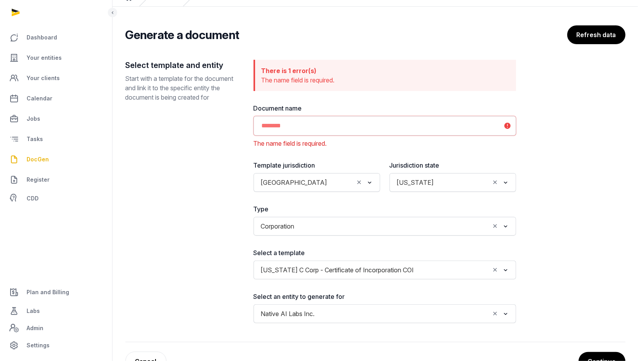
click at [425, 269] on input "Search for option" at bounding box center [454, 269] width 72 height 11
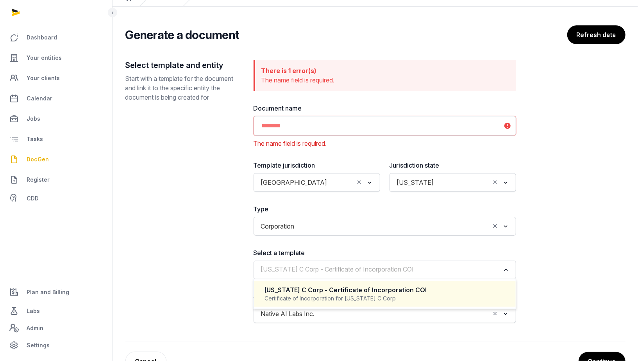
click at [425, 269] on input "Search for option" at bounding box center [379, 269] width 242 height 11
click at [354, 295] on div "Certificate of Incorporation for [US_STATE] C Corp" at bounding box center [385, 299] width 240 height 8
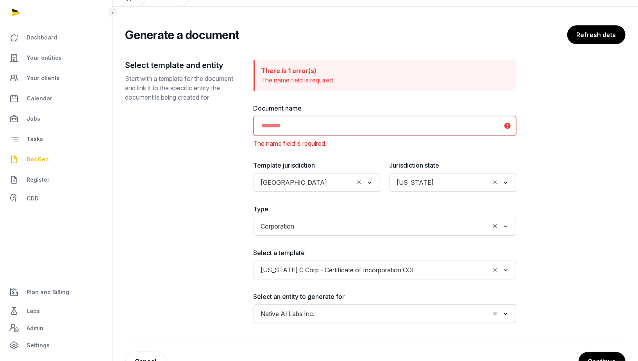
click at [297, 130] on input "text" at bounding box center [385, 126] width 263 height 20
click at [366, 127] on input "**********" at bounding box center [385, 126] width 263 height 20
drag, startPoint x: 322, startPoint y: 127, endPoint x: 246, endPoint y: 127, distance: 76.6
click at [246, 127] on div "**********" at bounding box center [375, 201] width 500 height 282
click at [350, 125] on input "**********" at bounding box center [385, 126] width 263 height 20
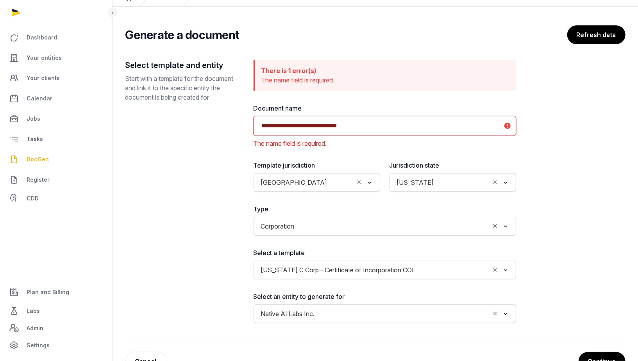
scroll to position [60, 0]
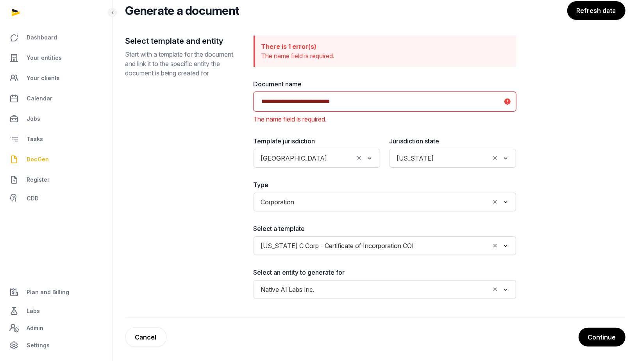
type input "**********"
click at [552, 195] on div "**********" at bounding box center [375, 177] width 500 height 282
click at [592, 335] on button "Continue" at bounding box center [602, 337] width 48 height 20
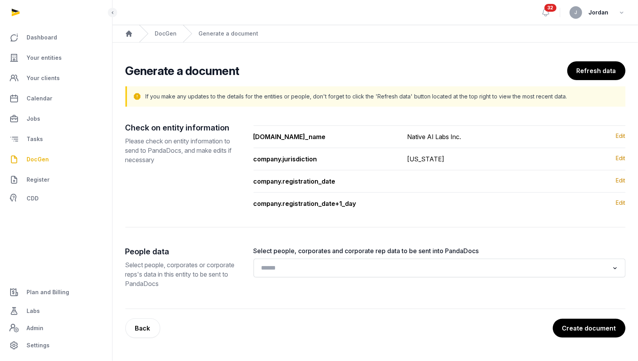
scroll to position [0, 0]
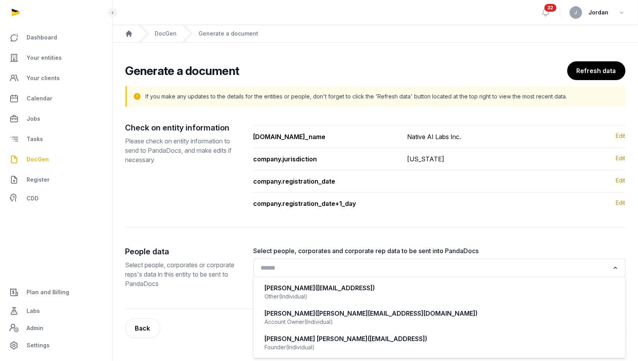
click at [500, 261] on div "Search for option" at bounding box center [433, 267] width 353 height 13
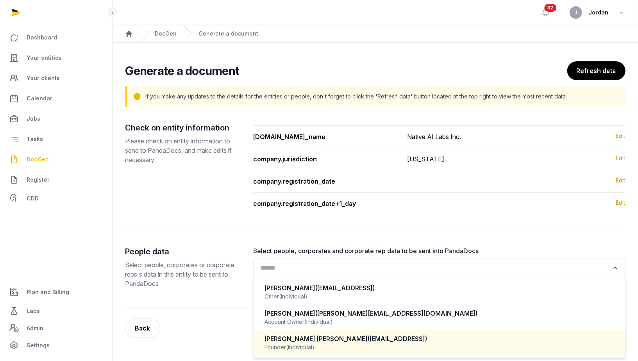
click at [453, 347] on div "Founder (Individual)" at bounding box center [439, 347] width 349 height 8
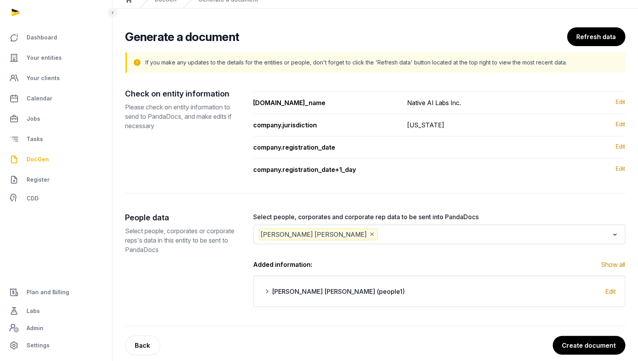
scroll to position [41, 0]
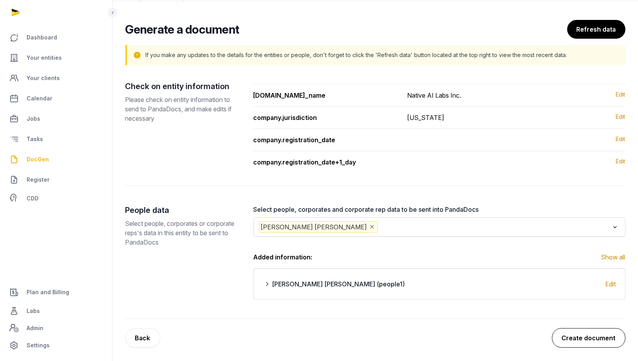
click at [589, 337] on button "Create document" at bounding box center [588, 338] width 73 height 20
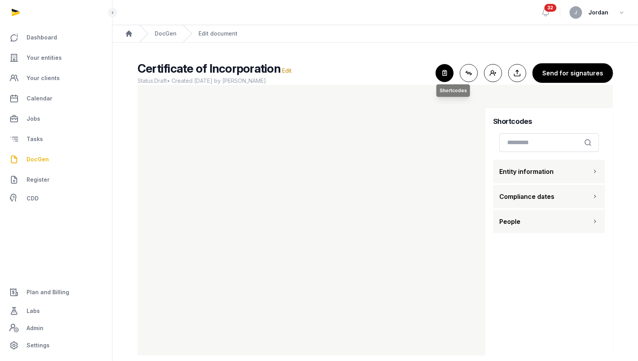
click at [450, 75] on icon "button" at bounding box center [444, 72] width 17 height 17
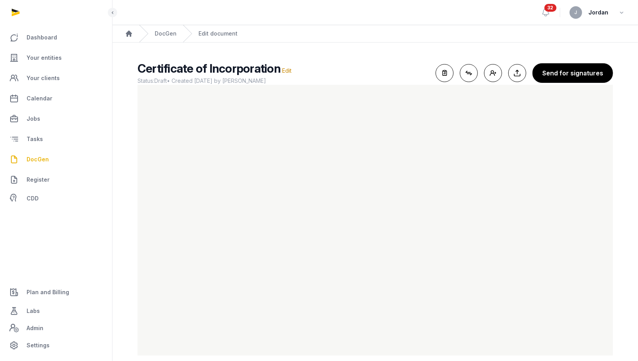
click at [344, 65] on h2 "Certificate of Incorporation Edit" at bounding box center [284, 68] width 292 height 14
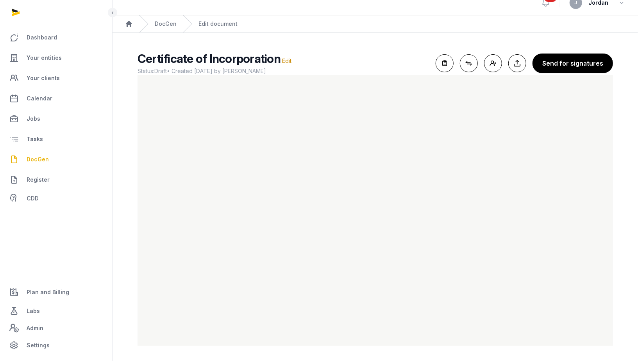
click at [340, 71] on span "Status: Draft • Created [DATE] by [PERSON_NAME]" at bounding box center [284, 71] width 292 height 8
